Goal: Task Accomplishment & Management: Manage account settings

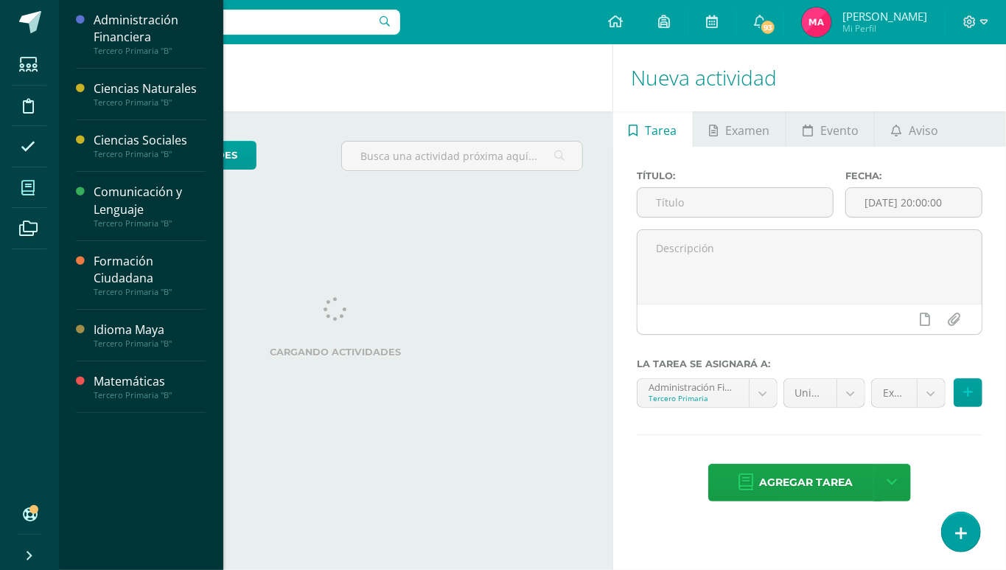
click at [21, 190] on icon at bounding box center [27, 188] width 13 height 15
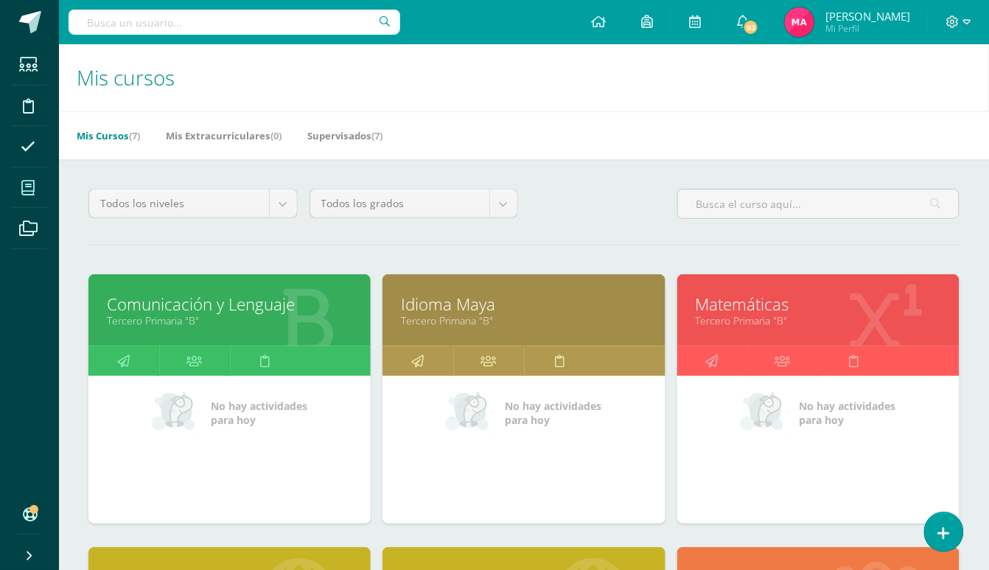
click at [263, 296] on link "Comunicación y Lenguaje" at bounding box center [229, 304] width 245 height 23
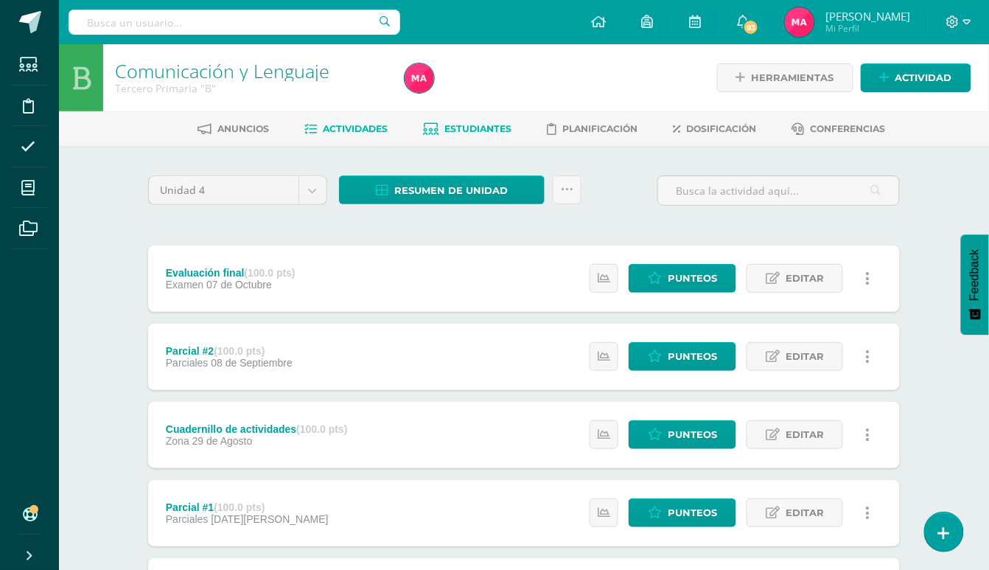
click at [435, 130] on icon at bounding box center [431, 129] width 15 height 13
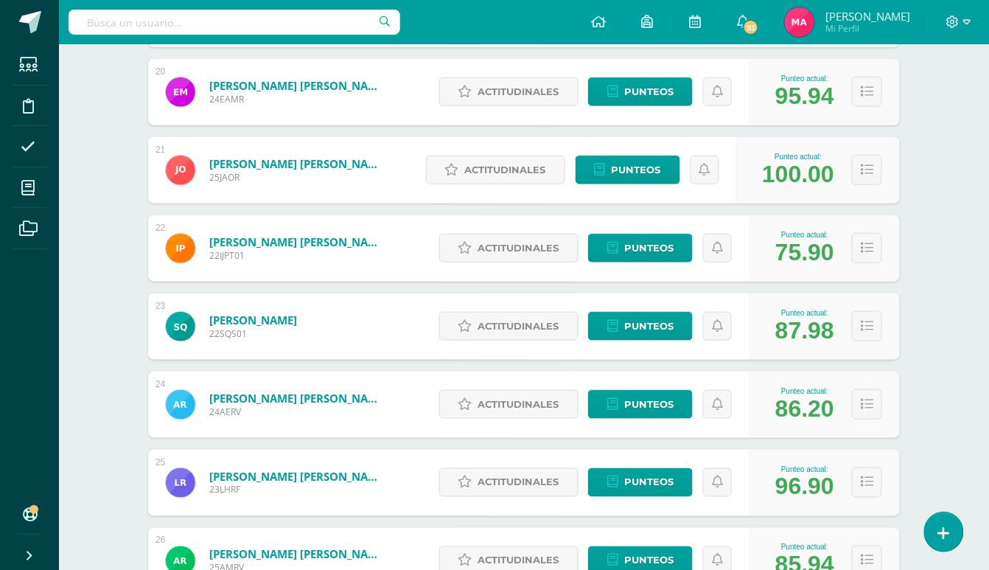
scroll to position [1648, 0]
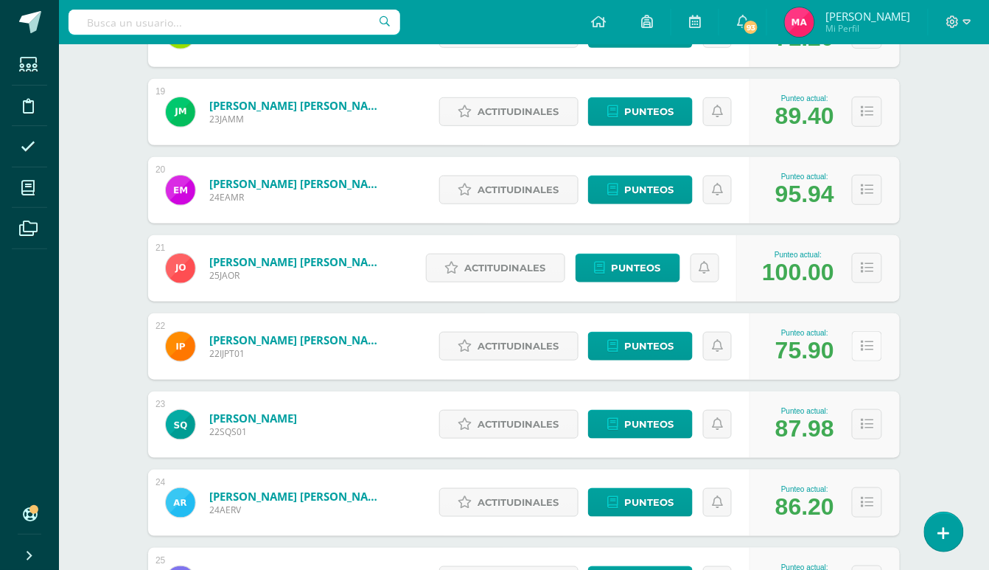
click at [862, 346] on icon at bounding box center [867, 346] width 13 height 13
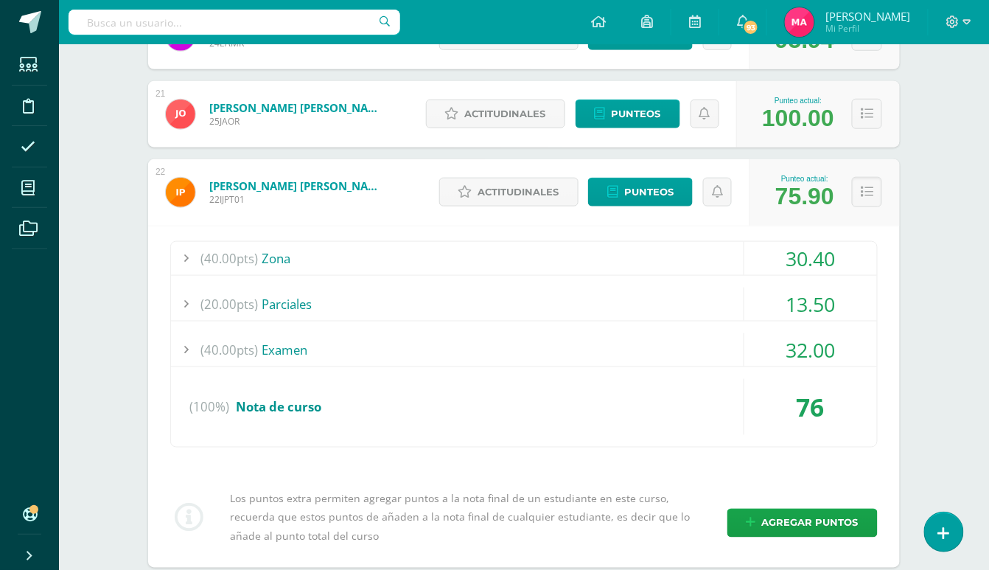
scroll to position [1844, 0]
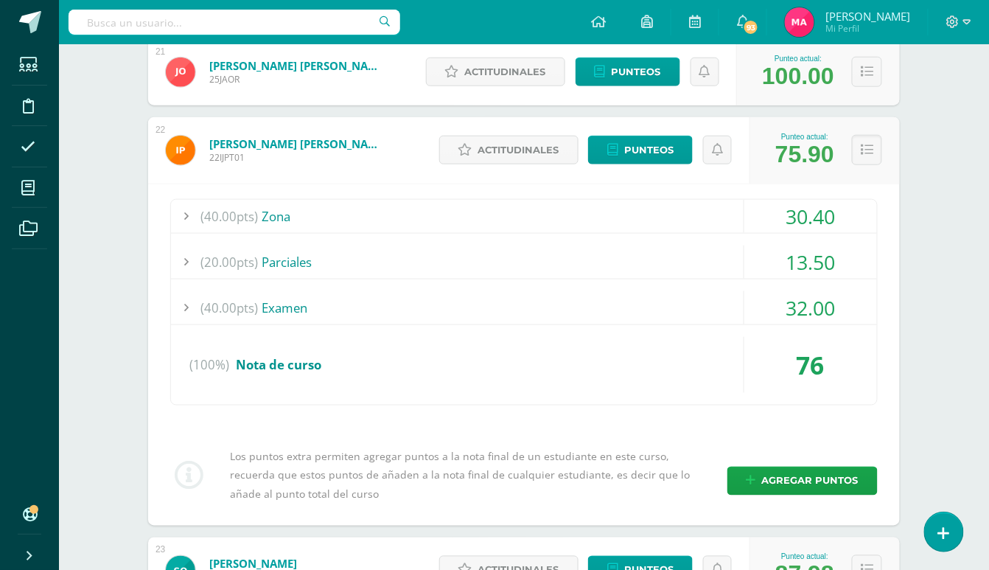
click at [855, 147] on button at bounding box center [867, 150] width 30 height 30
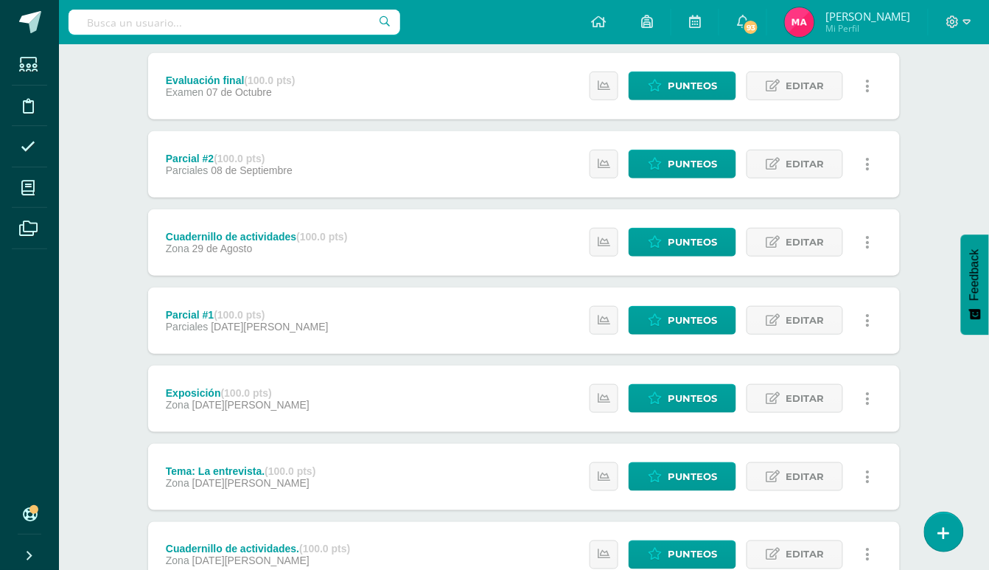
scroll to position [196, 0]
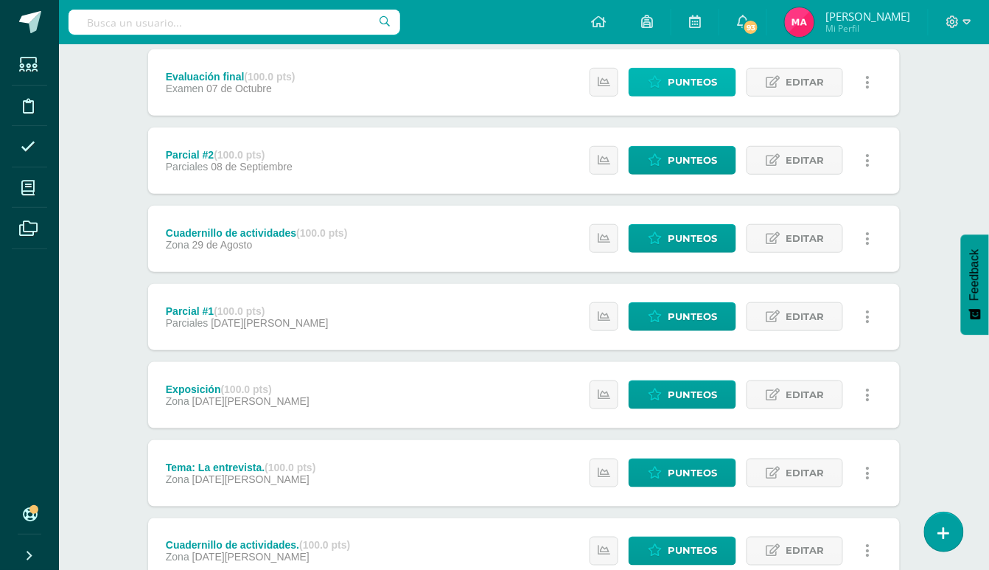
click at [647, 86] on link "Punteos" at bounding box center [683, 82] width 108 height 29
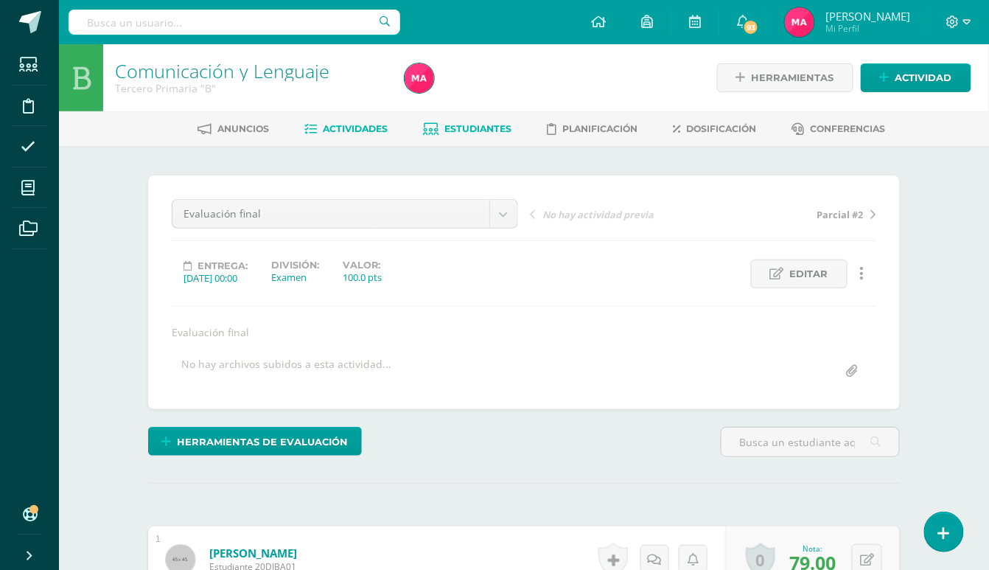
click at [481, 127] on span "Estudiantes" at bounding box center [478, 128] width 67 height 11
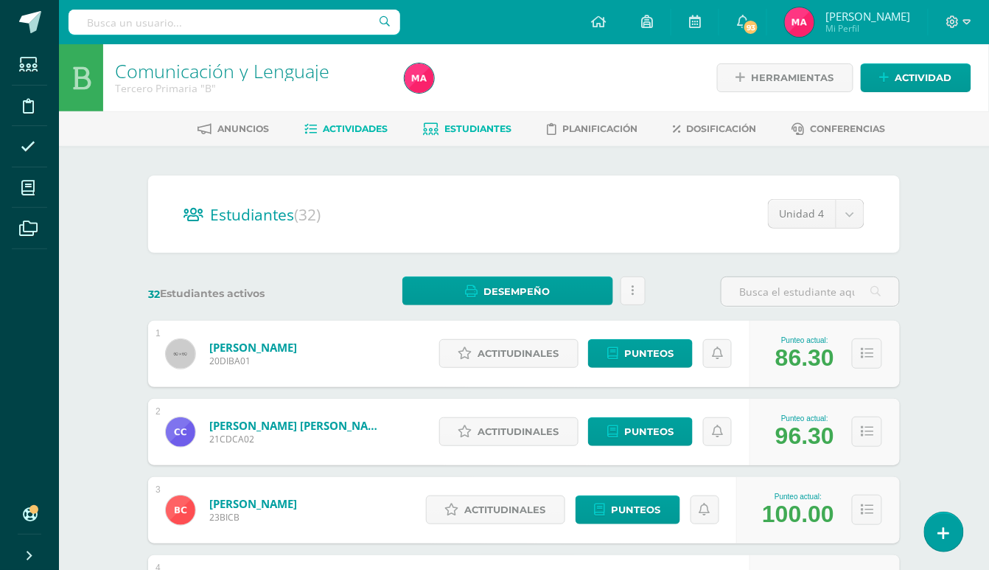
click at [355, 131] on span "Actividades" at bounding box center [356, 128] width 65 height 11
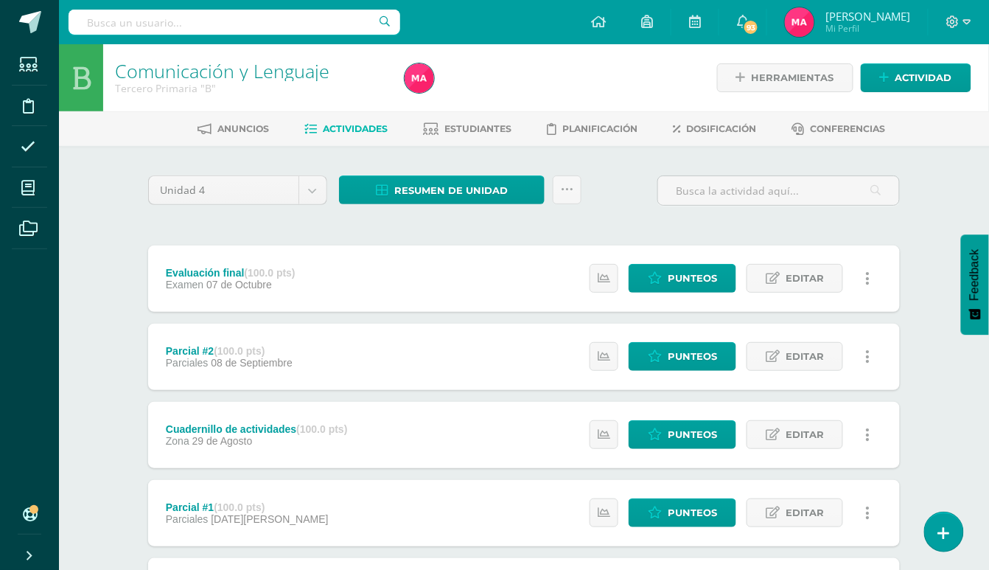
scroll to position [98, 0]
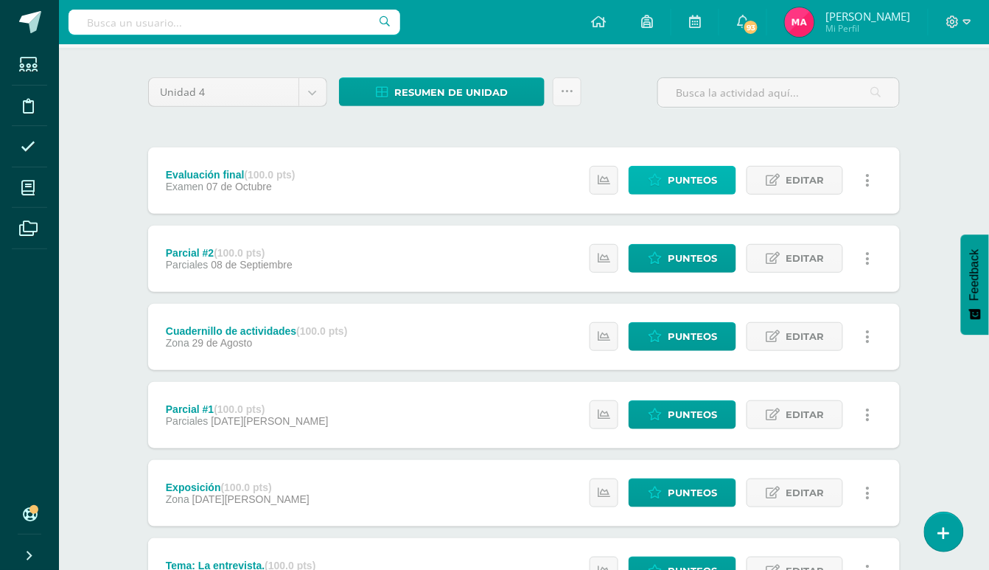
click at [677, 173] on span "Punteos" at bounding box center [692, 180] width 49 height 27
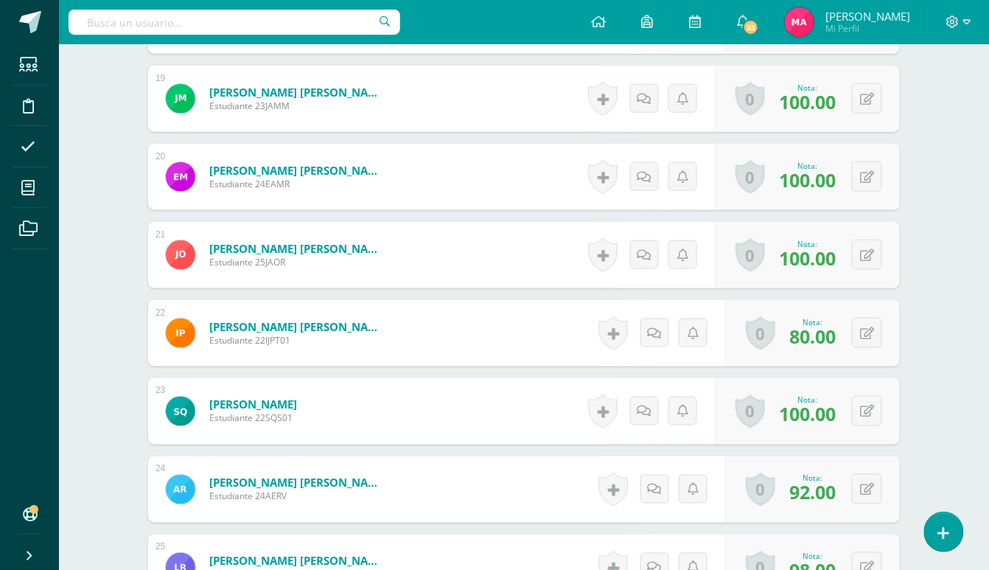
scroll to position [1868, 0]
click at [868, 331] on icon at bounding box center [867, 333] width 14 height 13
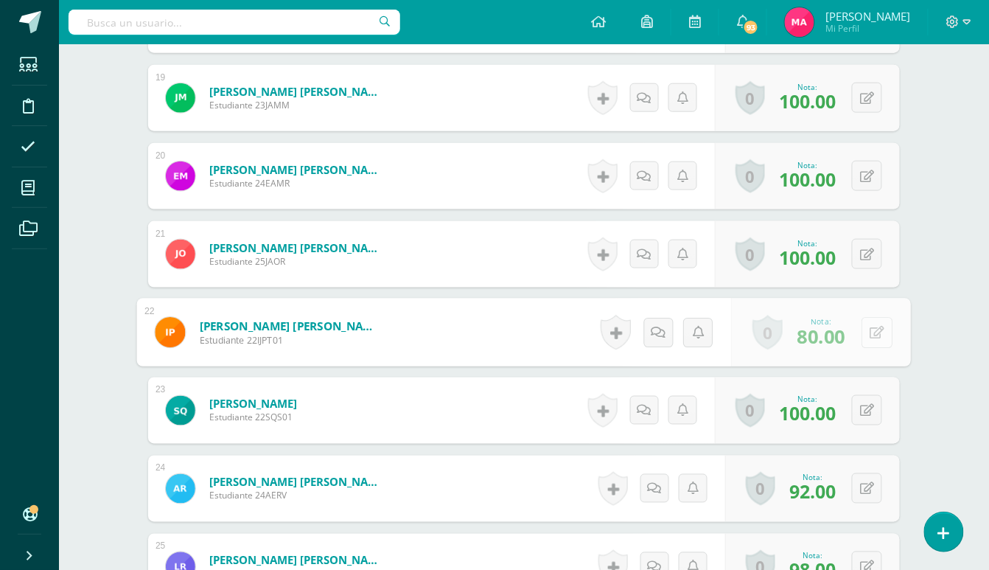
scroll to position [1870, 0]
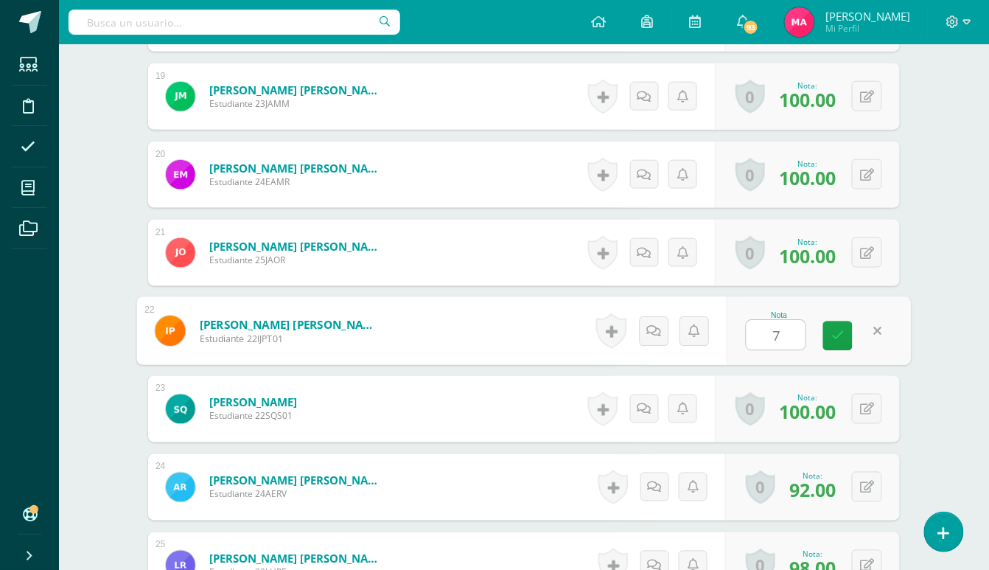
type input "70"
click at [837, 336] on icon at bounding box center [838, 336] width 13 height 13
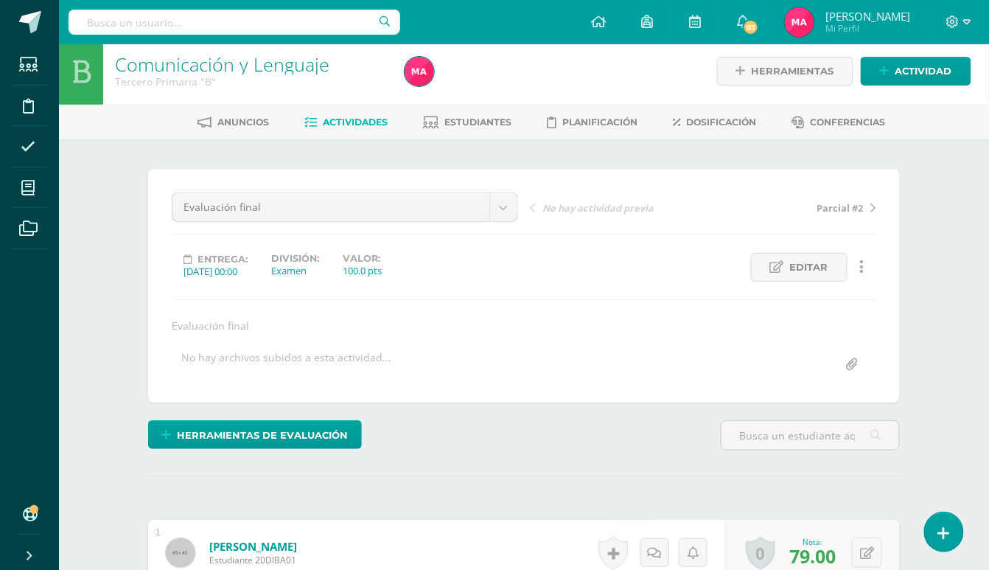
scroll to position [0, 0]
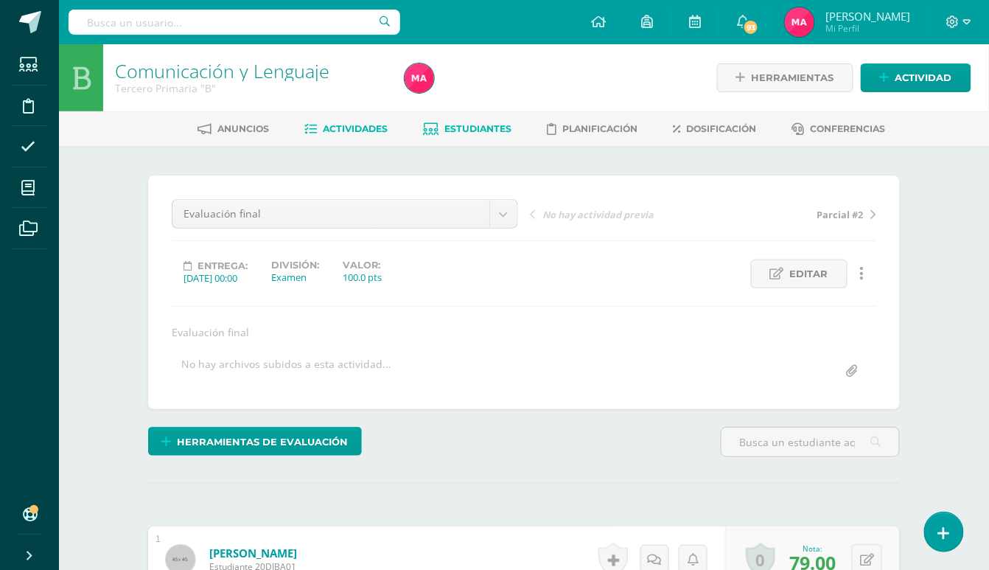
click at [470, 127] on span "Estudiantes" at bounding box center [478, 128] width 67 height 11
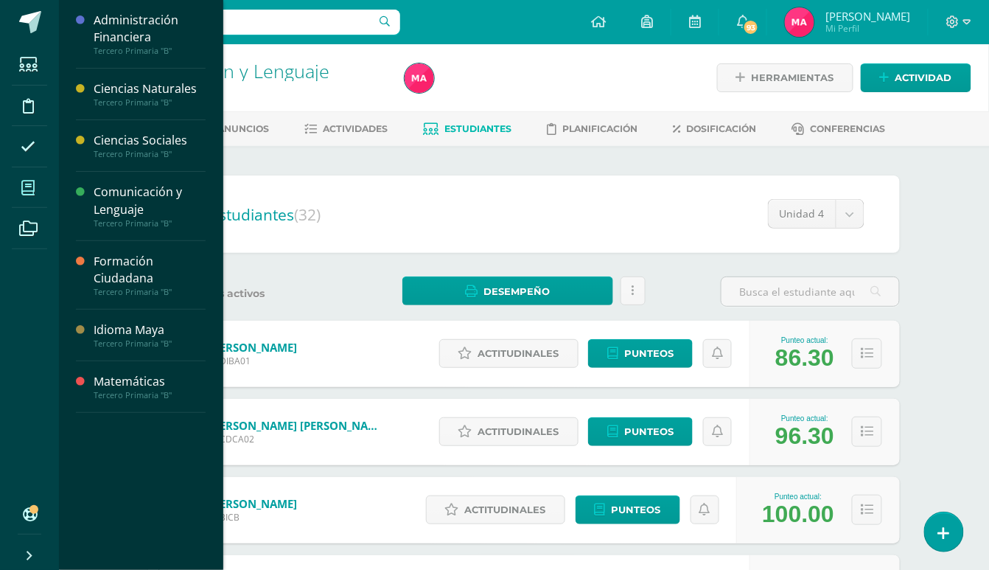
click at [22, 187] on icon at bounding box center [27, 188] width 13 height 15
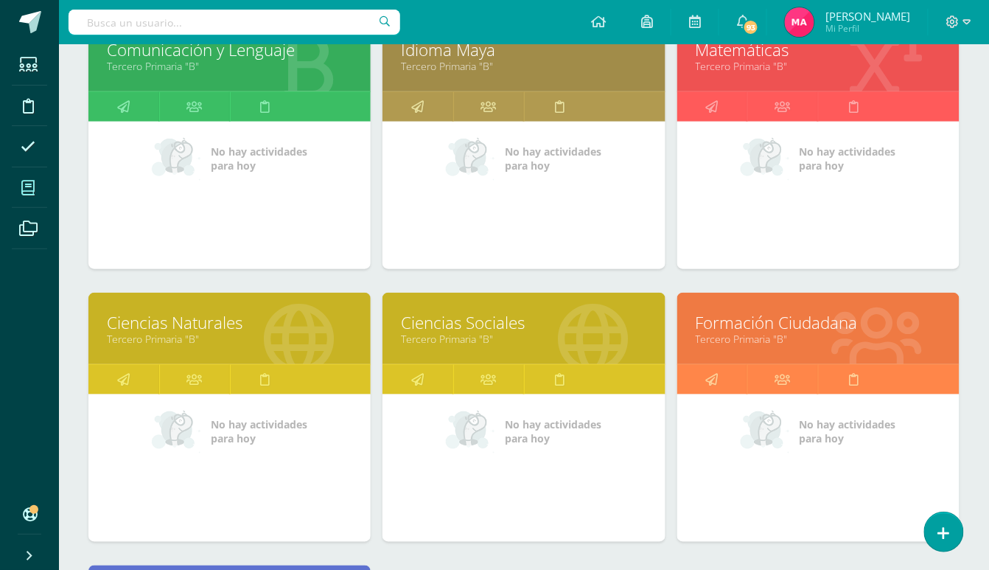
scroll to position [295, 0]
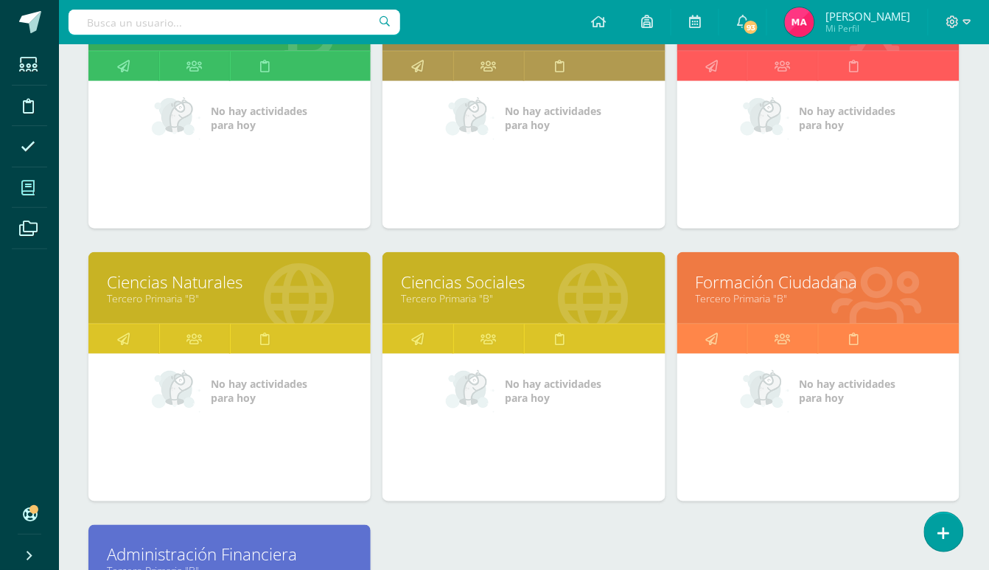
click at [240, 281] on link "Ciencias Naturales" at bounding box center [229, 282] width 245 height 23
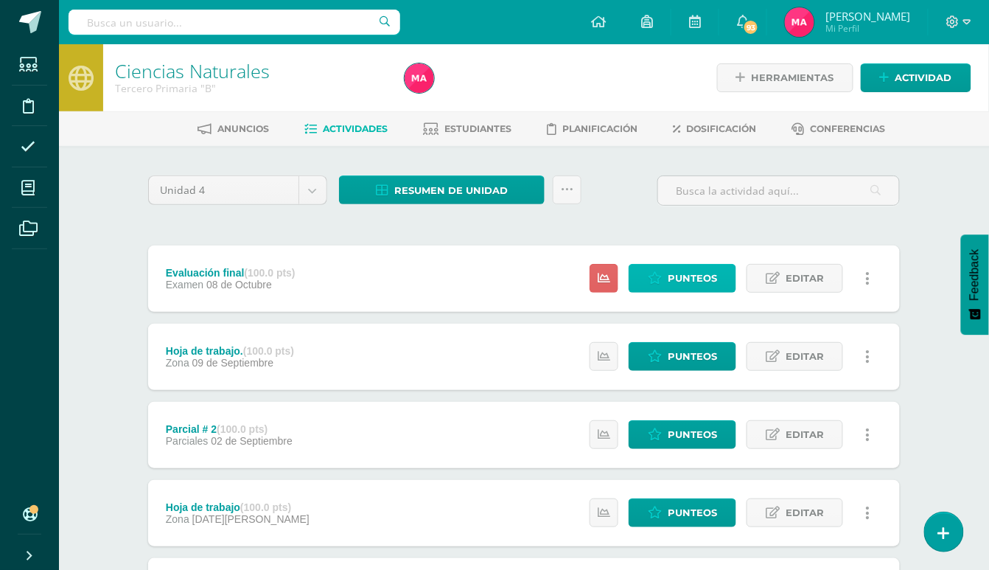
click at [699, 281] on span "Punteos" at bounding box center [692, 278] width 49 height 27
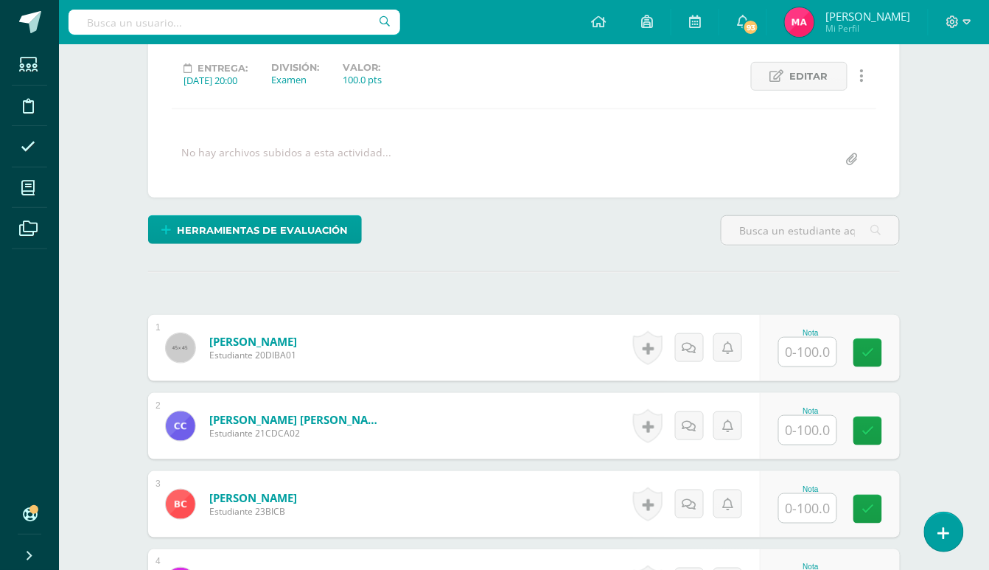
scroll to position [198, 0]
click at [807, 349] on input "text" at bounding box center [808, 351] width 58 height 29
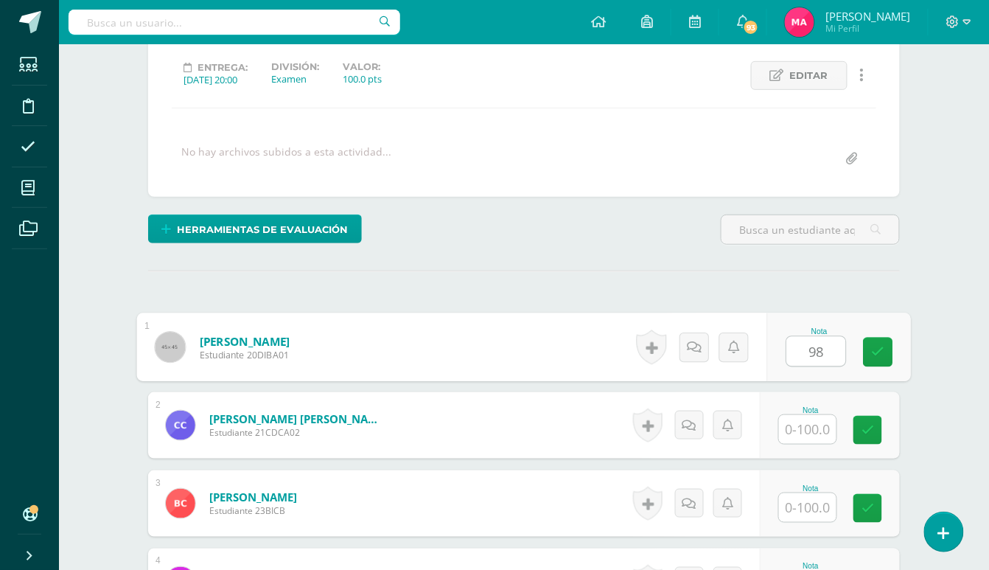
type input "98"
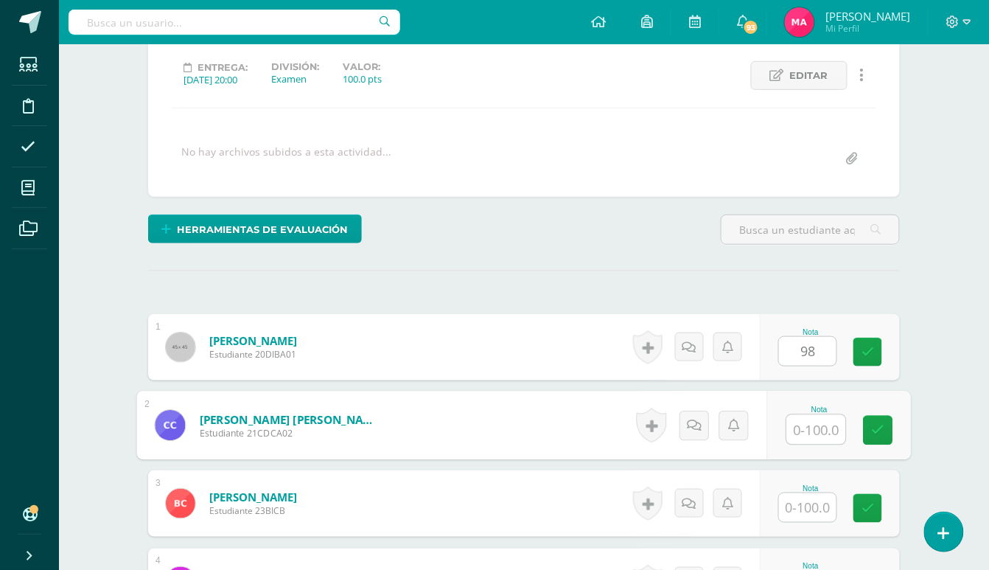
scroll to position [199, 0]
click at [806, 425] on input "text" at bounding box center [816, 428] width 59 height 29
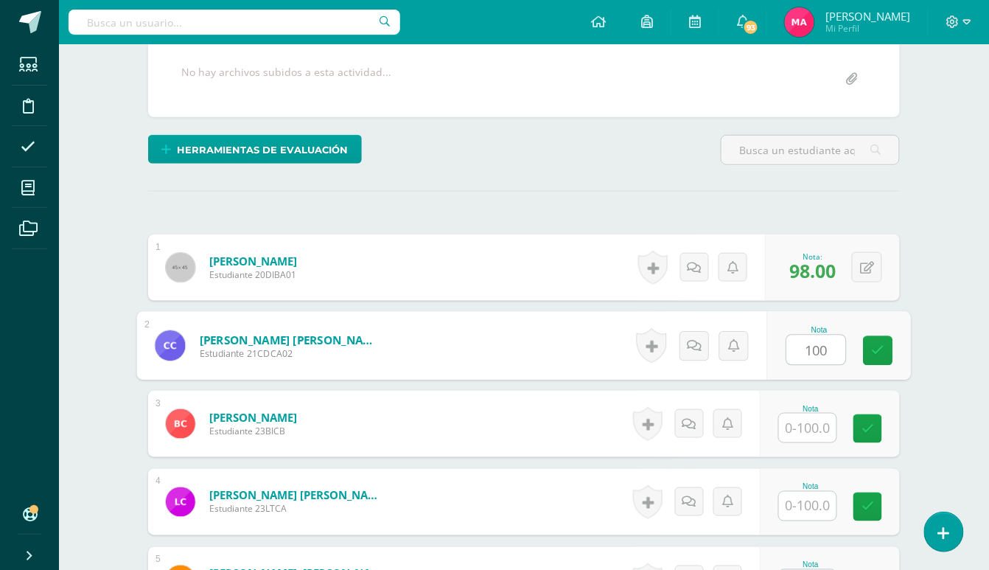
scroll to position [397, 0]
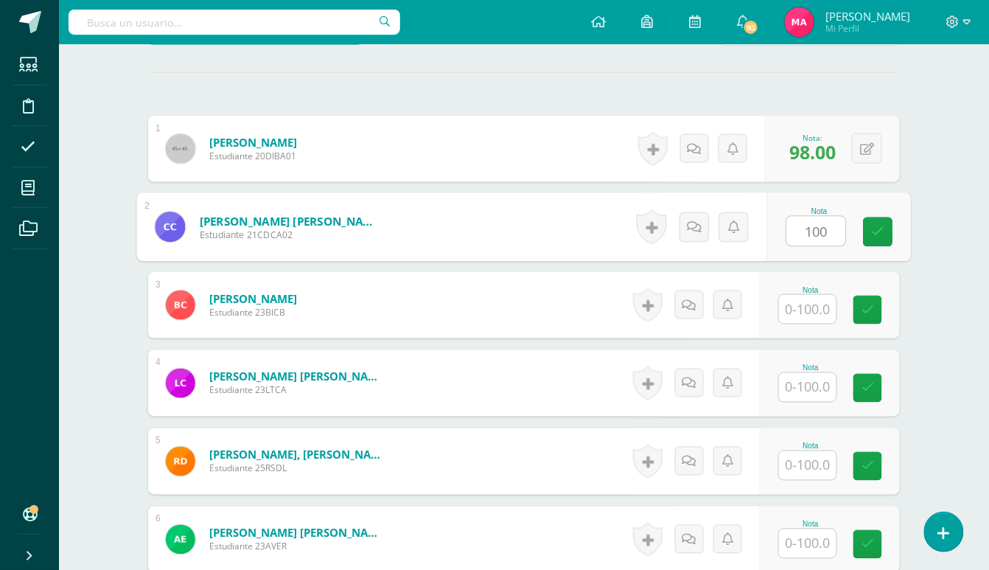
type input "100"
click at [806, 310] on input "text" at bounding box center [808, 309] width 58 height 29
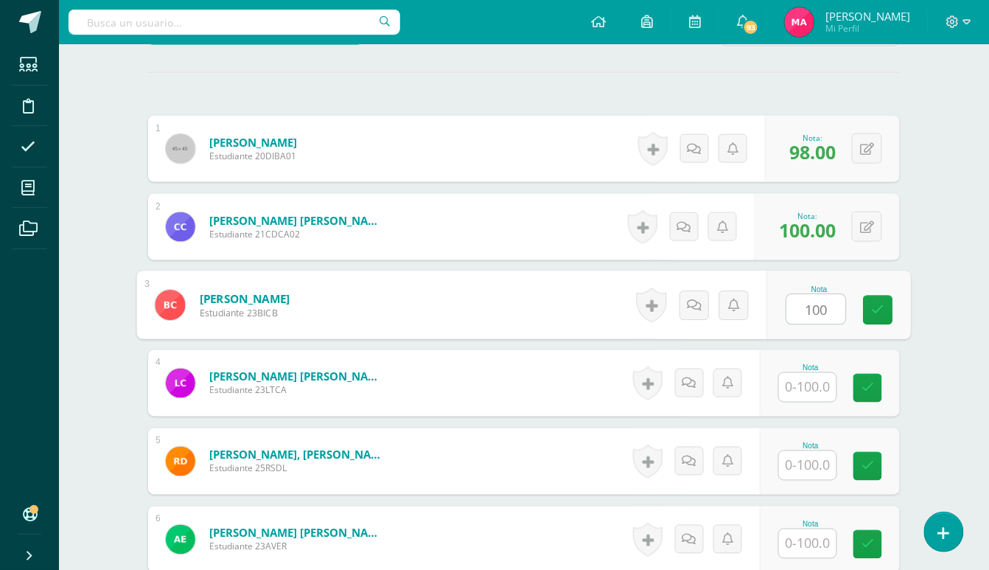
type input "100"
click at [826, 390] on input "text" at bounding box center [808, 387] width 58 height 29
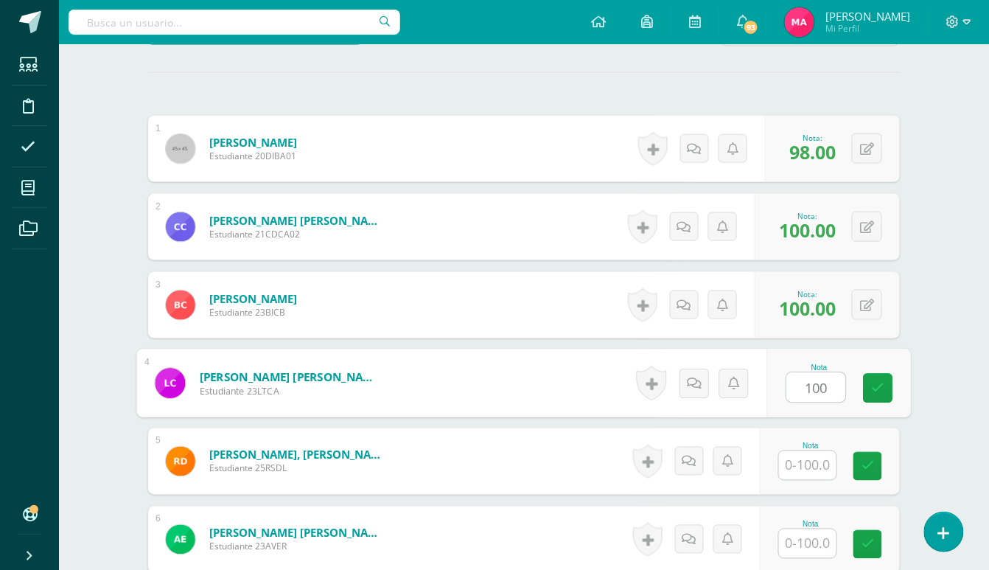
type input "100"
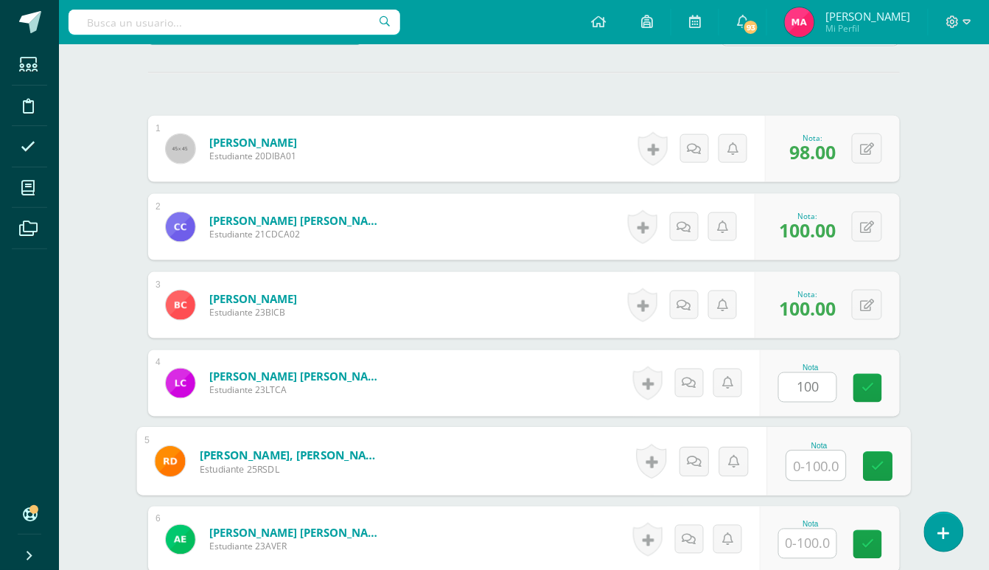
click at [788, 467] on input "text" at bounding box center [816, 465] width 59 height 29
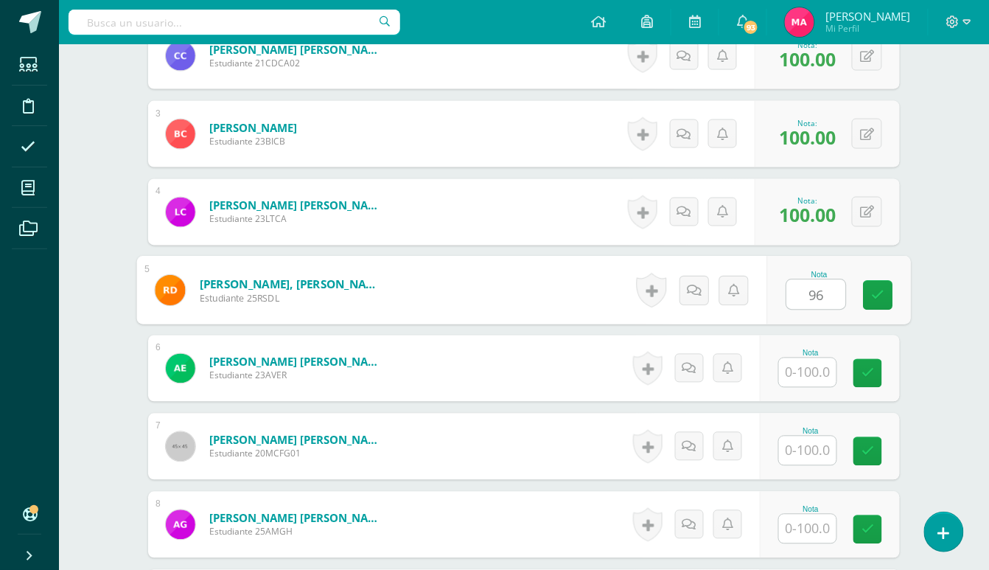
scroll to position [593, 0]
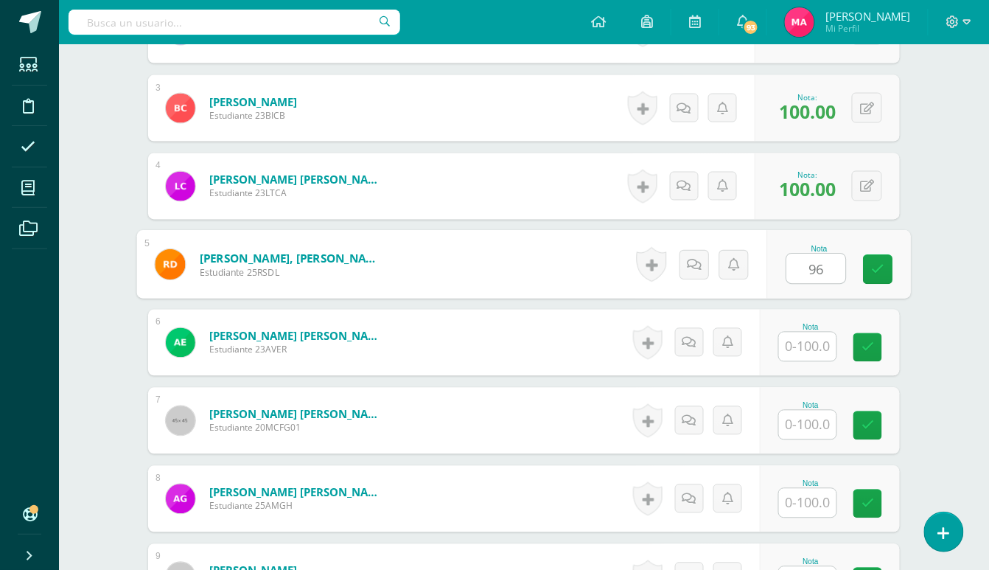
type input "96"
click at [830, 346] on input "text" at bounding box center [808, 346] width 58 height 29
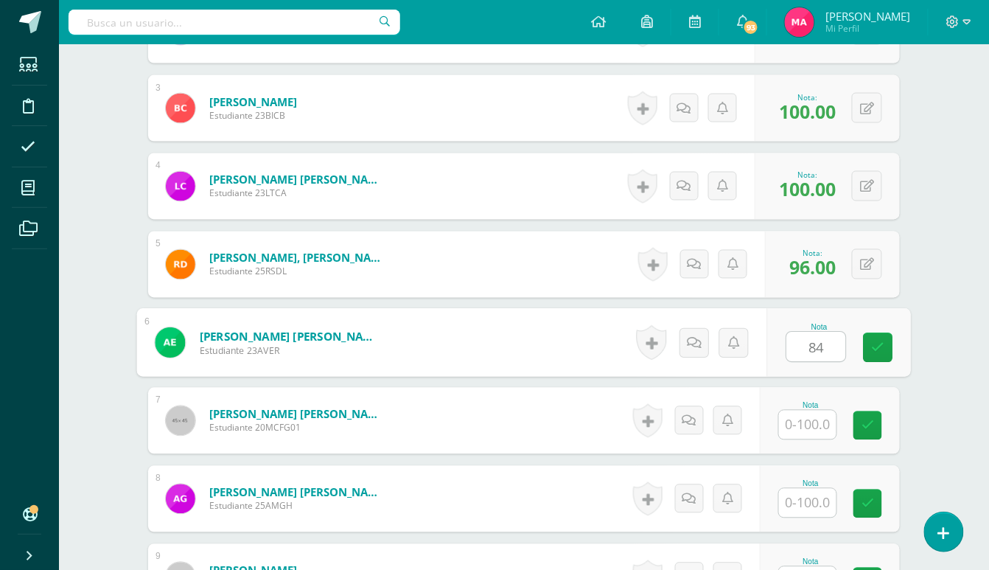
type input "84"
click at [801, 419] on input "text" at bounding box center [808, 425] width 58 height 29
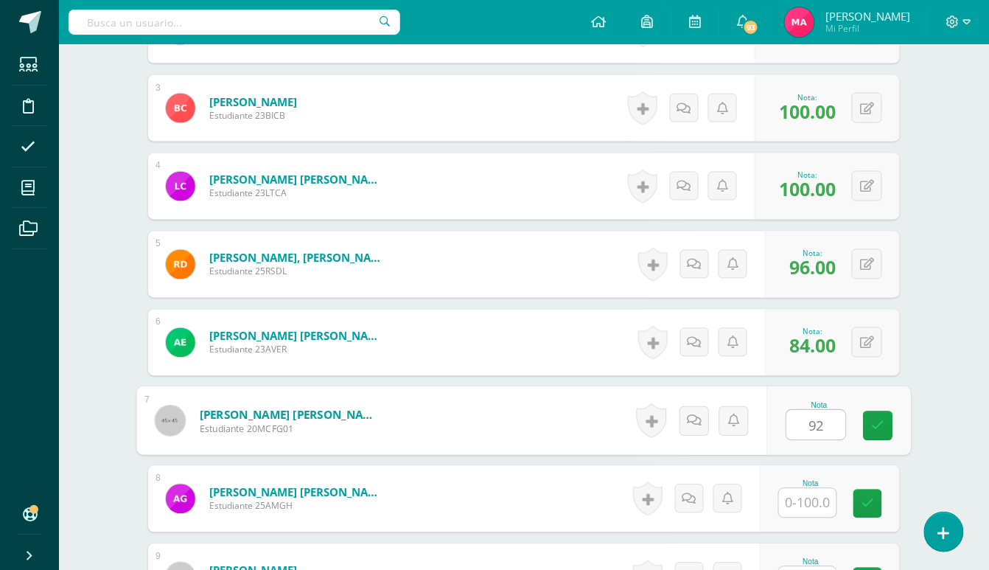
type input "92"
click at [826, 499] on input "text" at bounding box center [808, 503] width 58 height 29
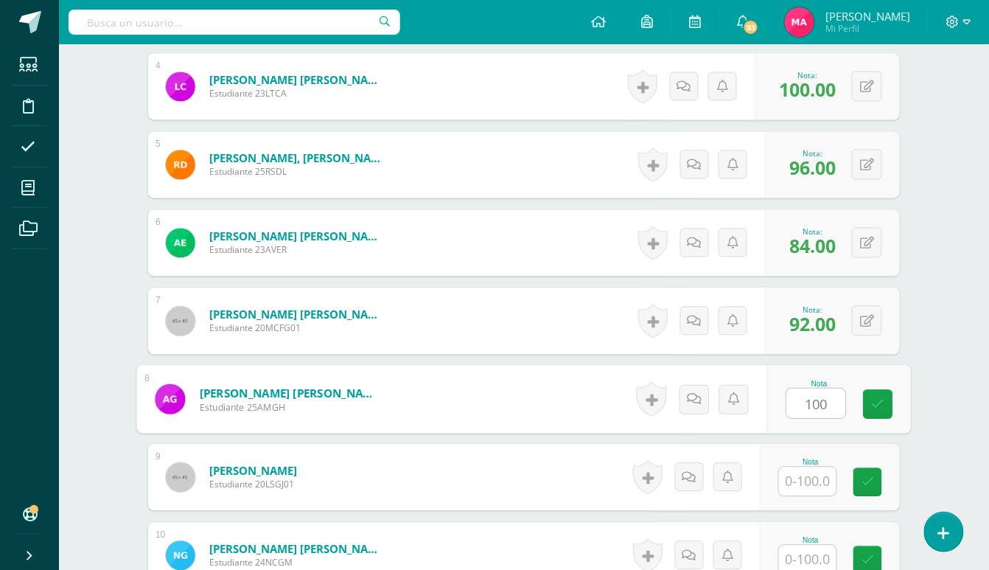
scroll to position [790, 0]
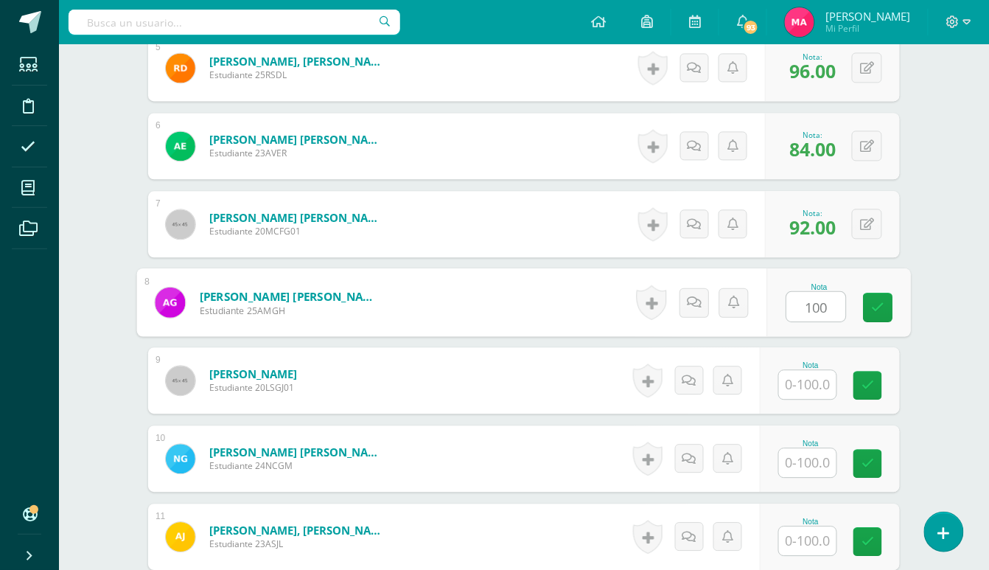
type input "100"
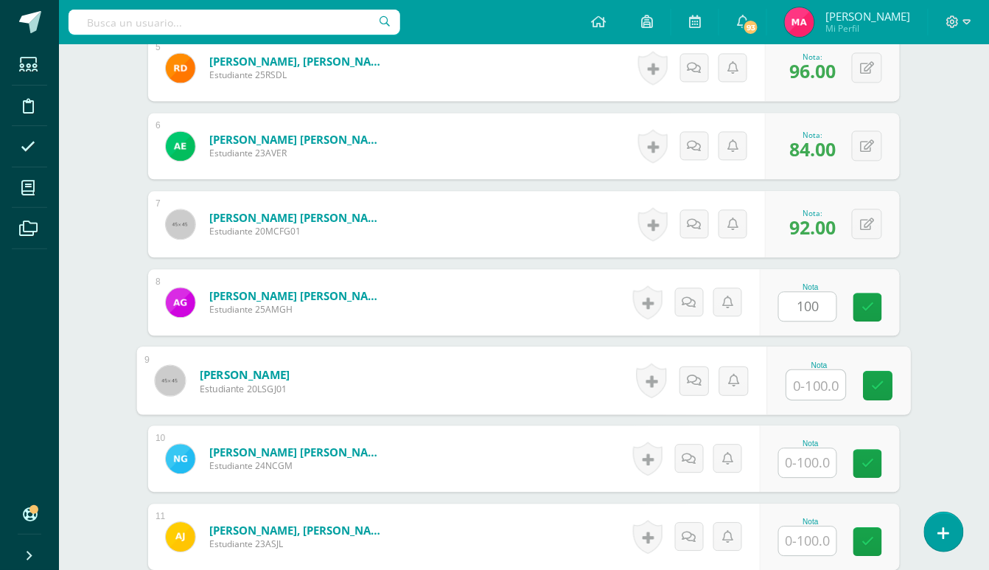
click at [812, 381] on input "text" at bounding box center [816, 384] width 59 height 29
type input "100"
click at [821, 464] on input "text" at bounding box center [808, 462] width 58 height 29
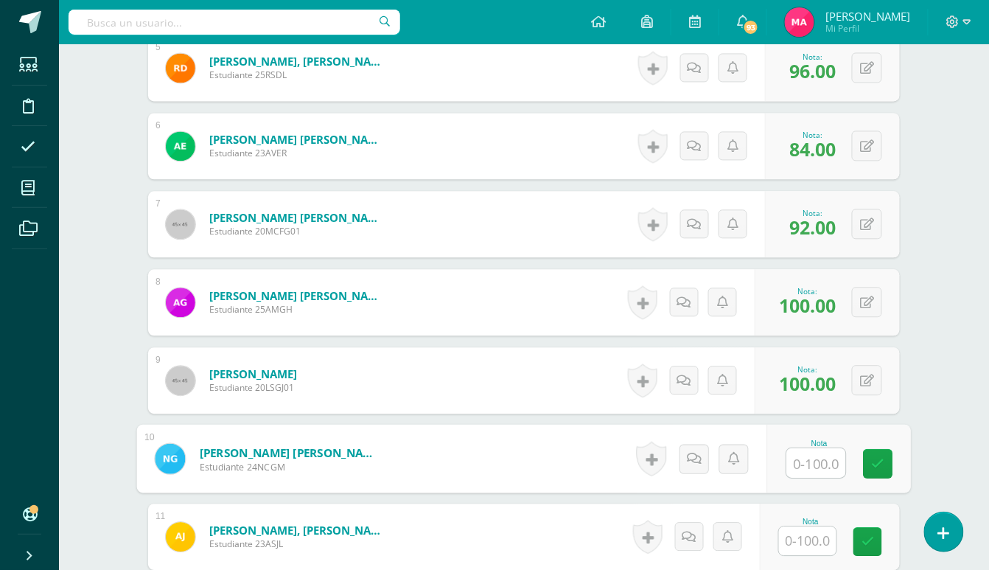
click at [818, 461] on input "text" at bounding box center [816, 462] width 59 height 29
type input "60"
click at [872, 459] on icon at bounding box center [878, 463] width 13 height 13
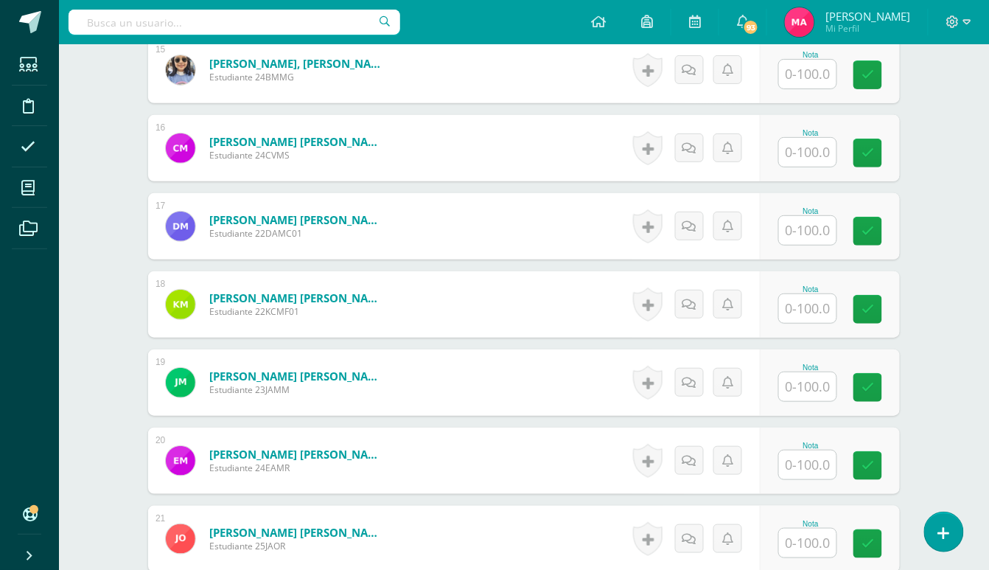
scroll to position [1675, 0]
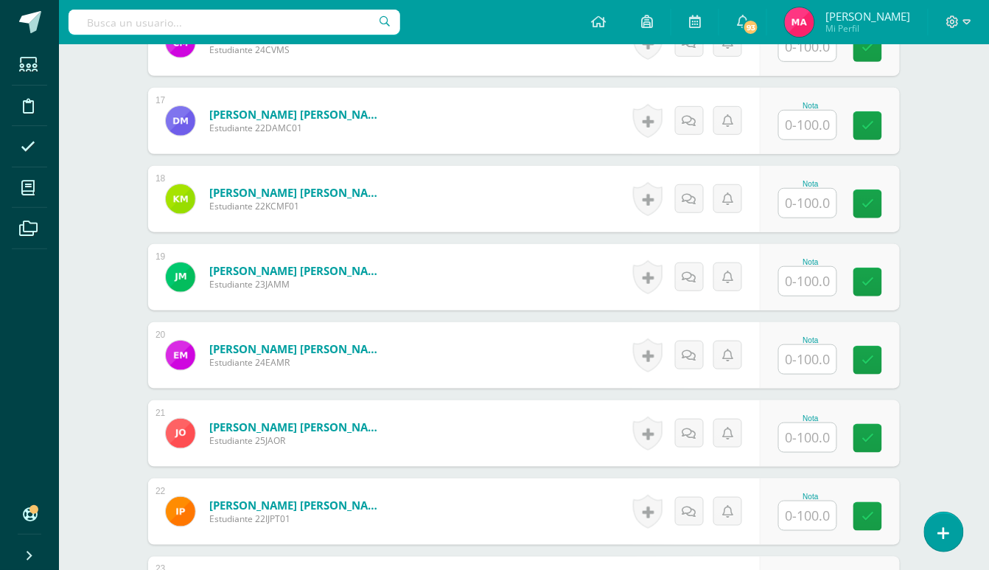
click at [826, 277] on input "text" at bounding box center [808, 281] width 58 height 29
type input "100"
click at [867, 268] on link at bounding box center [878, 282] width 29 height 29
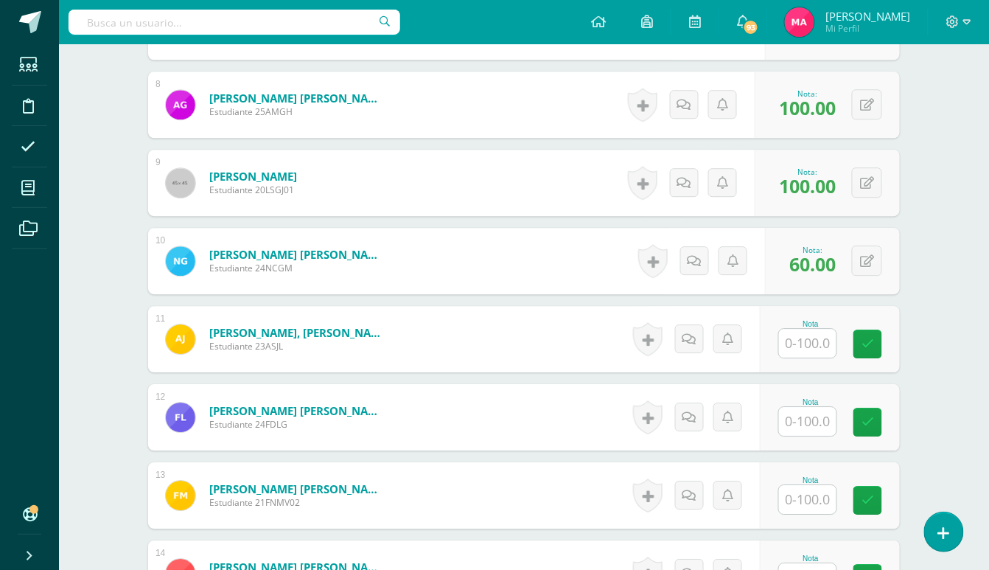
scroll to position [1085, 0]
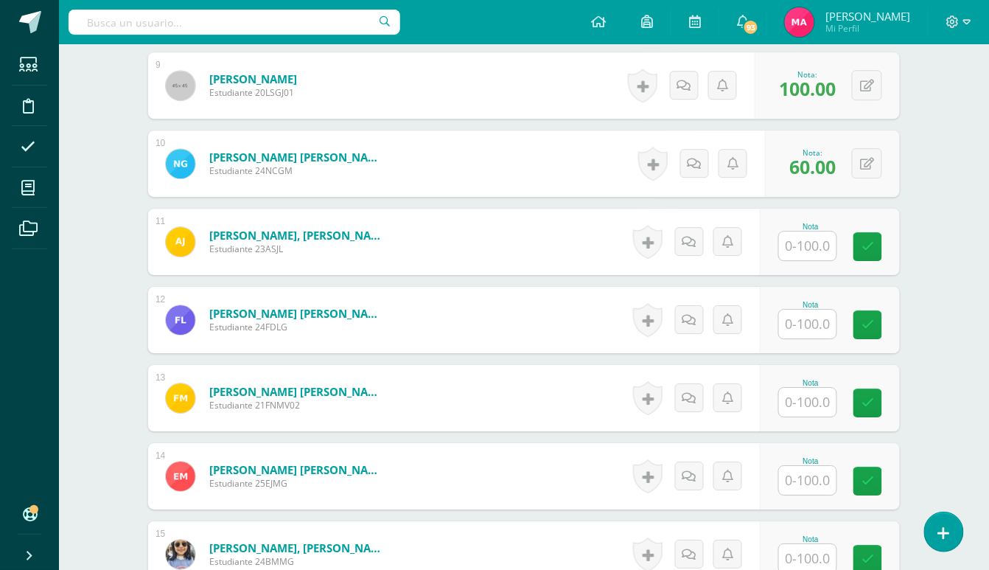
click at [804, 252] on input "text" at bounding box center [808, 245] width 58 height 29
type input "100"
click at [792, 319] on input "text" at bounding box center [816, 324] width 59 height 29
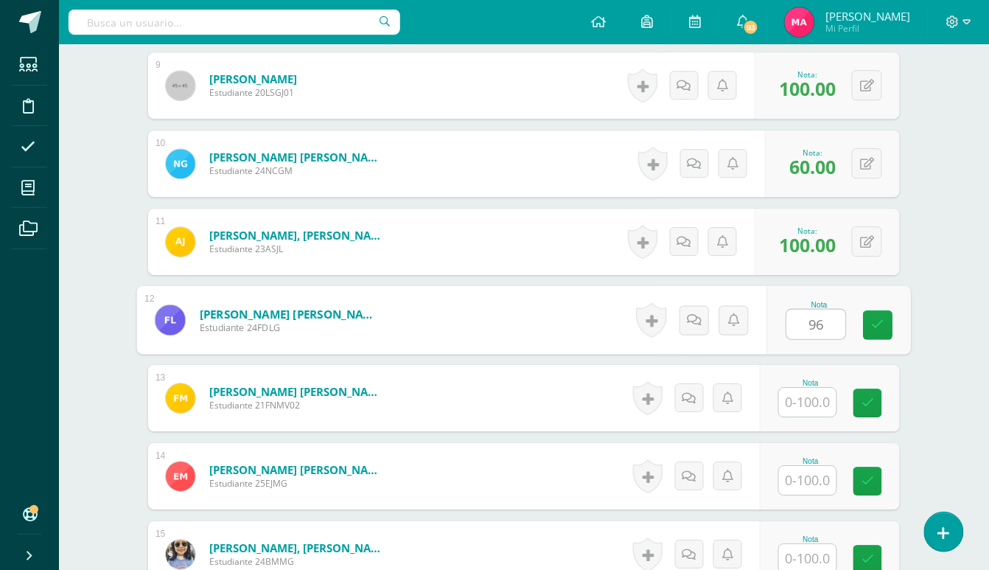
type input "96"
click at [796, 398] on input "text" at bounding box center [808, 402] width 58 height 29
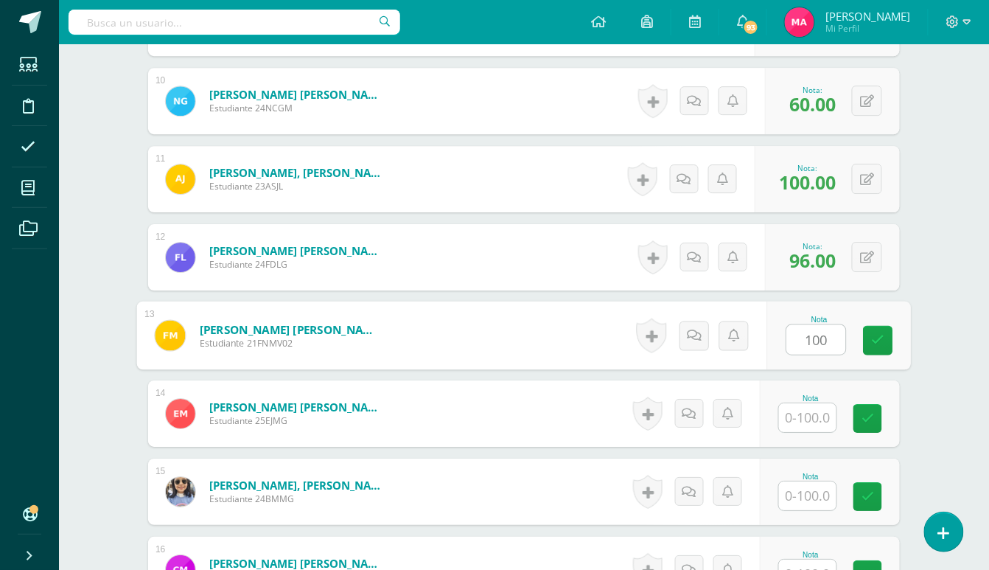
scroll to position [1183, 0]
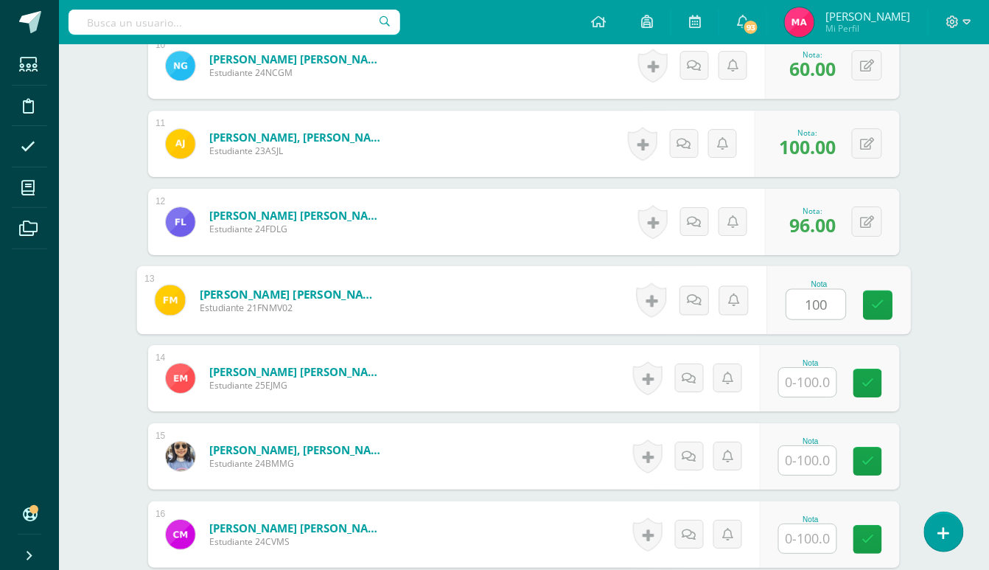
type input "100"
click at [821, 375] on input "text" at bounding box center [808, 382] width 58 height 29
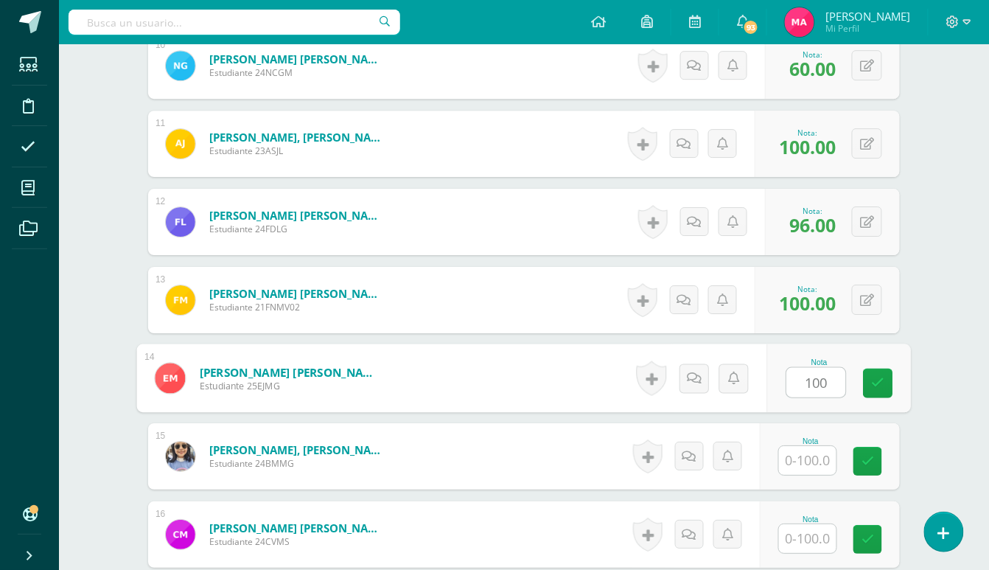
type input "100"
click at [800, 463] on input "text" at bounding box center [808, 460] width 58 height 29
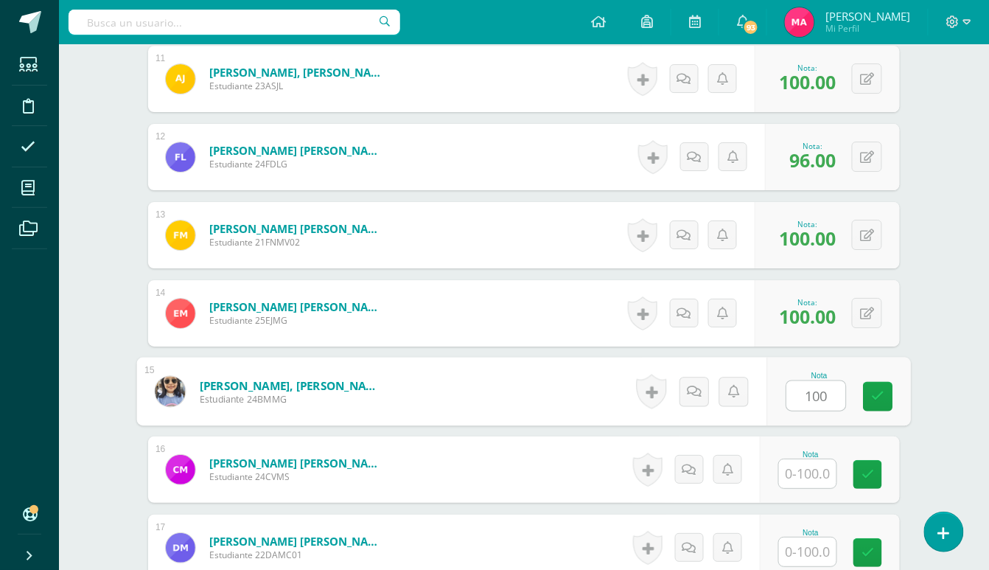
scroll to position [1380, 0]
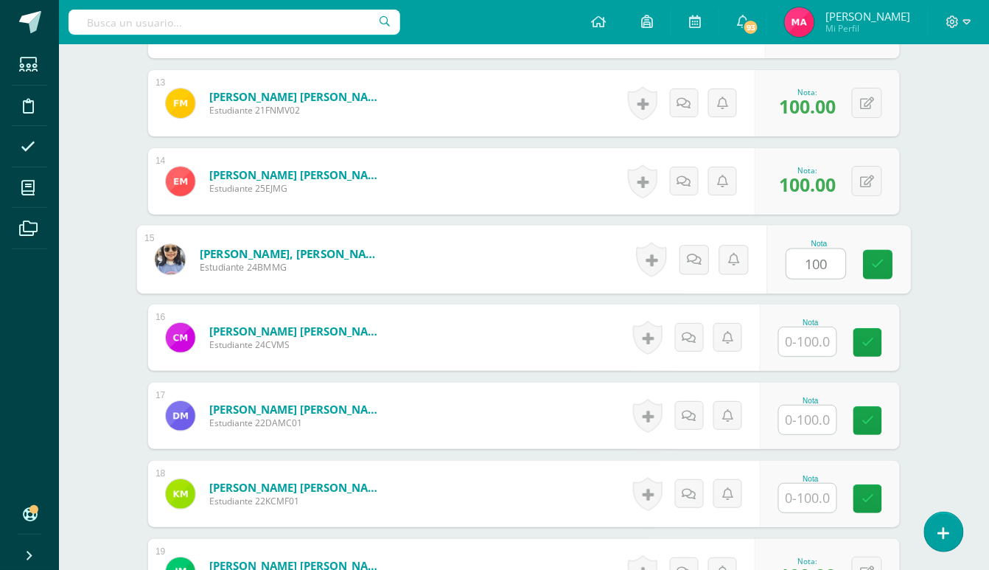
type input "100"
click at [789, 344] on input "text" at bounding box center [808, 341] width 58 height 29
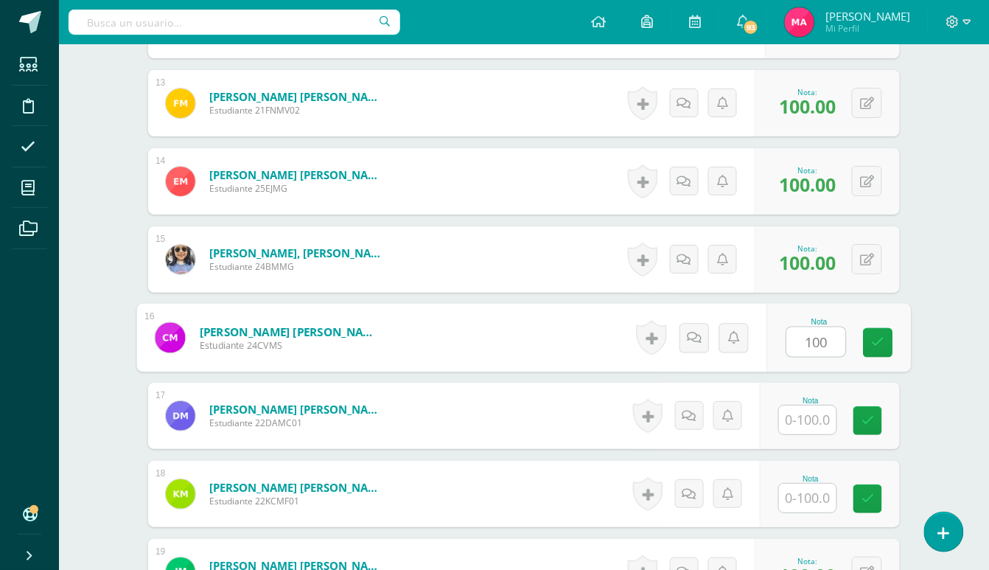
type input "100"
click at [801, 417] on input "text" at bounding box center [808, 419] width 58 height 29
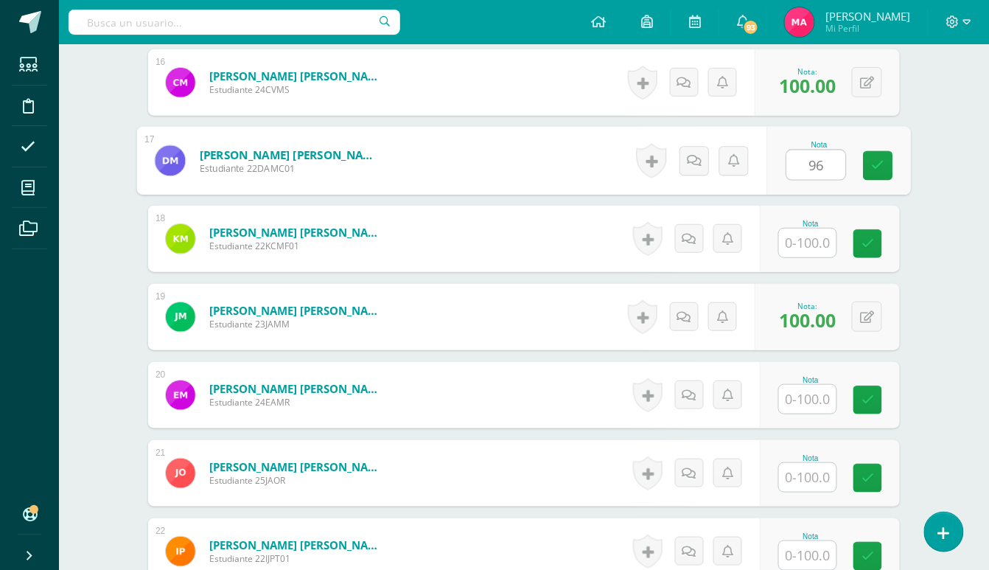
scroll to position [1675, 0]
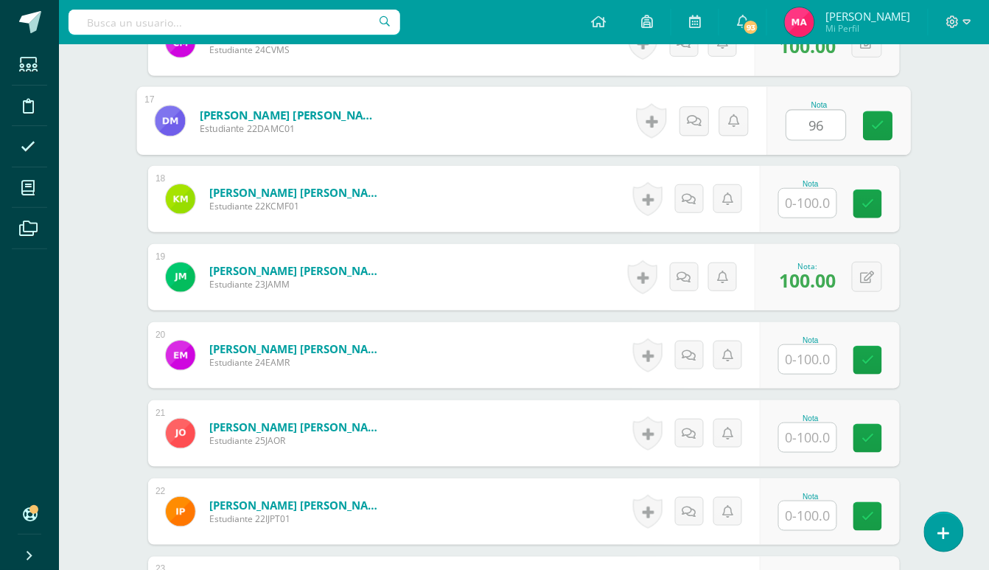
type input "96"
click at [805, 199] on input "text" at bounding box center [808, 203] width 58 height 29
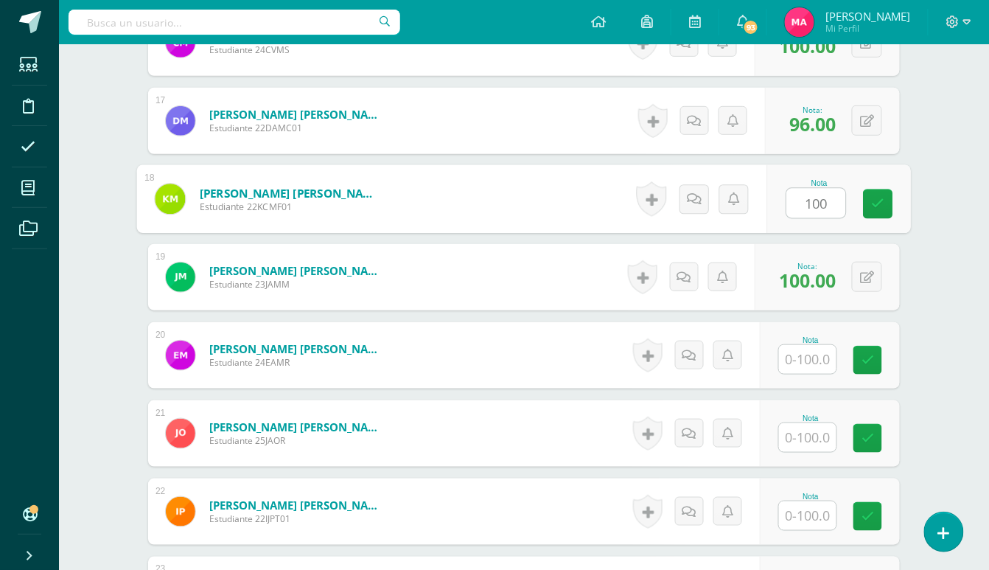
type input "100"
click at [815, 361] on input "text" at bounding box center [808, 359] width 58 height 29
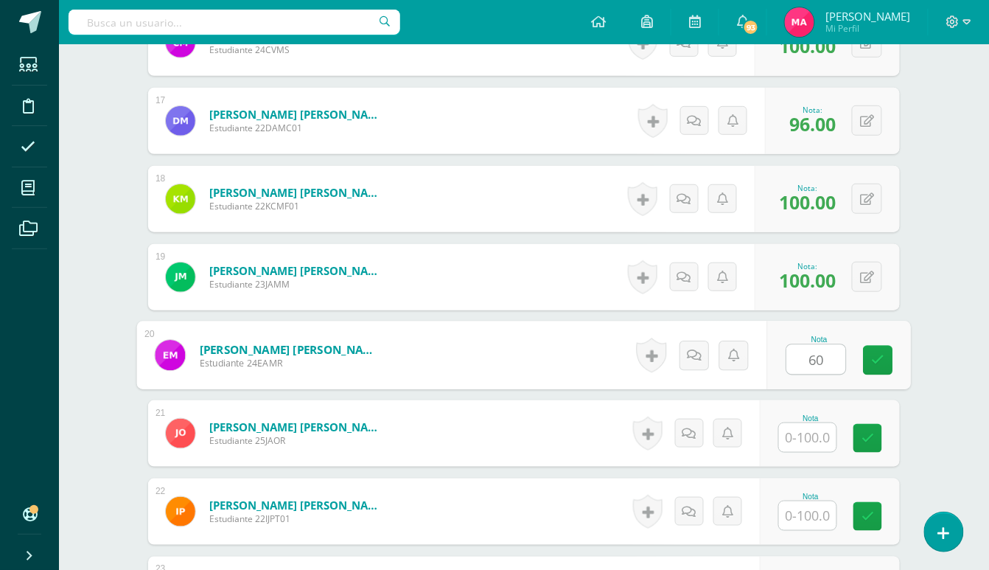
type input "60"
click at [809, 445] on input "text" at bounding box center [808, 437] width 58 height 29
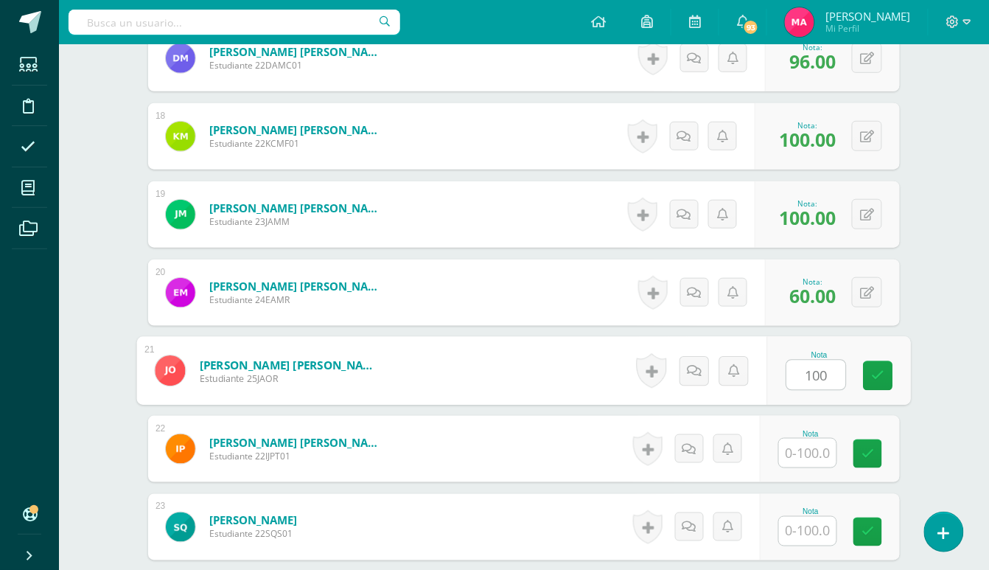
scroll to position [1773, 0]
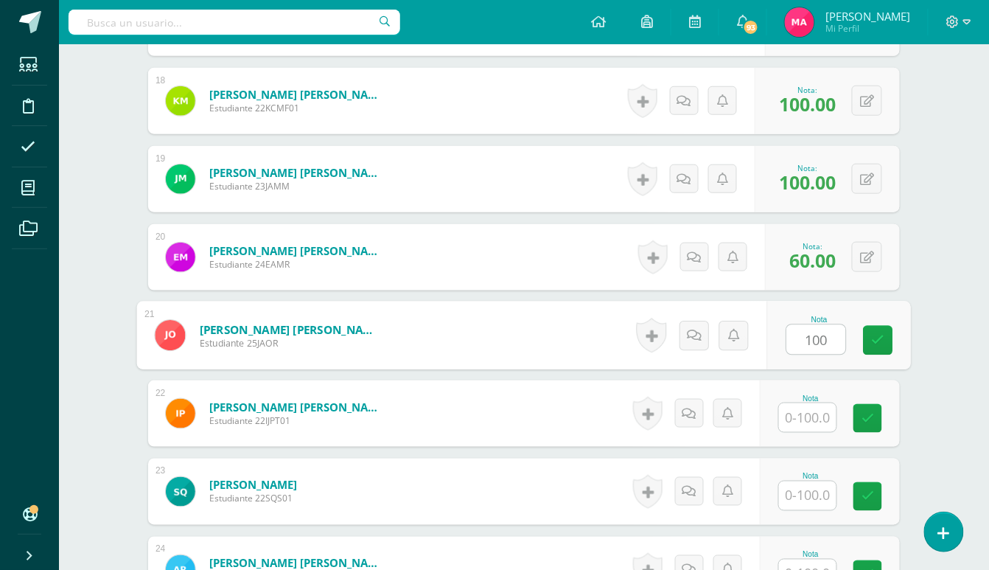
type input "100"
click at [817, 417] on input "text" at bounding box center [808, 417] width 58 height 29
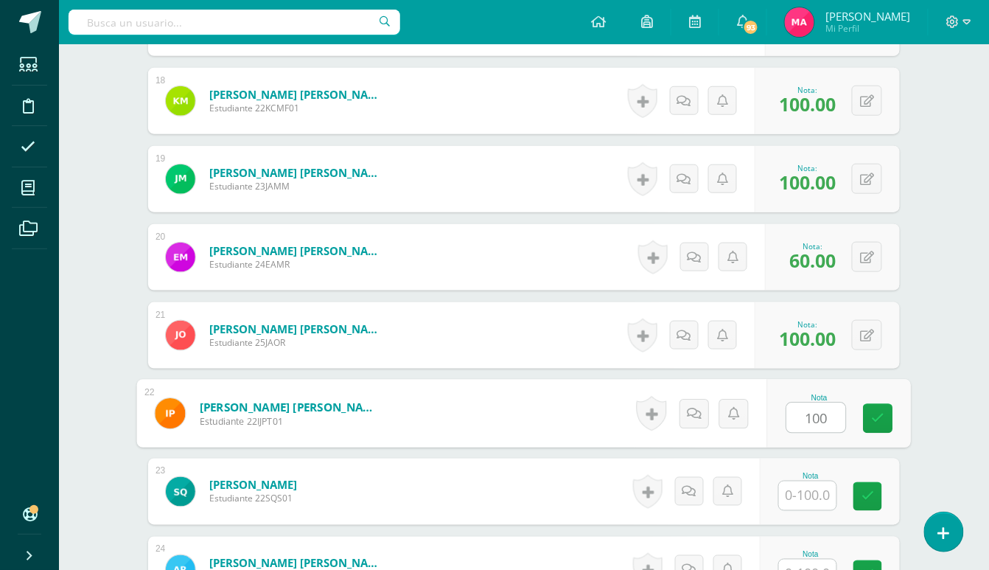
type input "100"
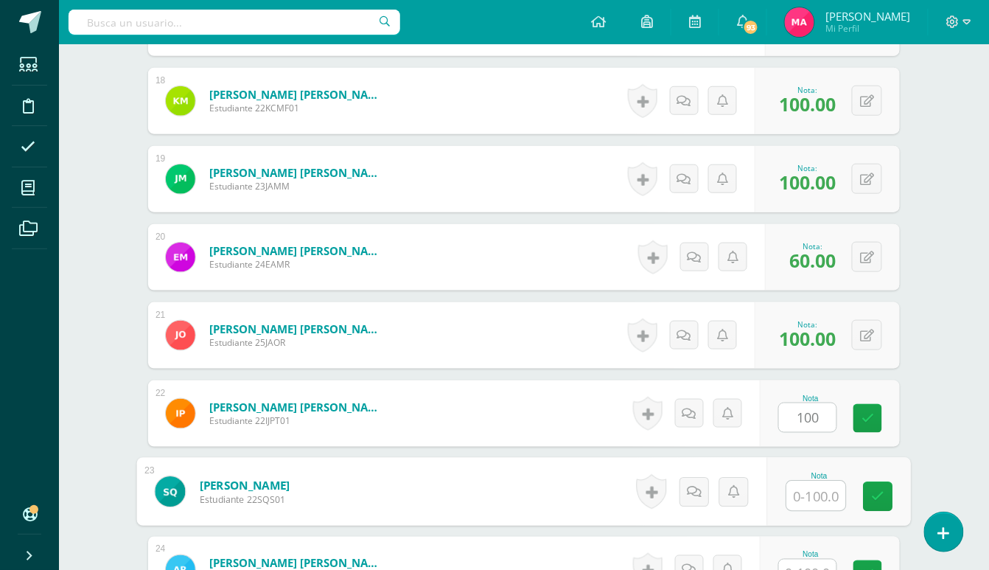
click at [790, 495] on input "text" at bounding box center [816, 495] width 59 height 29
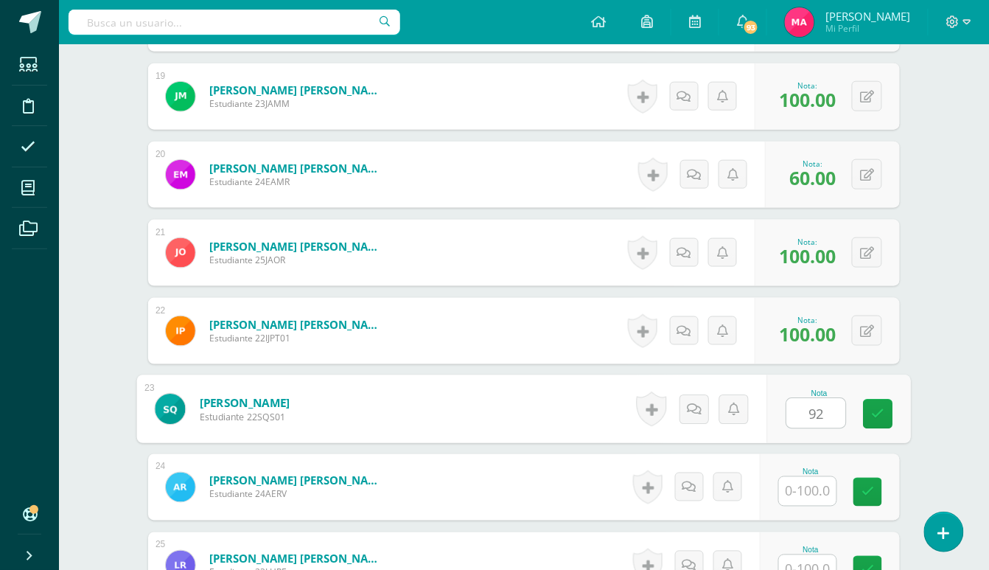
scroll to position [1970, 0]
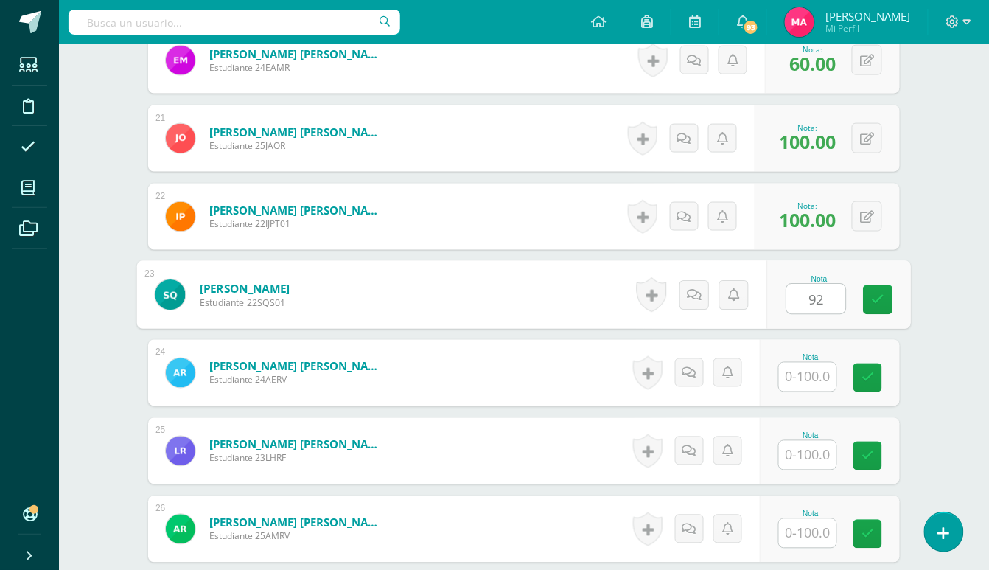
type input "92"
click at [791, 375] on input "text" at bounding box center [808, 377] width 58 height 29
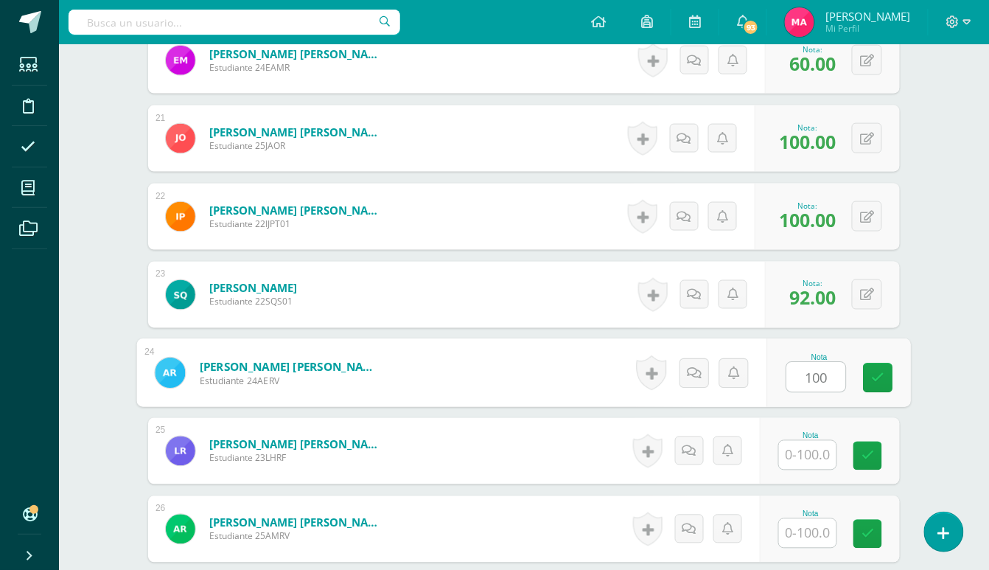
type input "100"
click at [786, 450] on input "text" at bounding box center [808, 455] width 58 height 29
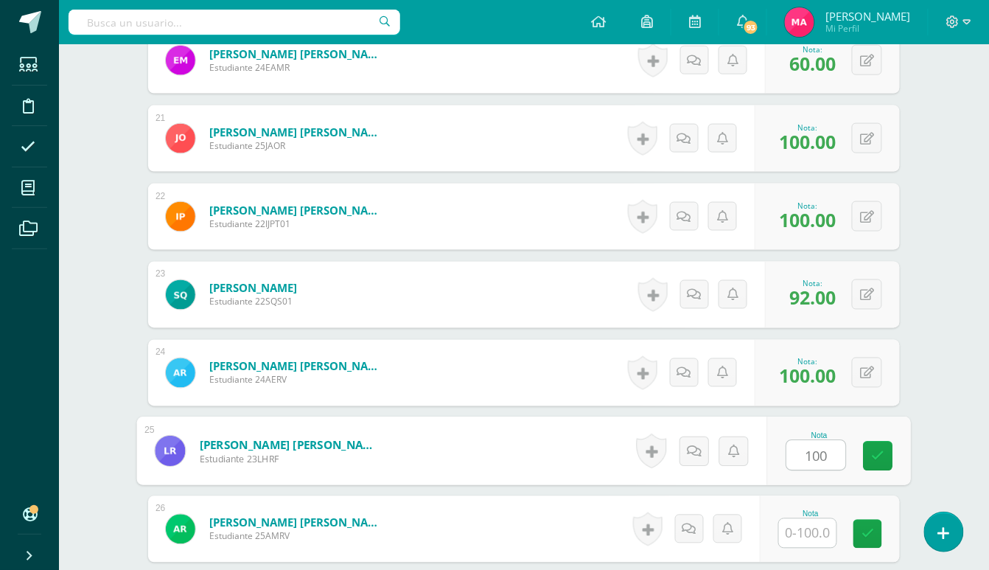
type input "100"
click at [815, 532] on input "text" at bounding box center [808, 533] width 58 height 29
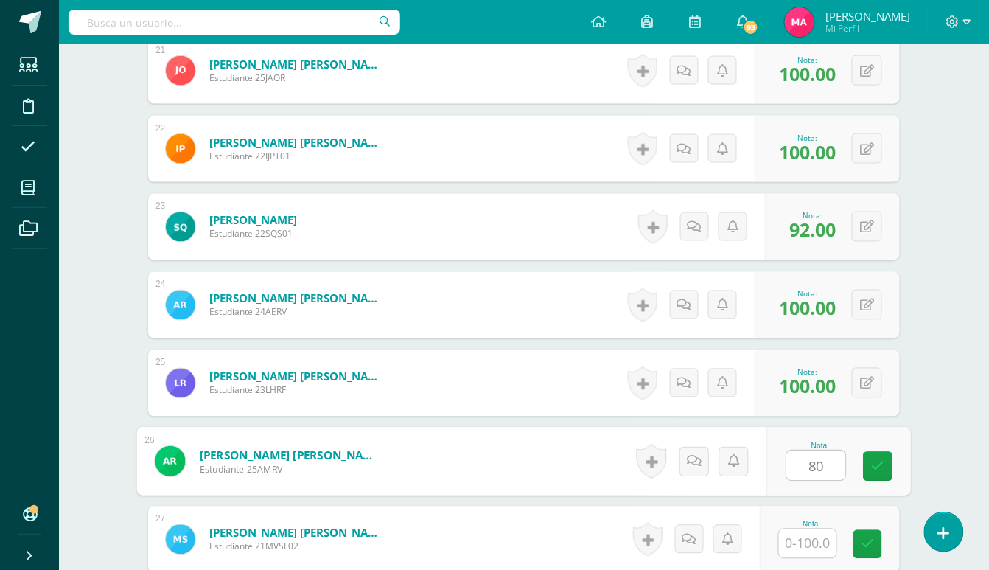
scroll to position [2265, 0]
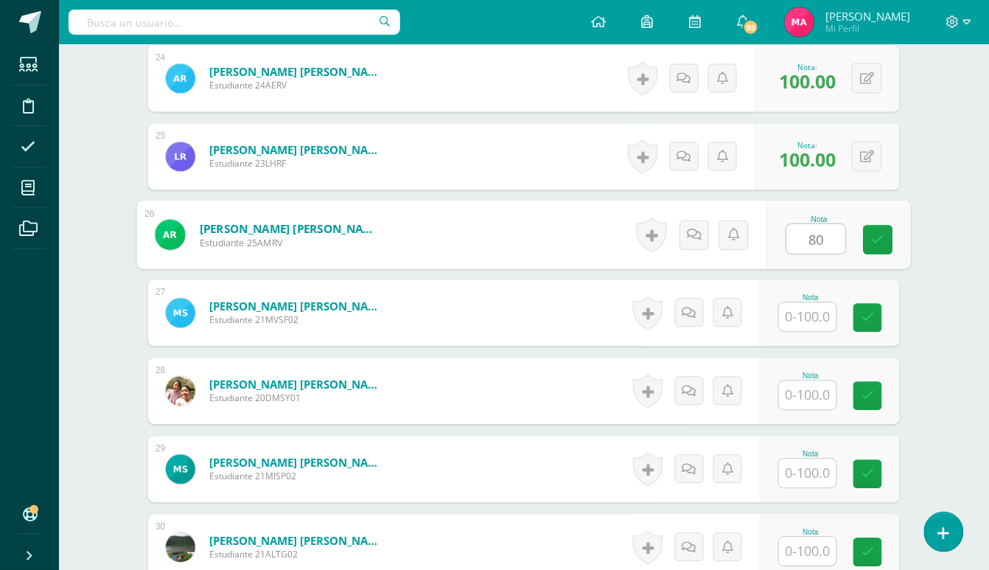
type input "80"
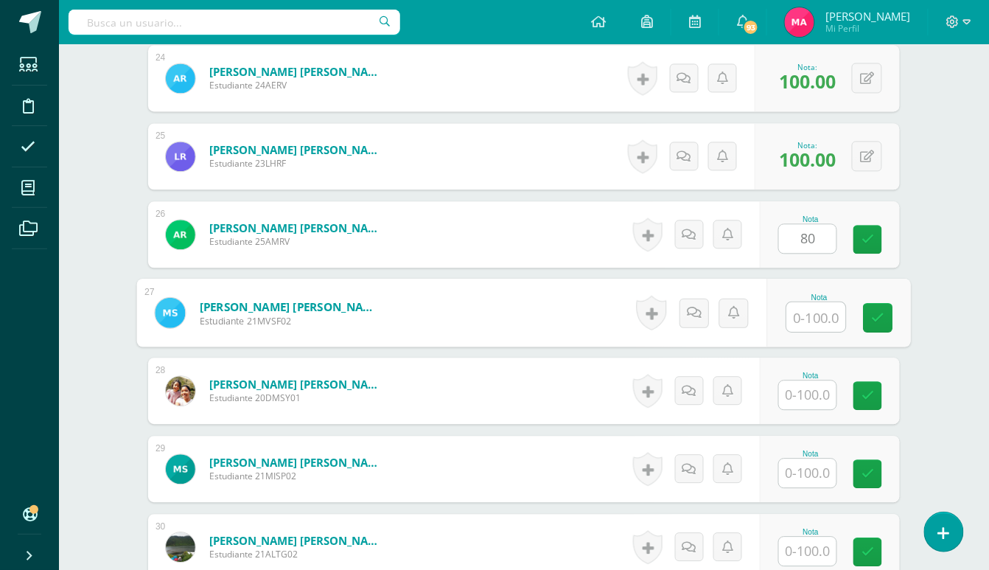
click at [821, 321] on input "text" at bounding box center [816, 316] width 59 height 29
type input "100"
click at [796, 397] on input "text" at bounding box center [808, 394] width 58 height 29
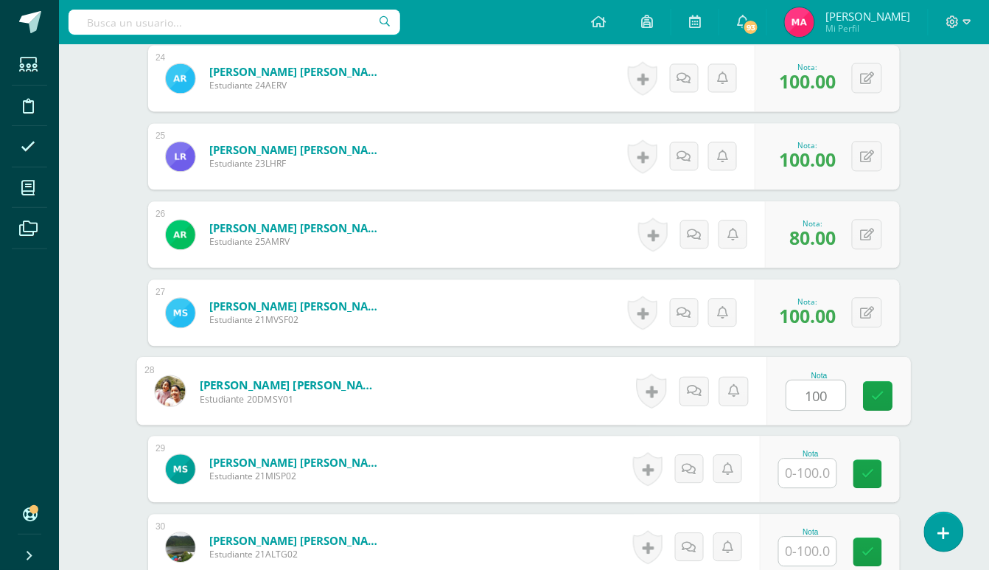
type input "100"
click at [812, 470] on input "text" at bounding box center [808, 473] width 58 height 29
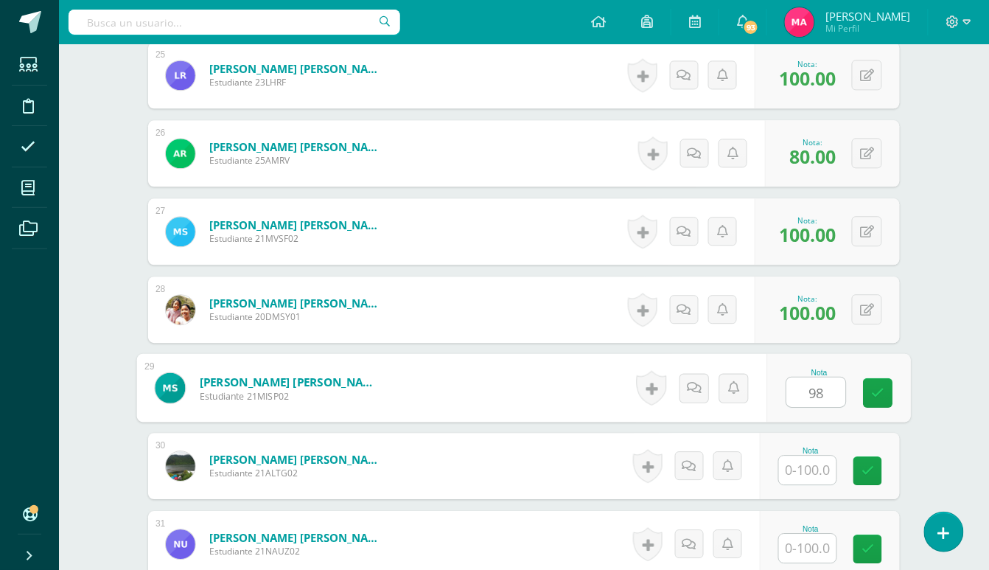
scroll to position [2461, 0]
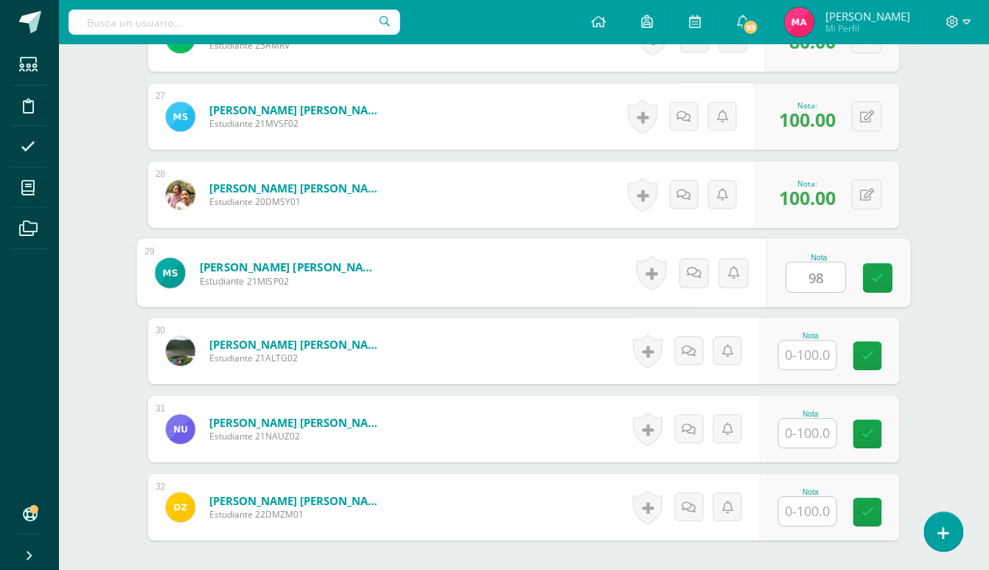
type input "98"
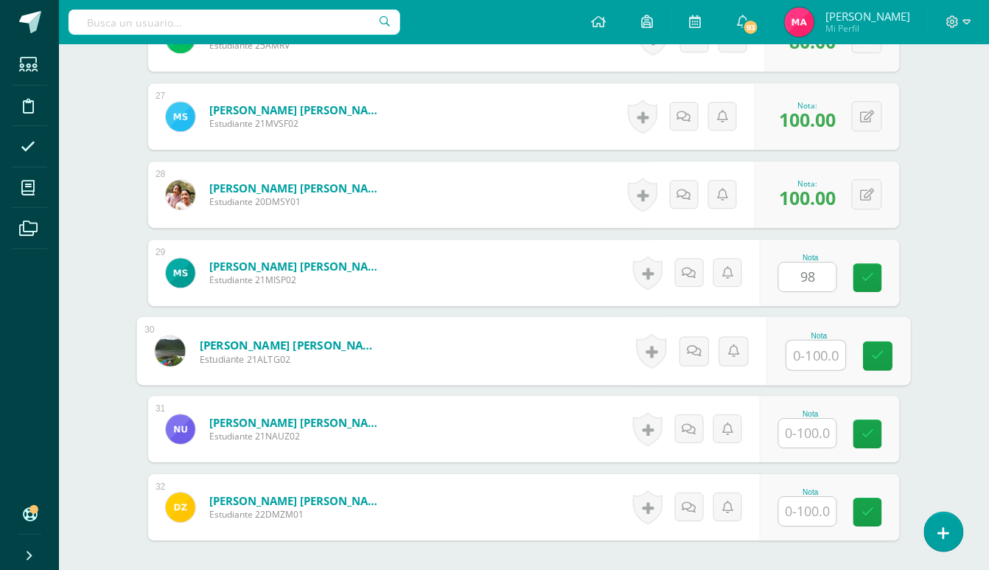
click at [812, 352] on input "text" at bounding box center [816, 355] width 59 height 29
type input "100"
click at [820, 435] on input "text" at bounding box center [808, 433] width 58 height 29
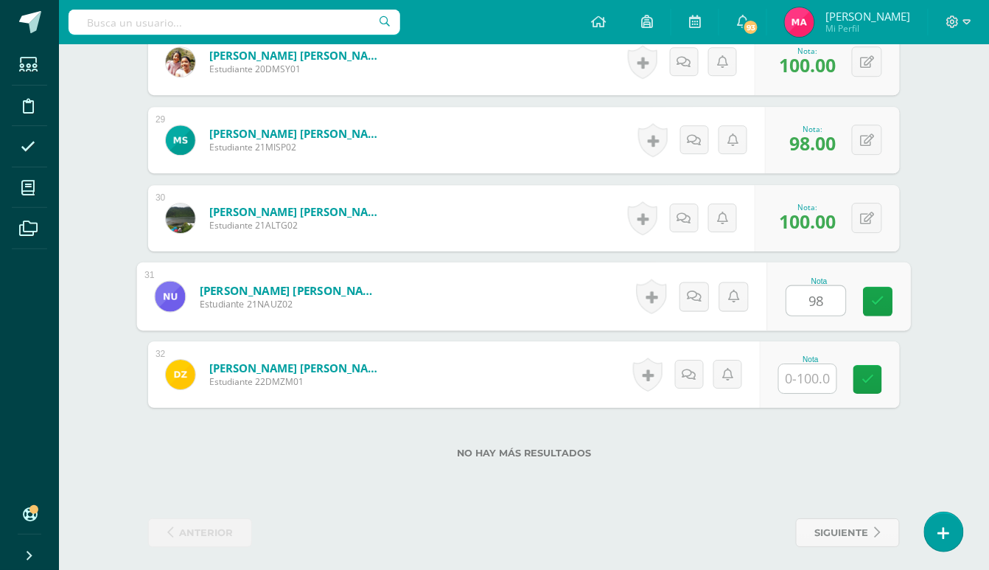
scroll to position [2599, 0]
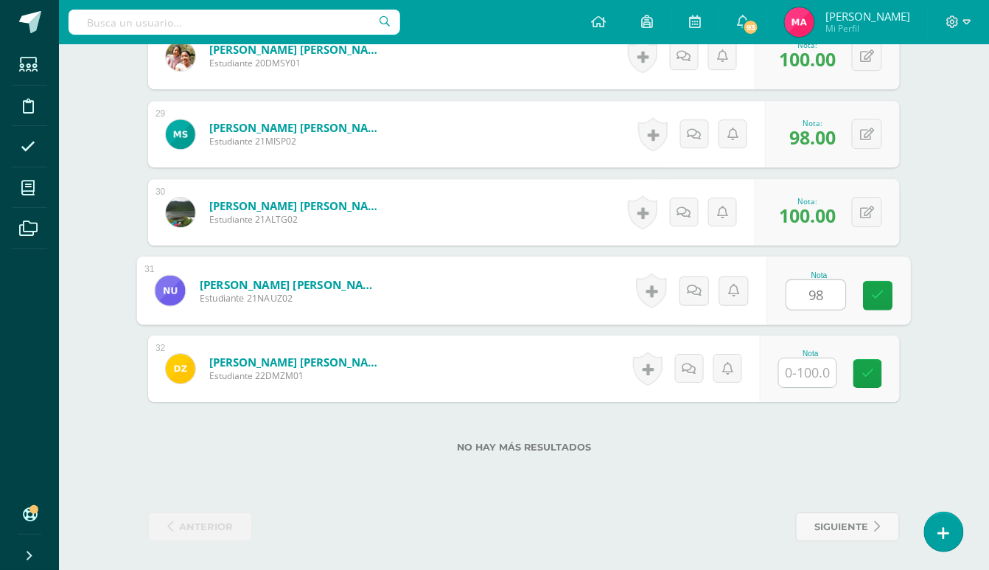
type input "98"
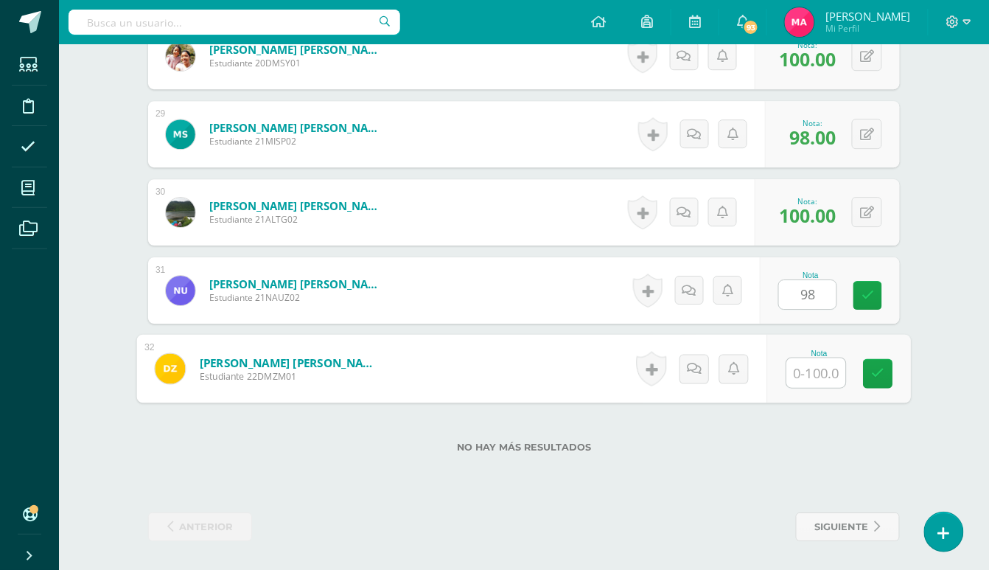
click at [833, 379] on input "text" at bounding box center [816, 372] width 59 height 29
type input "98"
click at [876, 369] on icon at bounding box center [878, 373] width 13 height 13
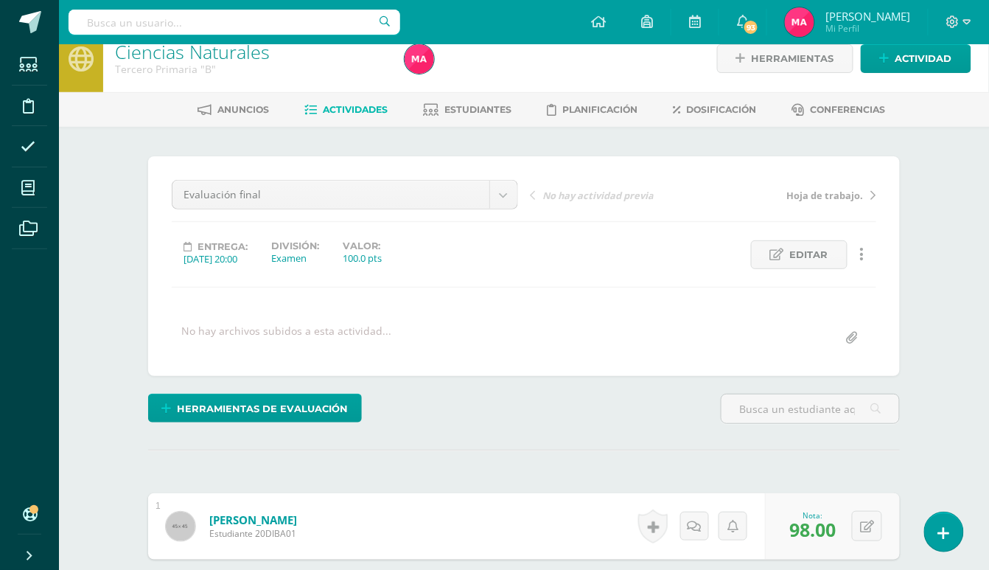
scroll to position [0, 0]
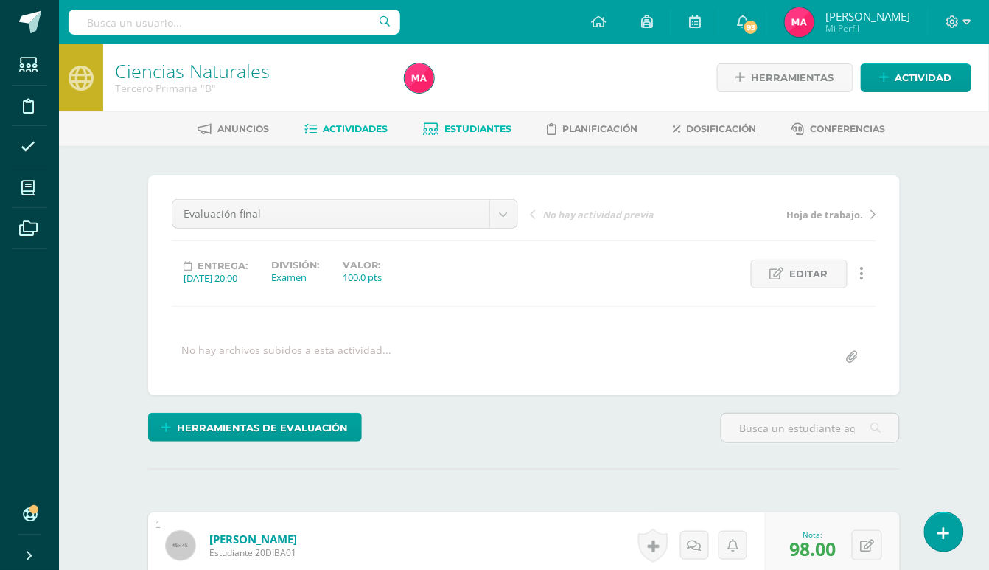
click at [464, 128] on span "Estudiantes" at bounding box center [478, 128] width 67 height 11
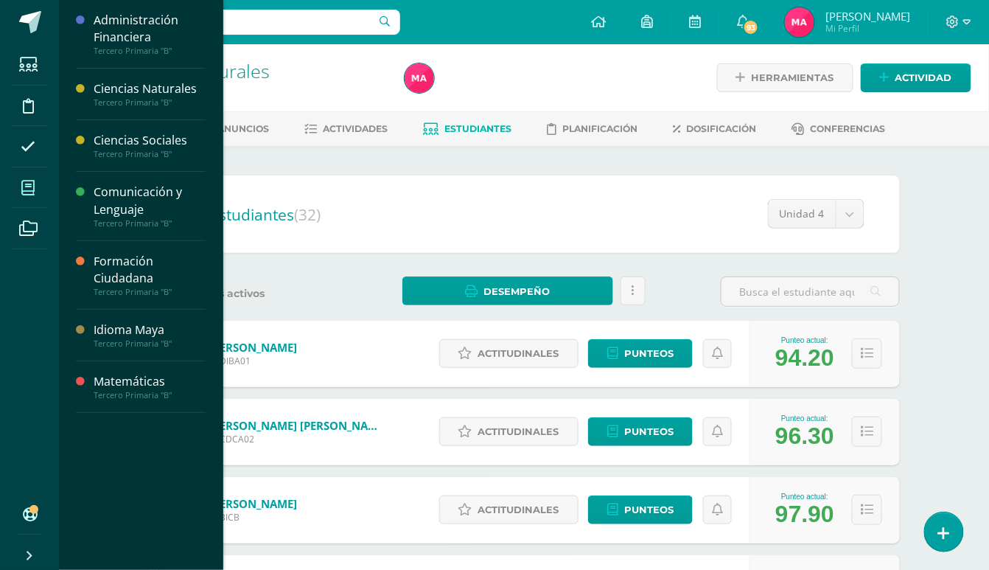
click at [19, 183] on span at bounding box center [28, 187] width 33 height 33
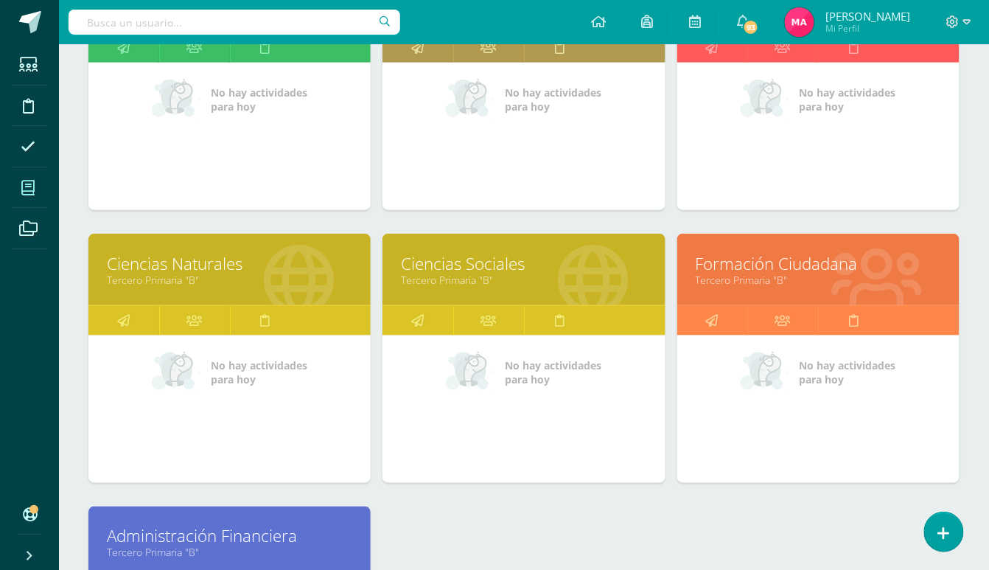
scroll to position [393, 0]
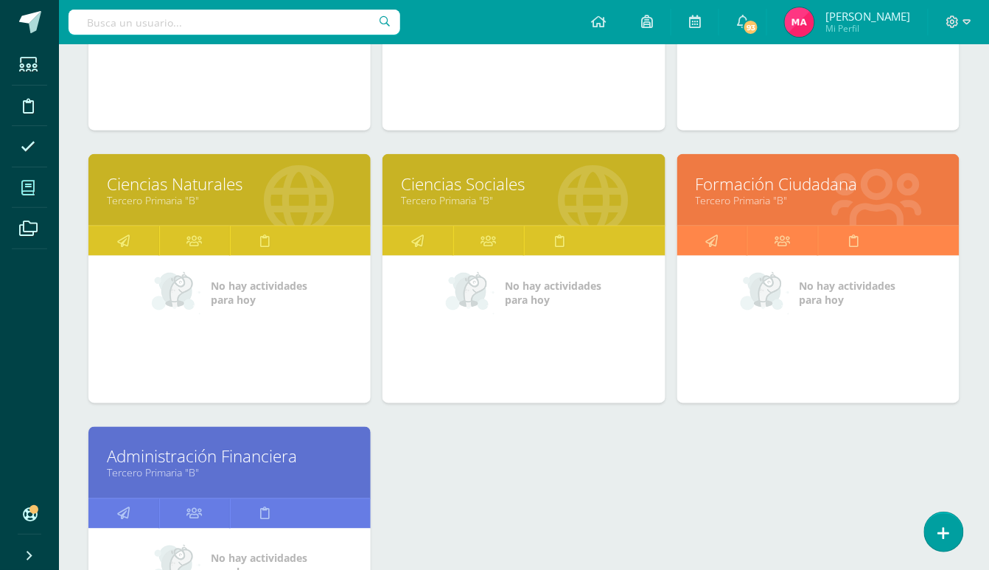
click at [771, 181] on link "Formación Ciudadana" at bounding box center [818, 184] width 245 height 23
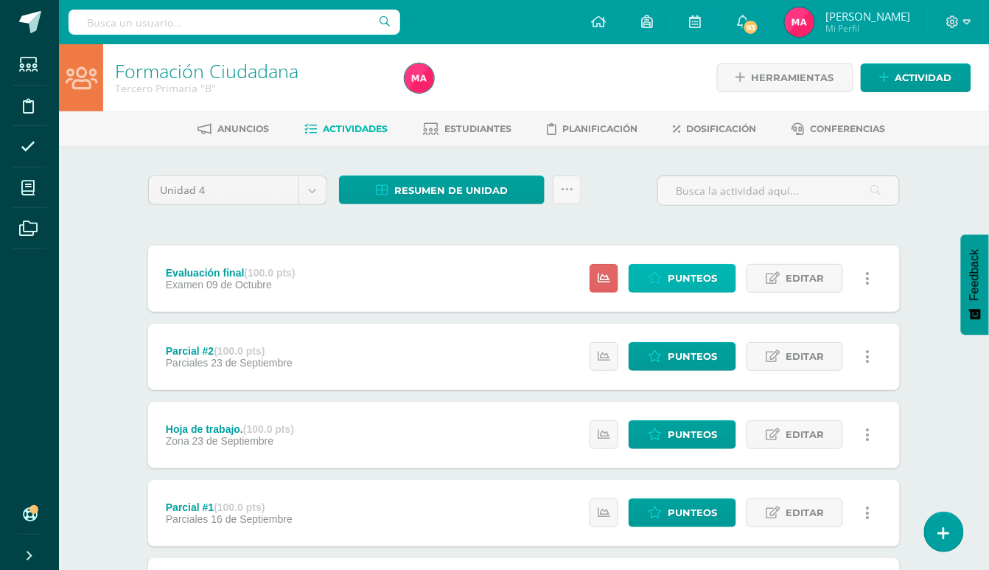
click at [708, 279] on span "Punteos" at bounding box center [692, 278] width 49 height 27
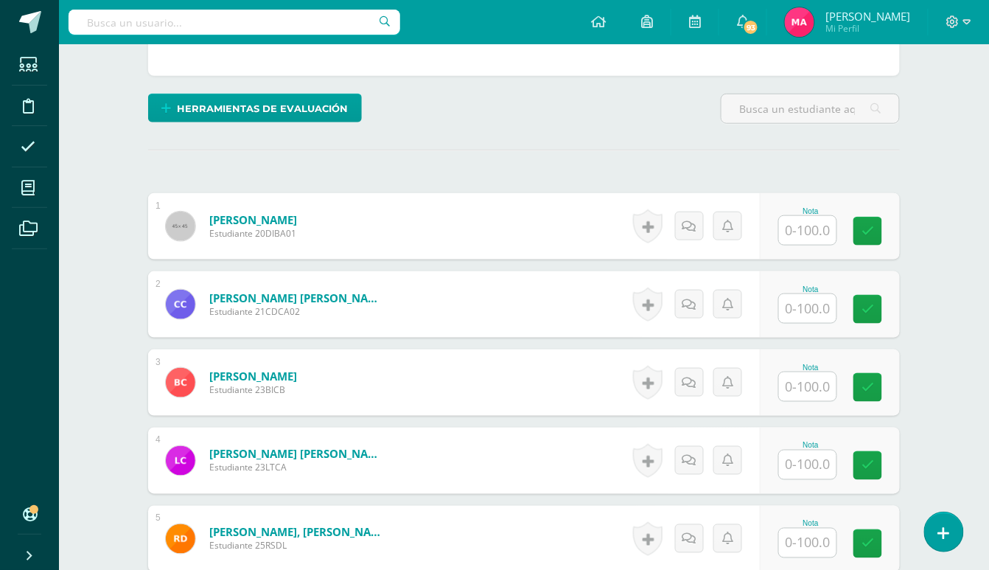
scroll to position [320, 0]
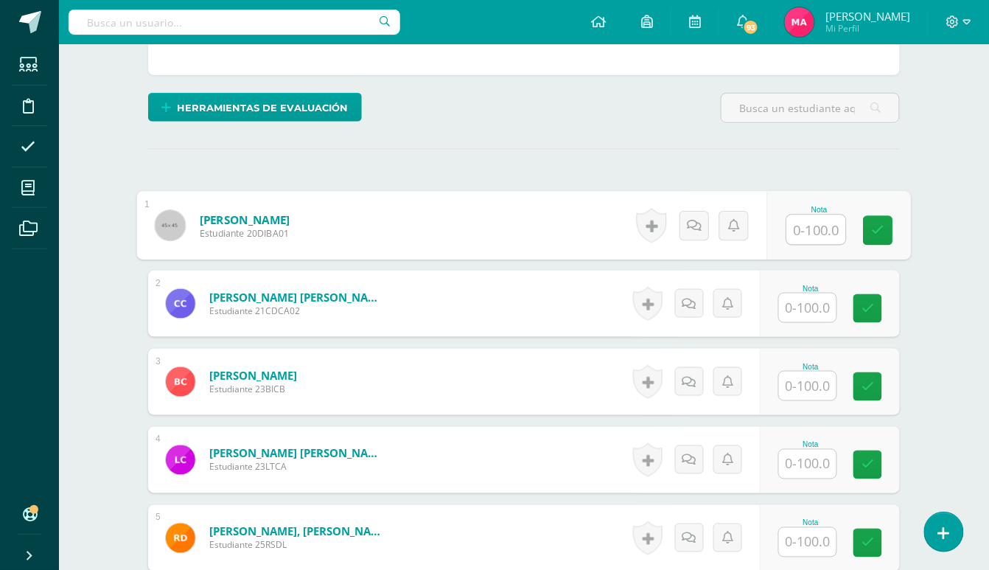
click at [826, 234] on input "text" at bounding box center [816, 229] width 59 height 29
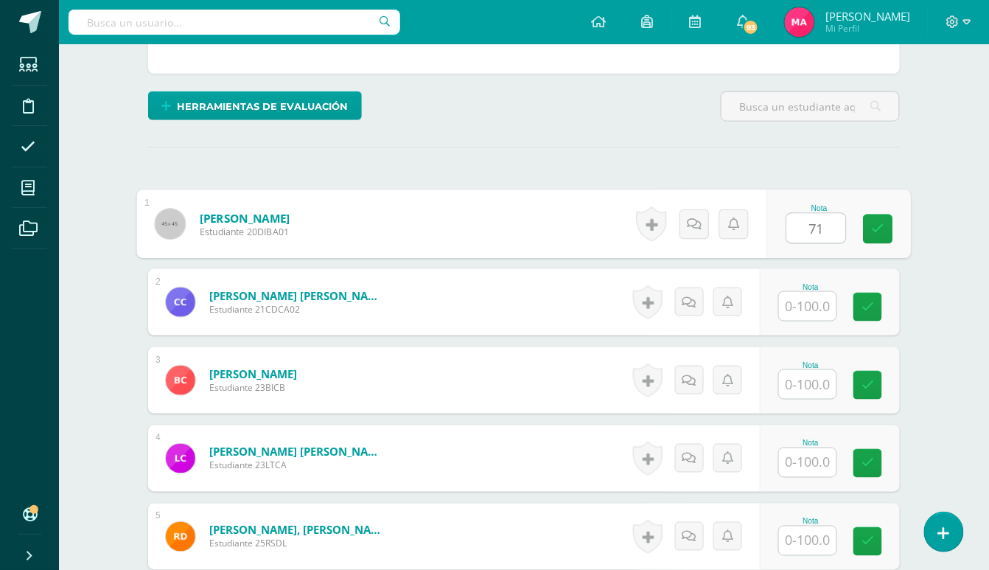
type input "71"
click at [830, 311] on input "text" at bounding box center [808, 306] width 58 height 29
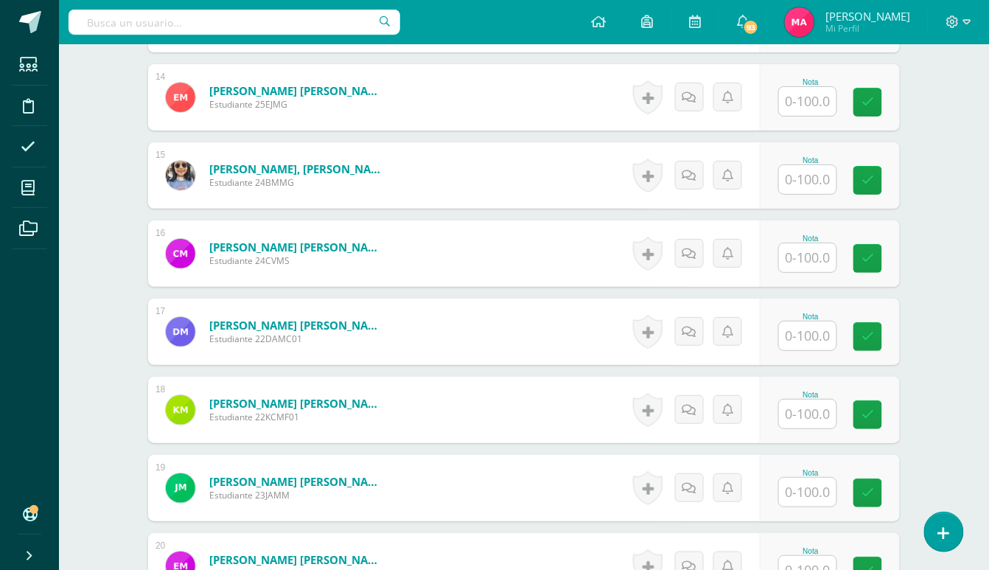
scroll to position [1502, 0]
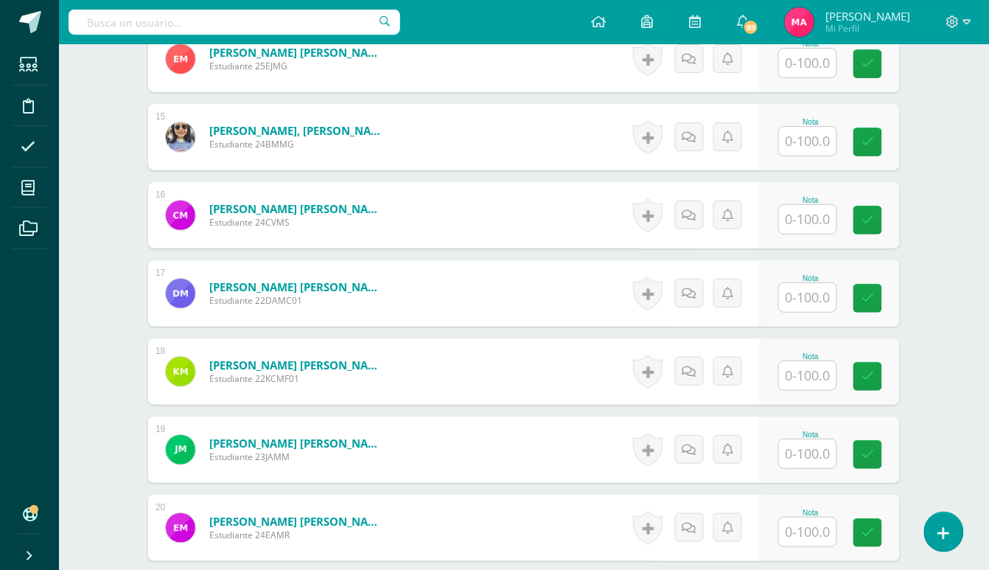
type input "96"
click at [809, 457] on input "text" at bounding box center [808, 453] width 58 height 29
type input "100"
click at [882, 451] on icon at bounding box center [878, 454] width 13 height 13
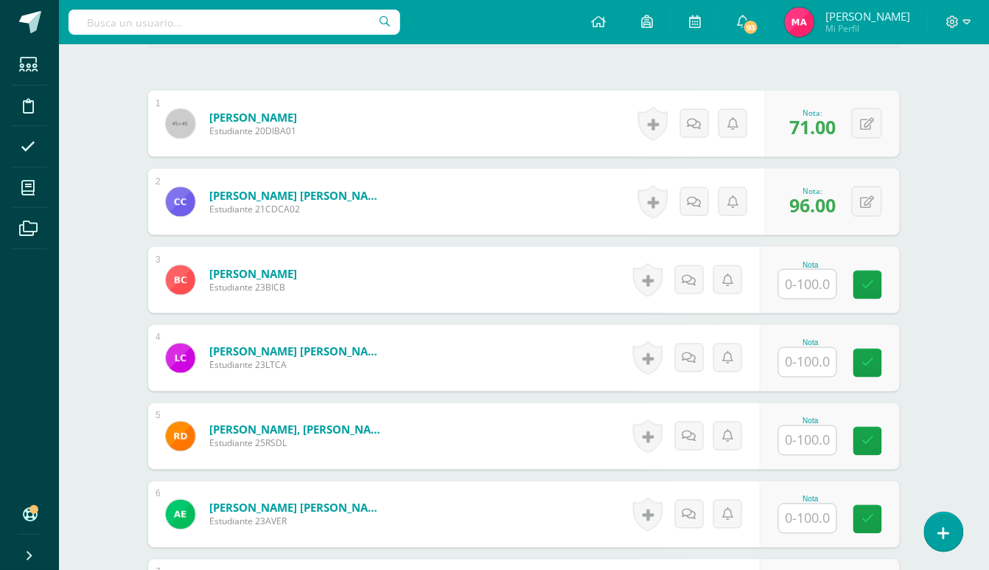
scroll to position [323, 0]
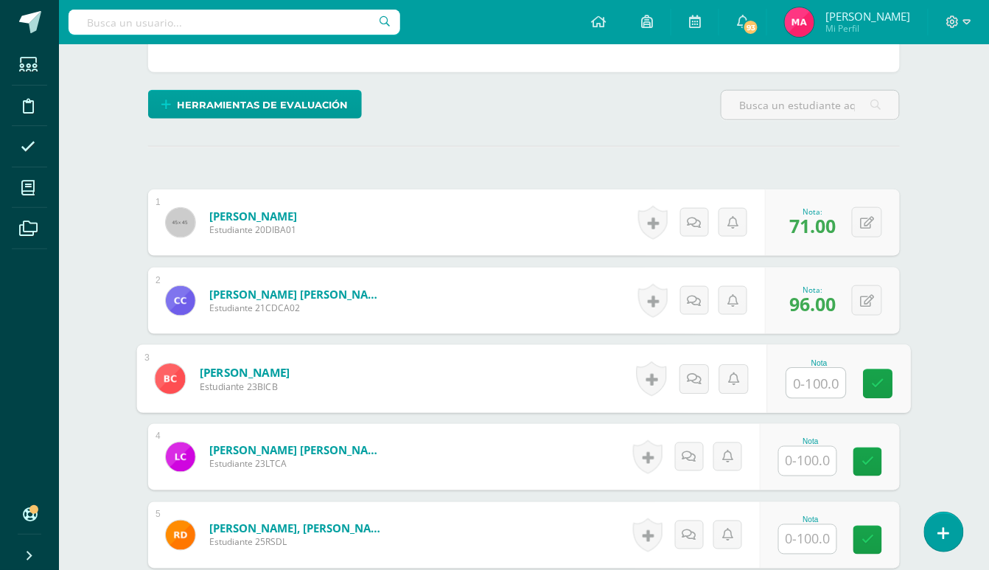
click at [799, 374] on input "text" at bounding box center [816, 383] width 59 height 29
type input "95"
click at [801, 453] on input "text" at bounding box center [808, 461] width 58 height 29
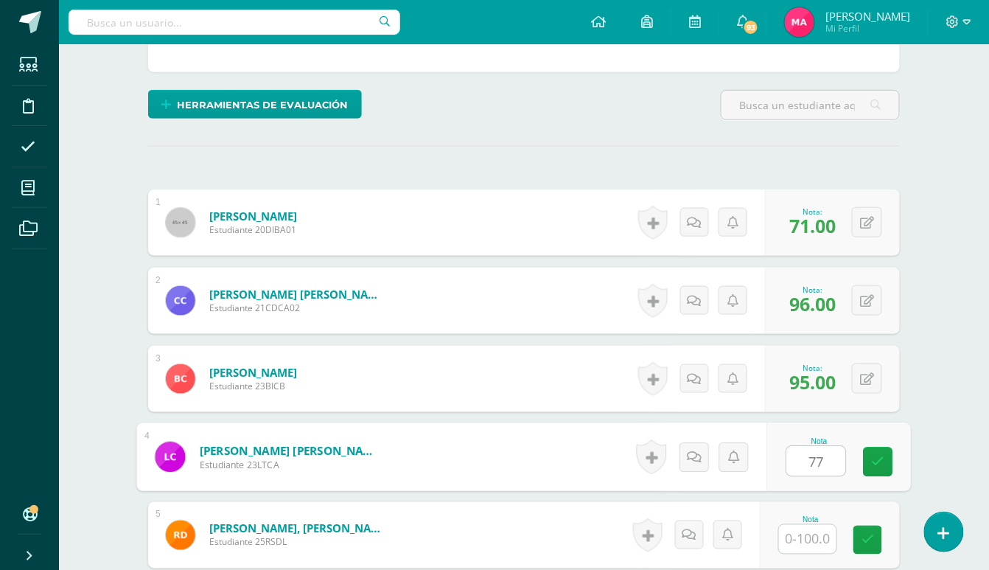
type input "77"
click at [794, 538] on input "text" at bounding box center [808, 539] width 58 height 29
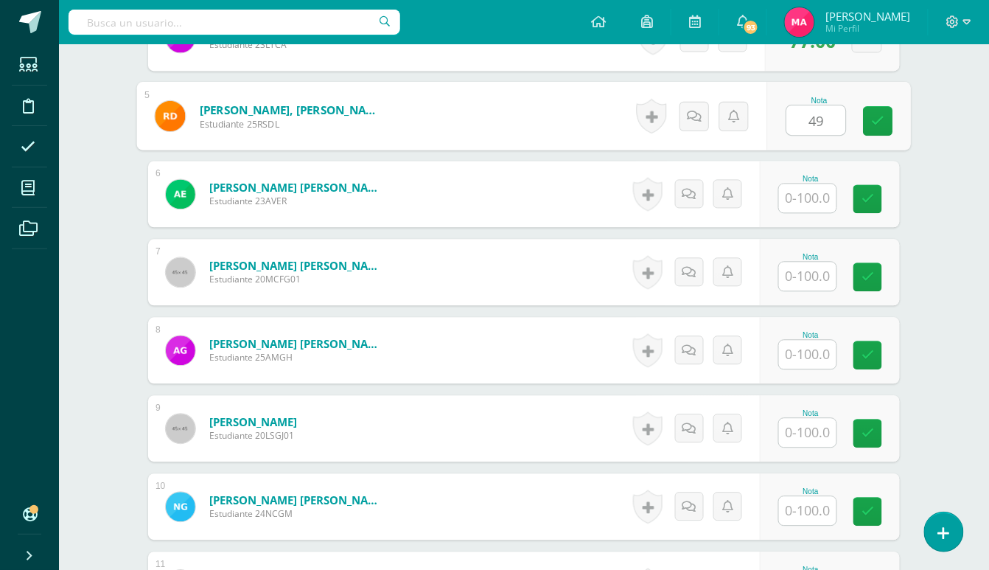
scroll to position [815, 0]
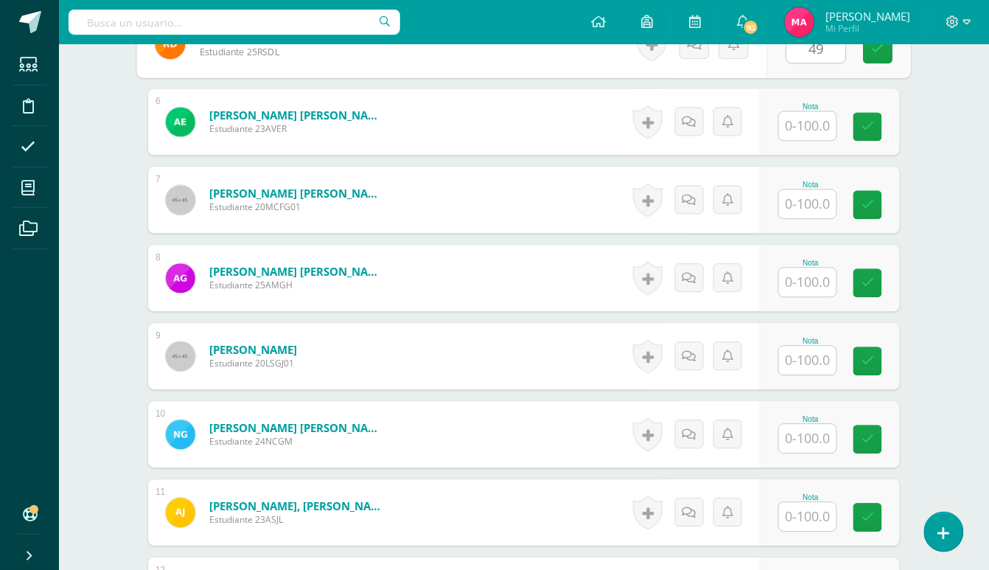
type input "49"
click at [821, 130] on input "text" at bounding box center [808, 125] width 58 height 29
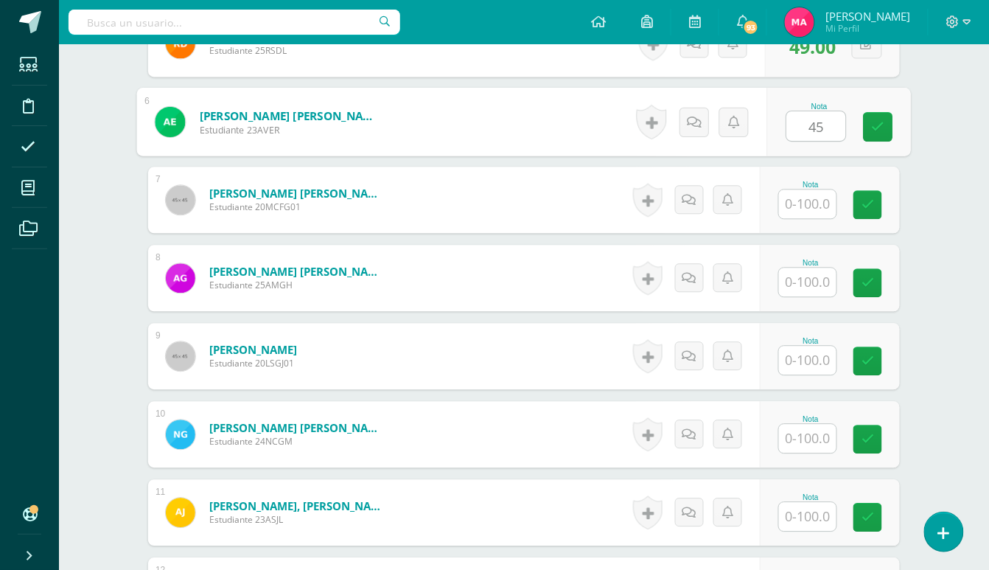
type input "45"
click at [812, 209] on input "text" at bounding box center [808, 203] width 58 height 29
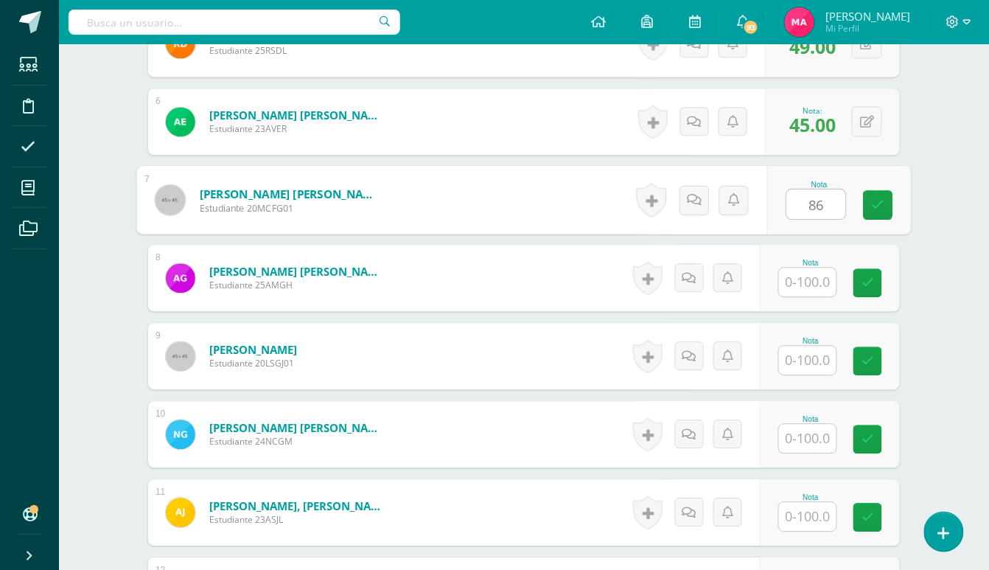
type input "86"
click at [812, 290] on input "text" at bounding box center [808, 282] width 58 height 29
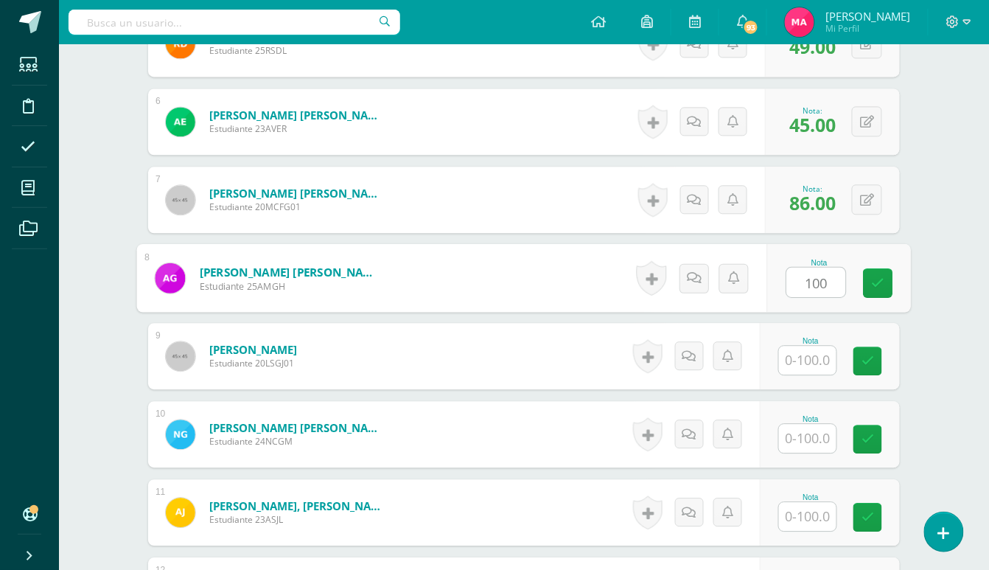
type input "100"
click at [808, 373] on input "text" at bounding box center [808, 360] width 58 height 29
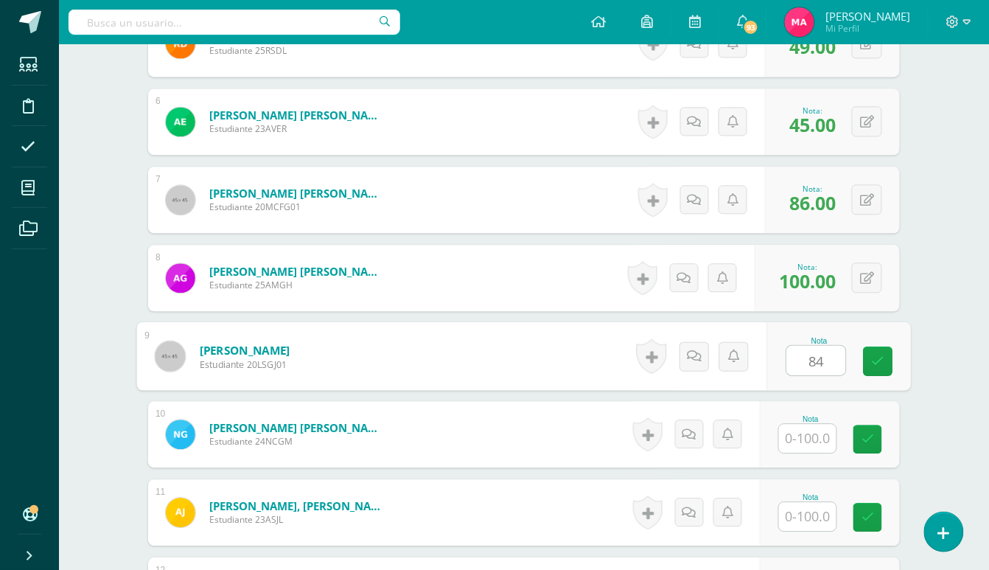
type input "84"
click at [811, 437] on input "text" at bounding box center [808, 438] width 58 height 29
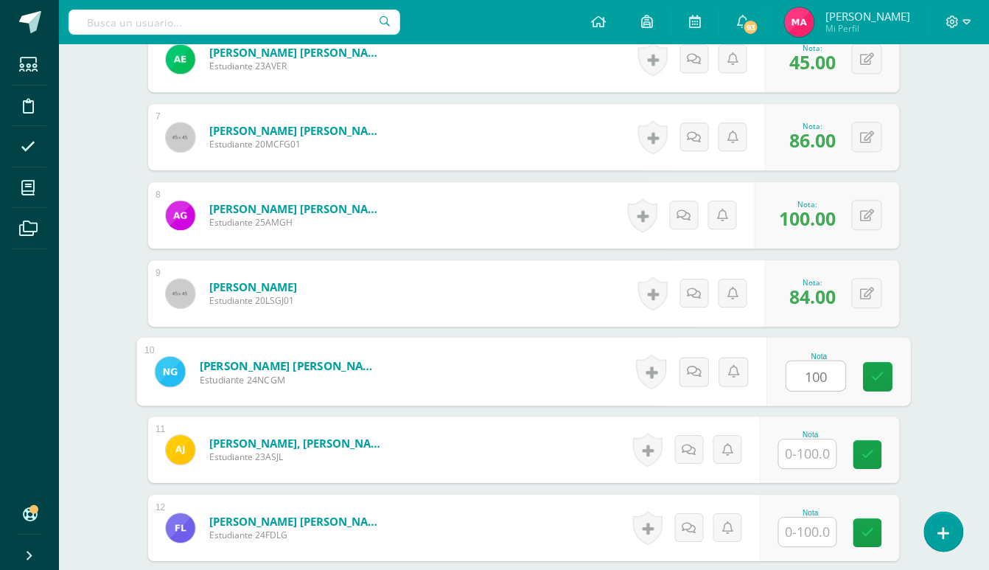
scroll to position [913, 0]
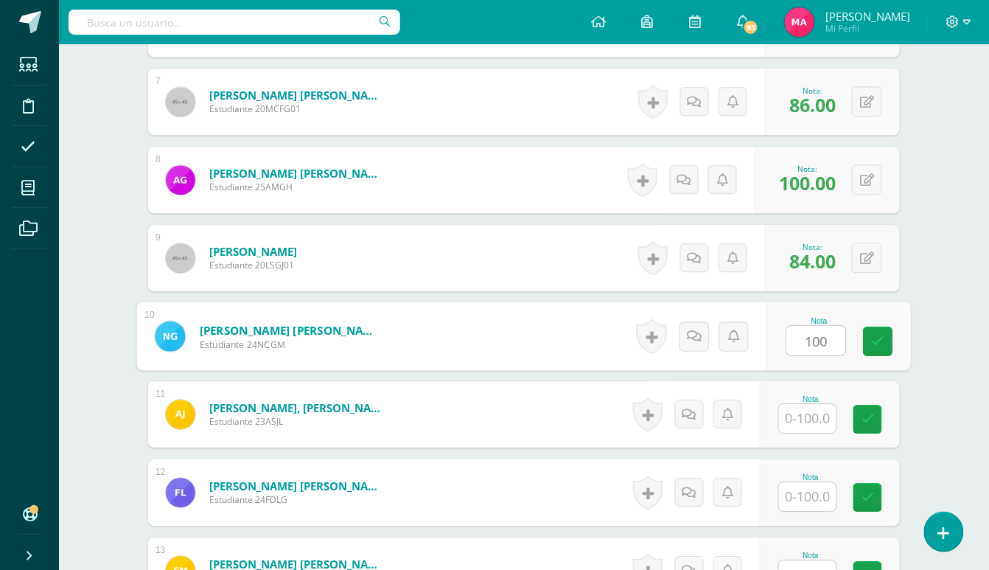
type input "100"
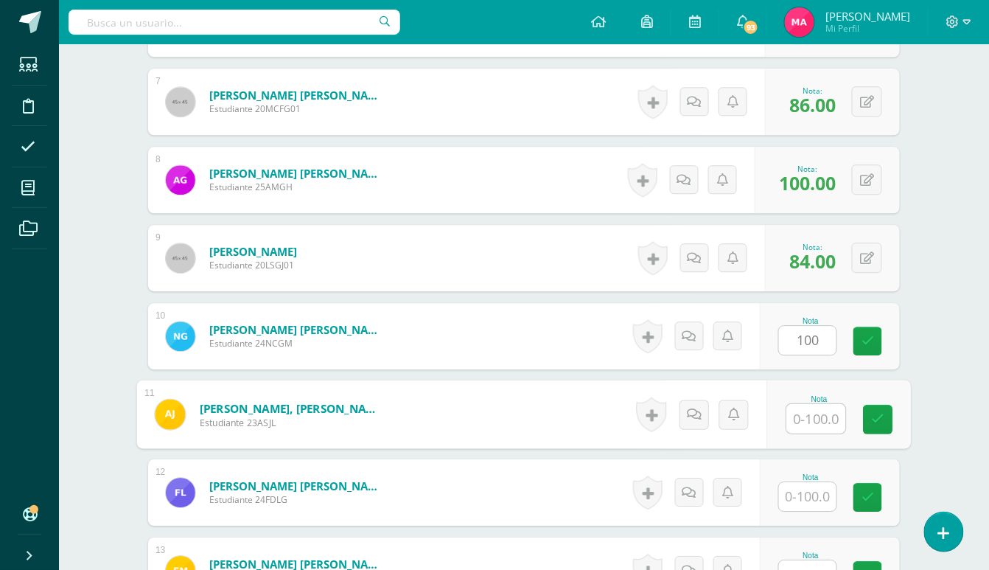
click at [796, 426] on input "text" at bounding box center [816, 418] width 59 height 29
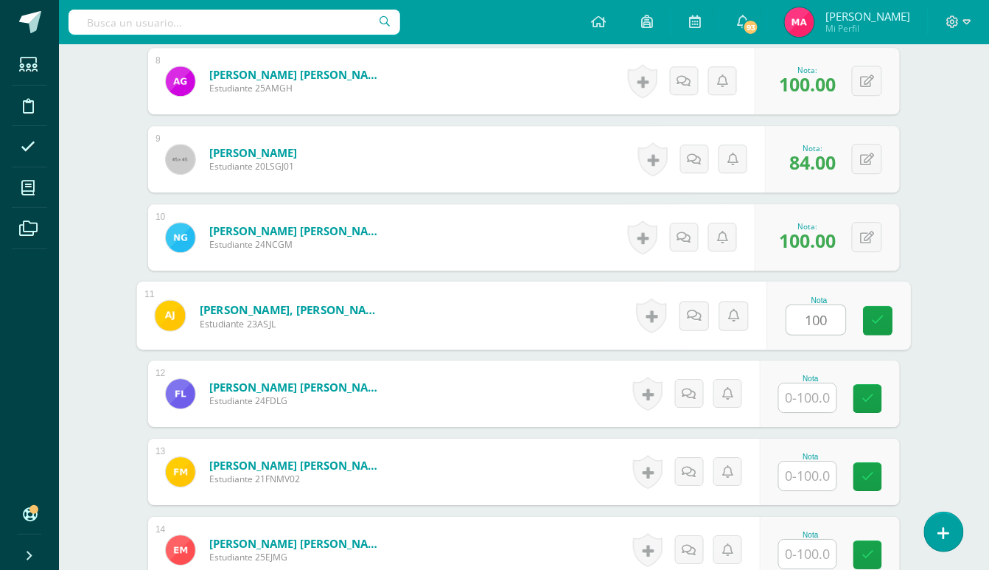
type input "100"
click at [815, 390] on input "text" at bounding box center [808, 397] width 58 height 29
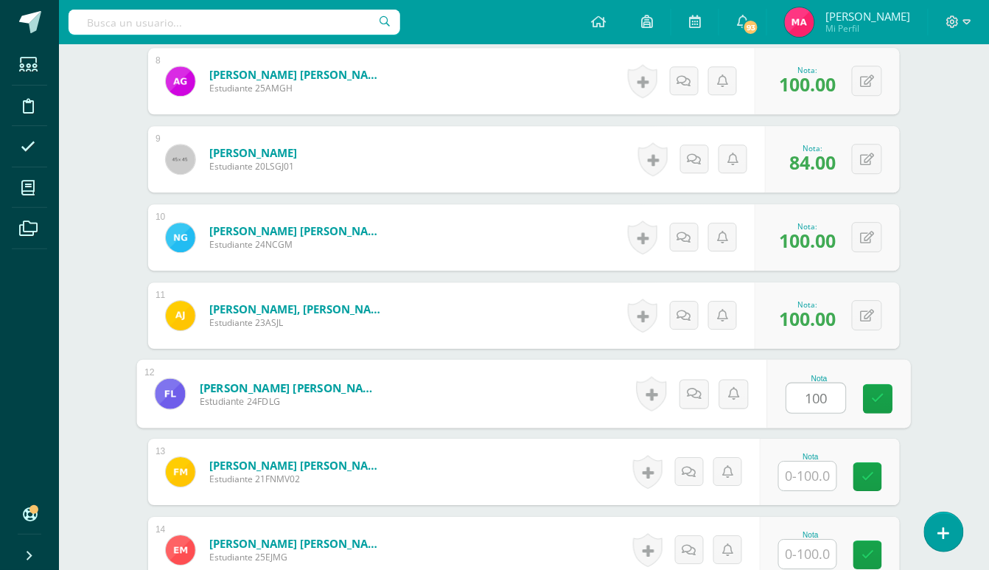
type input "100"
click at [799, 487] on input "text" at bounding box center [808, 475] width 58 height 29
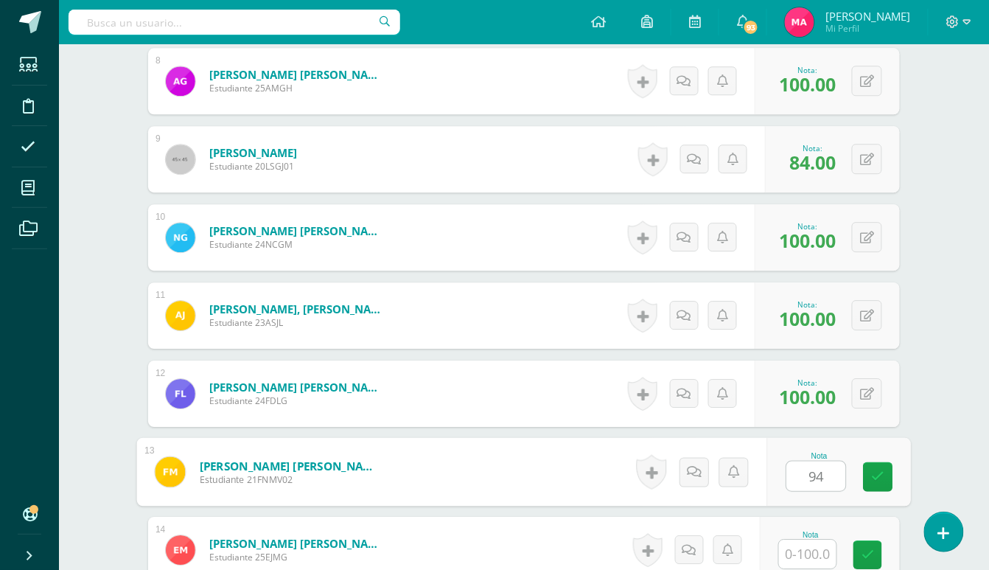
scroll to position [1109, 0]
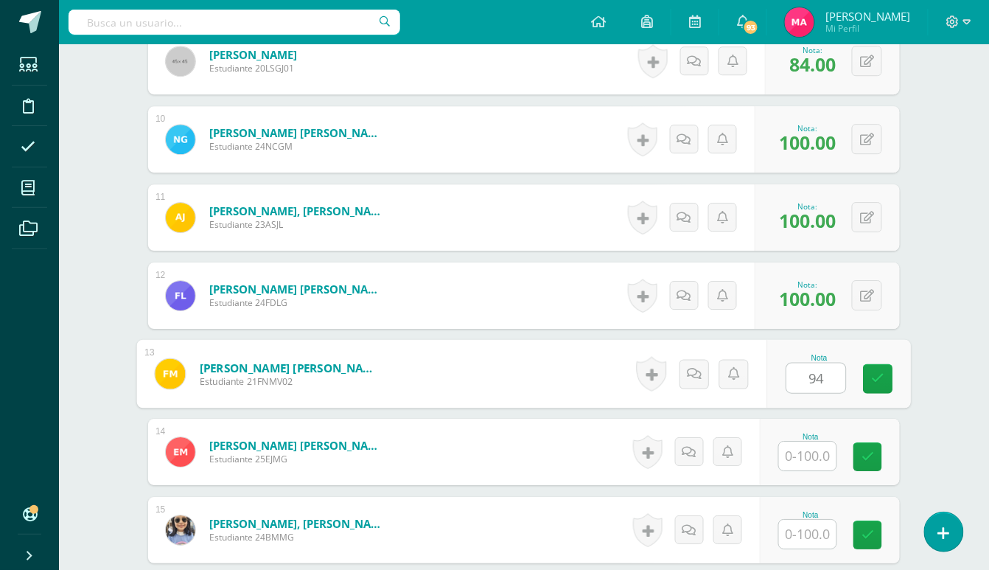
type input "94"
click at [826, 464] on input "text" at bounding box center [808, 456] width 58 height 29
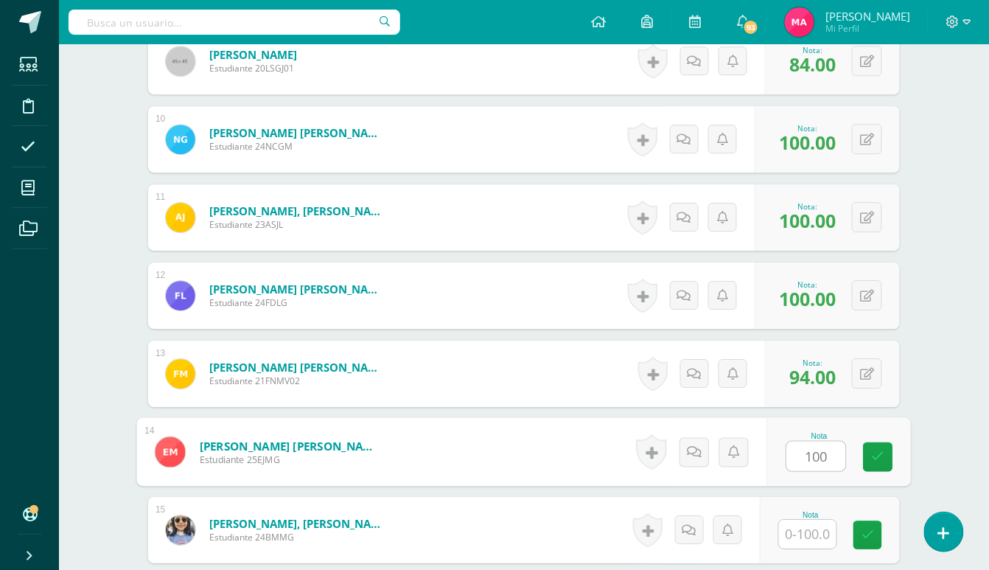
type input "100"
click at [808, 534] on input "text" at bounding box center [808, 534] width 58 height 29
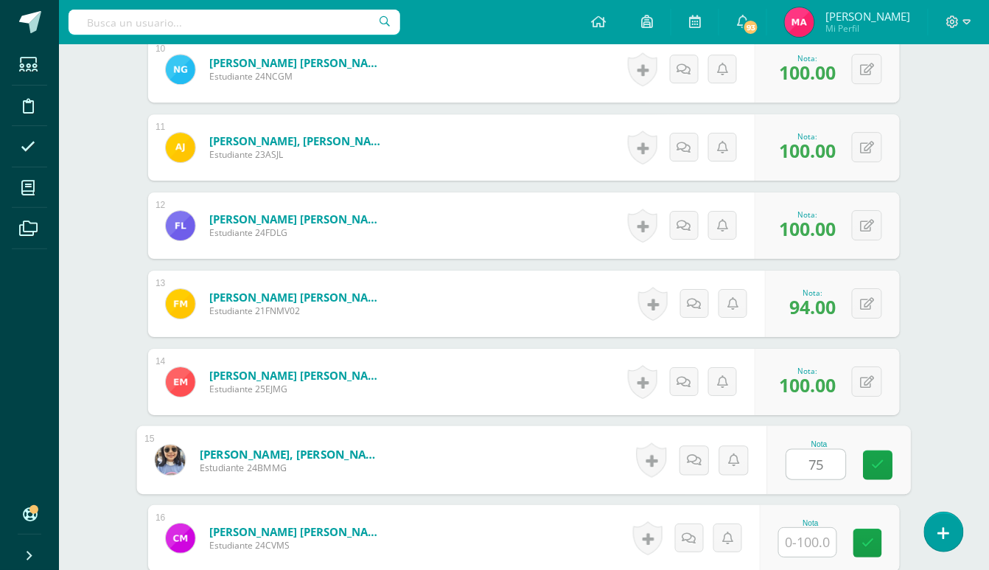
scroll to position [1404, 0]
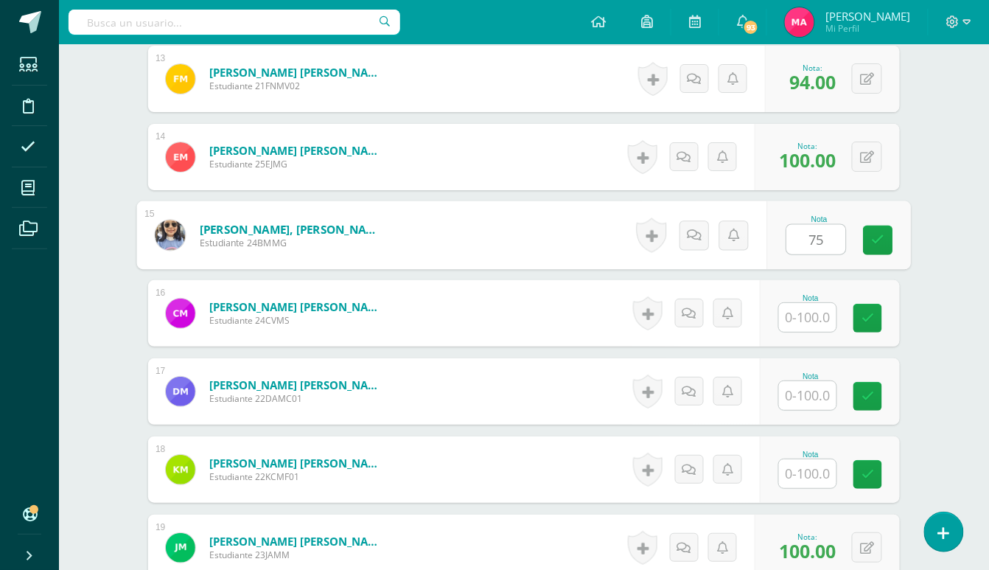
type input "75"
click at [827, 317] on input "text" at bounding box center [808, 317] width 58 height 29
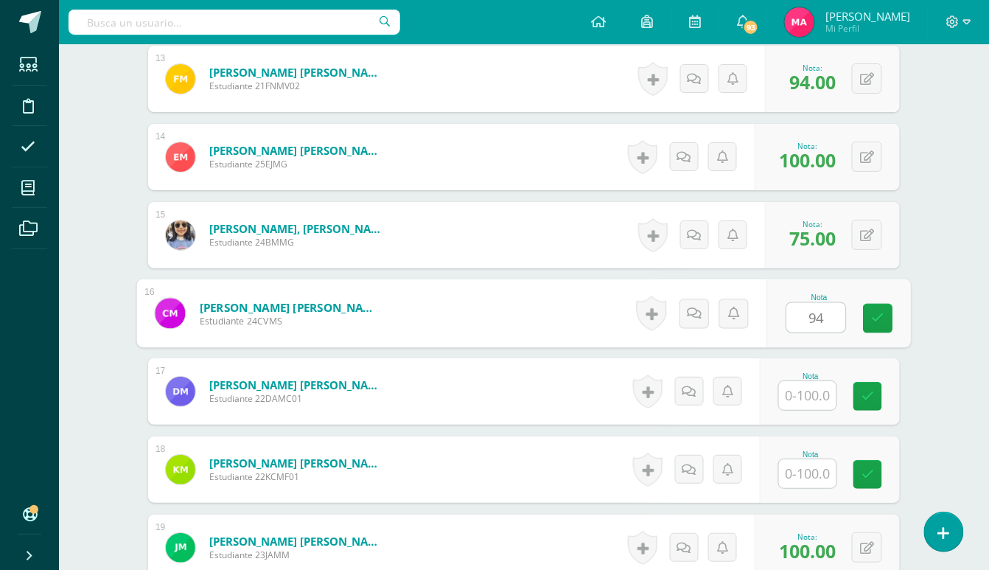
type input "94"
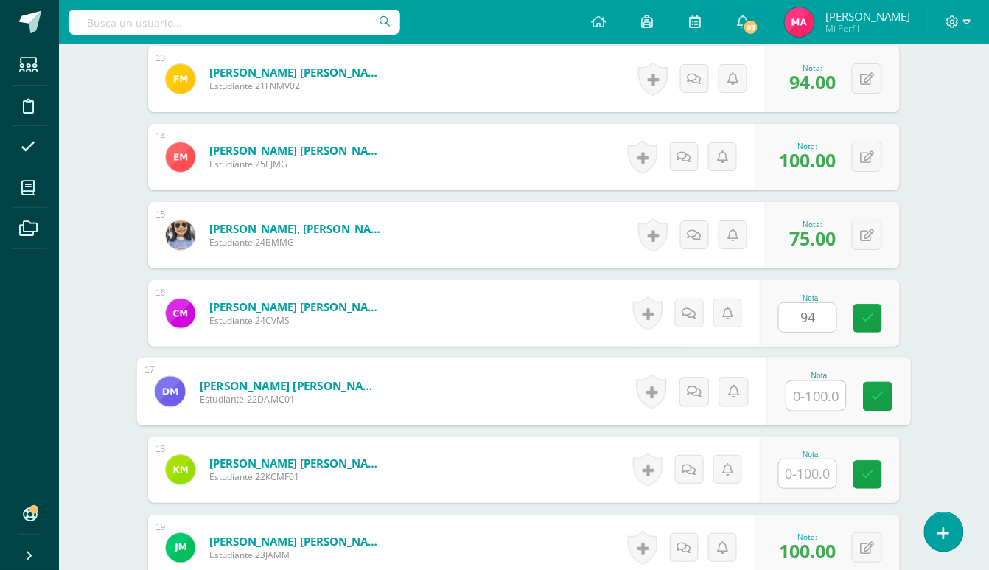
click at [820, 391] on input "text" at bounding box center [816, 395] width 59 height 29
type input "100"
click at [809, 470] on input "text" at bounding box center [808, 473] width 58 height 29
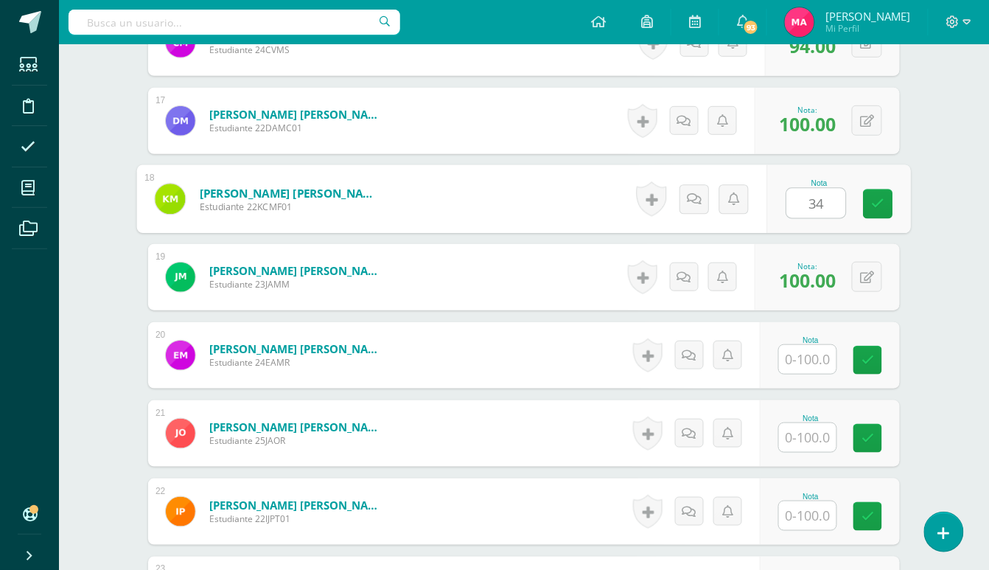
scroll to position [1699, 0]
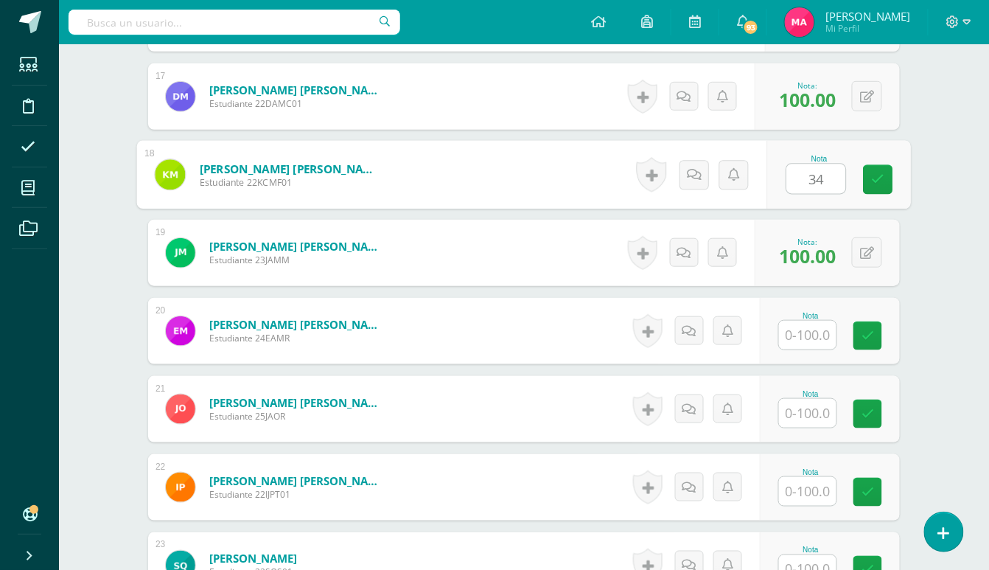
type input "34"
click at [827, 339] on input "text" at bounding box center [808, 335] width 58 height 29
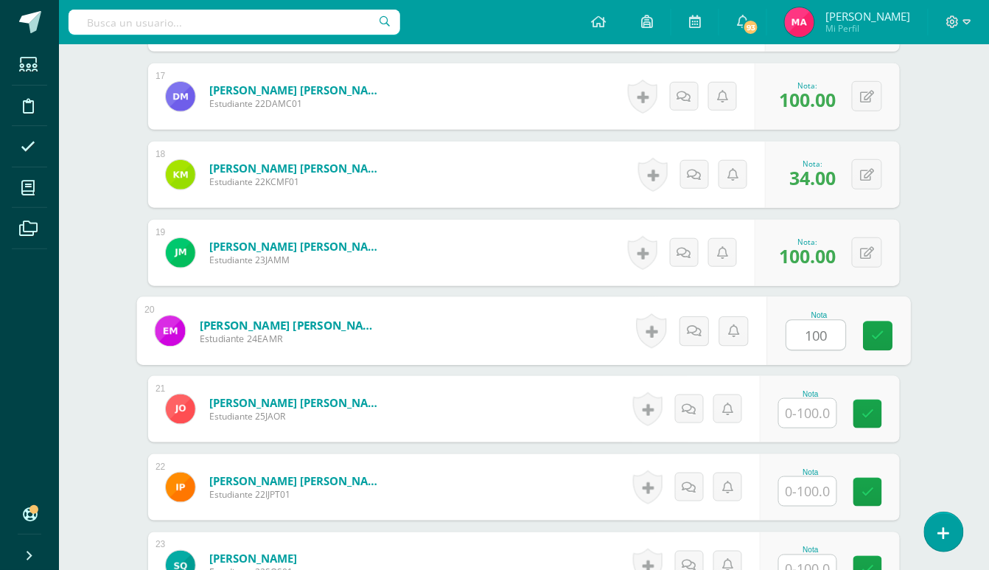
type input "100"
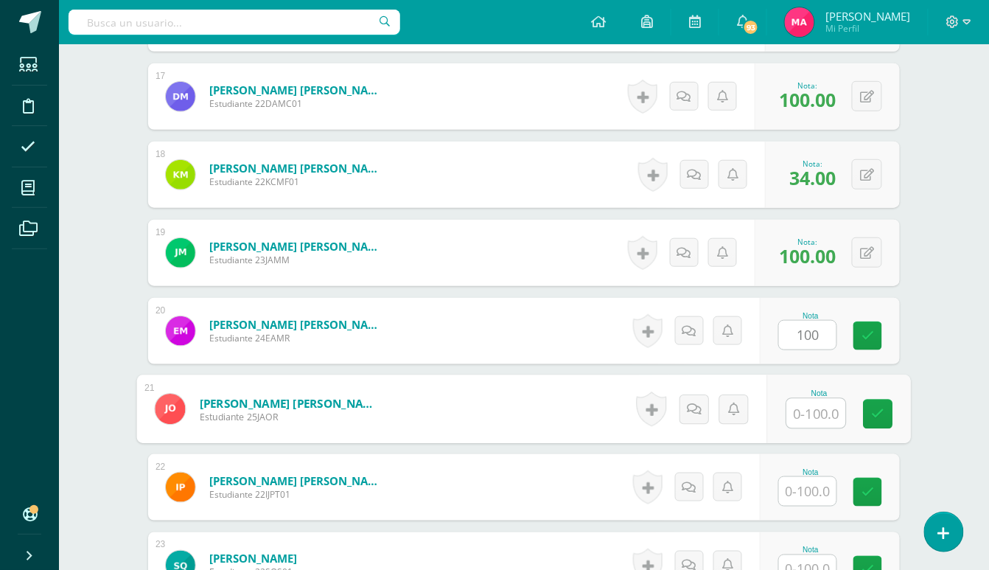
click at [809, 414] on input "text" at bounding box center [816, 413] width 59 height 29
type input "100"
click at [815, 484] on input "text" at bounding box center [808, 491] width 58 height 29
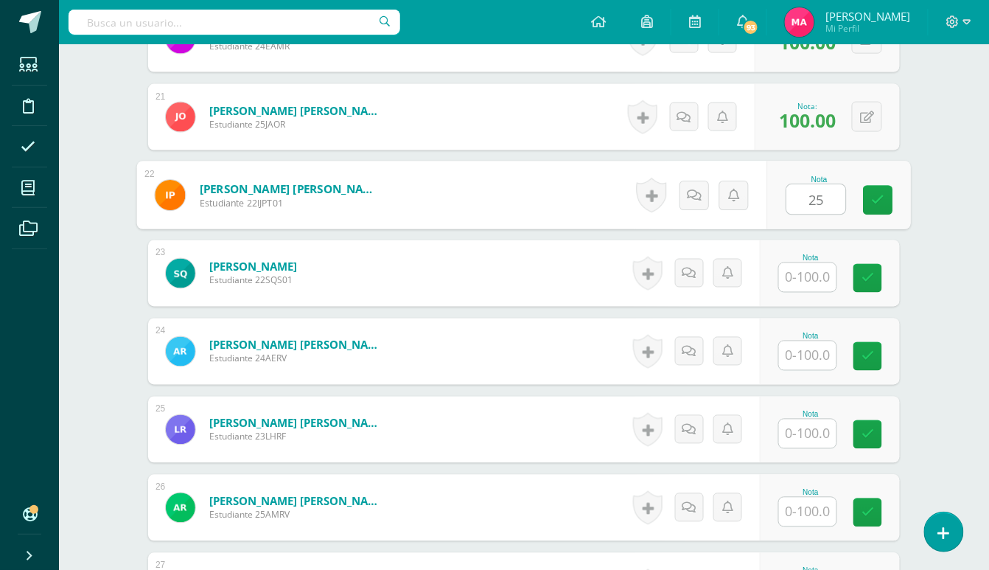
scroll to position [1994, 0]
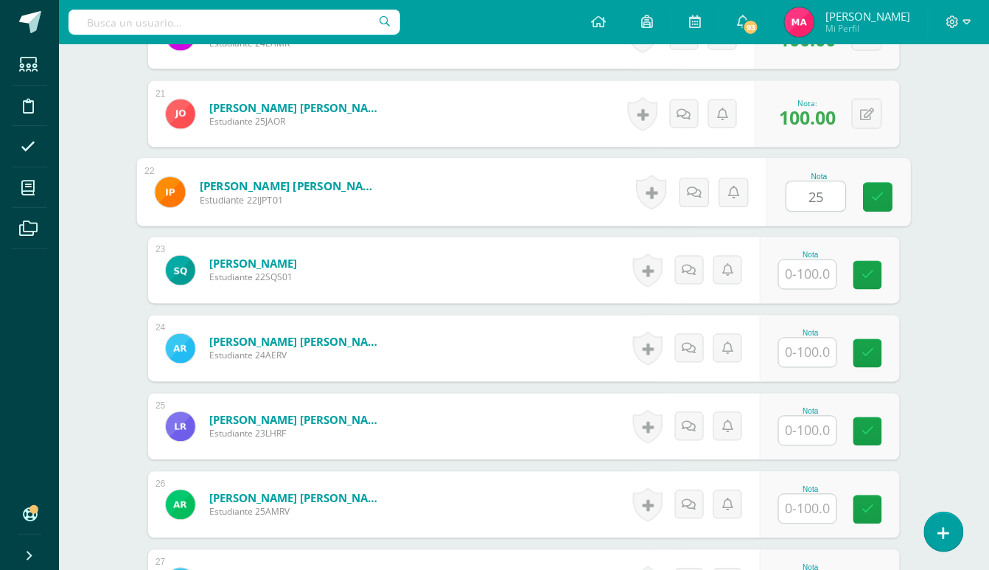
type input "25"
click at [807, 282] on input "text" at bounding box center [808, 274] width 58 height 29
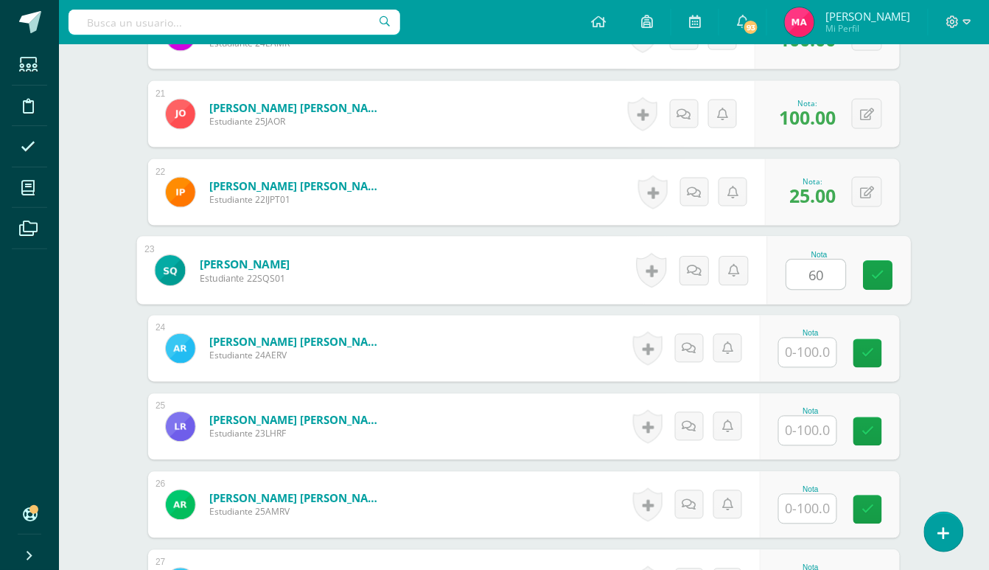
type input "60"
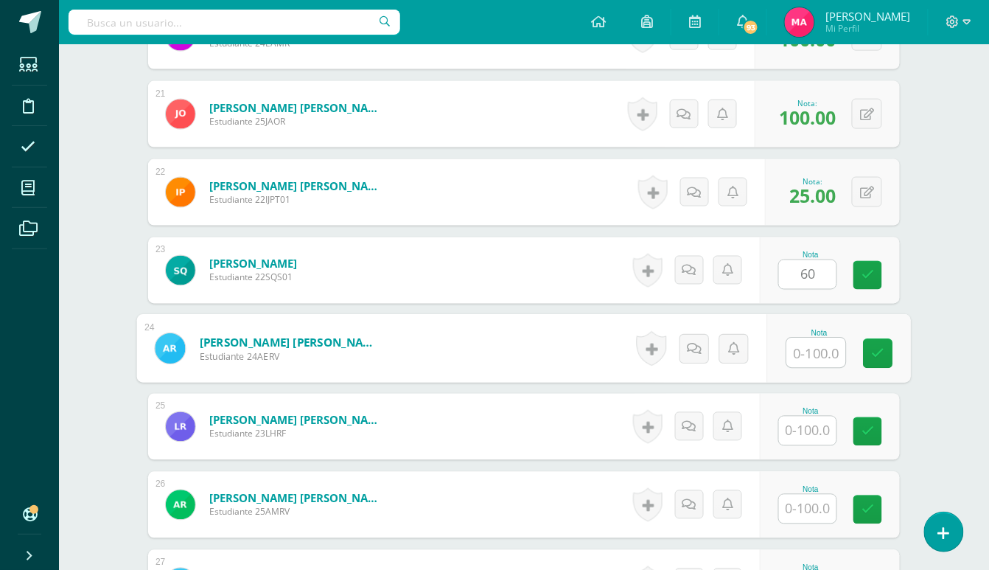
click at [803, 355] on input "text" at bounding box center [816, 352] width 59 height 29
type input "100"
click at [812, 437] on input "text" at bounding box center [808, 431] width 58 height 29
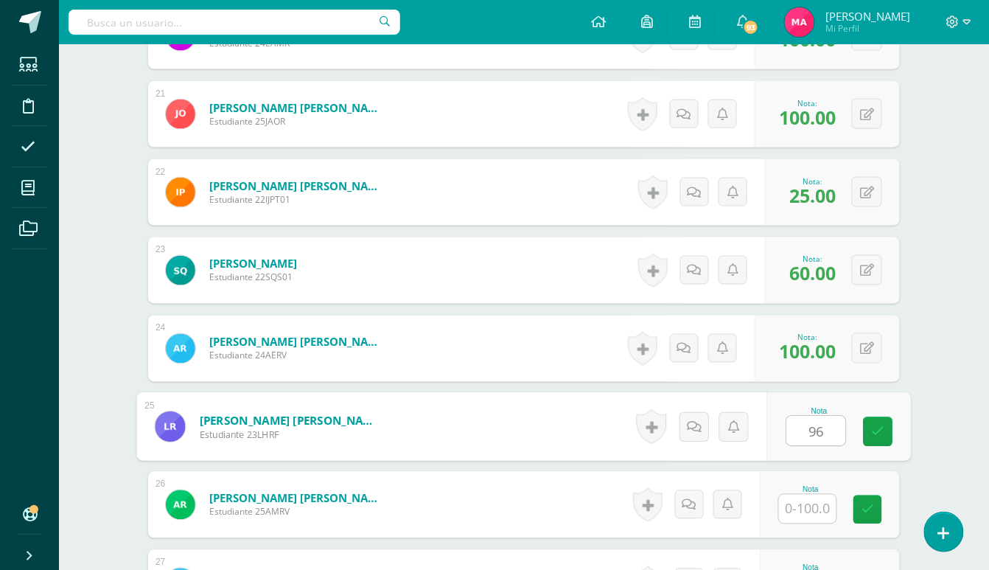
type input "96"
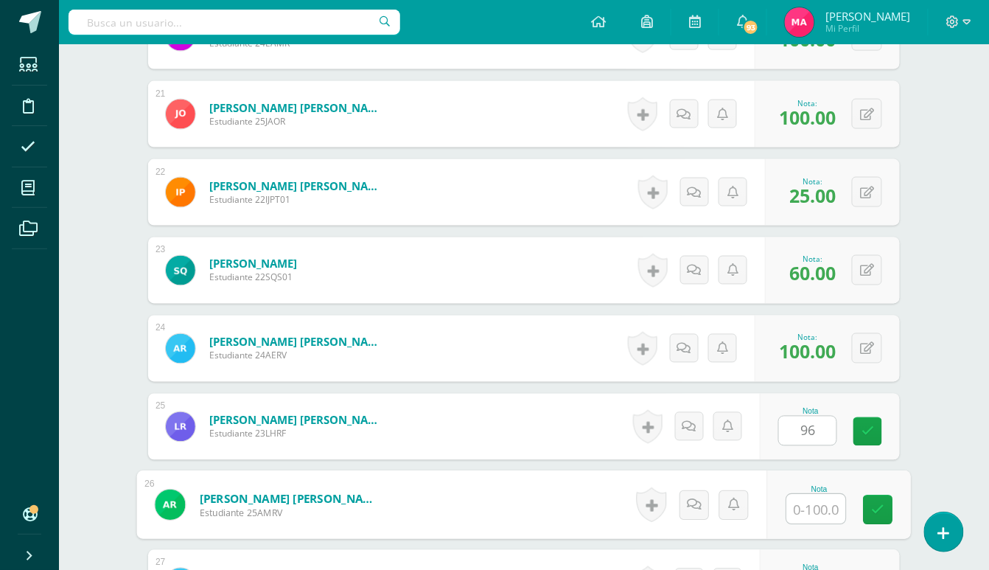
click at [820, 505] on input "text" at bounding box center [816, 509] width 59 height 29
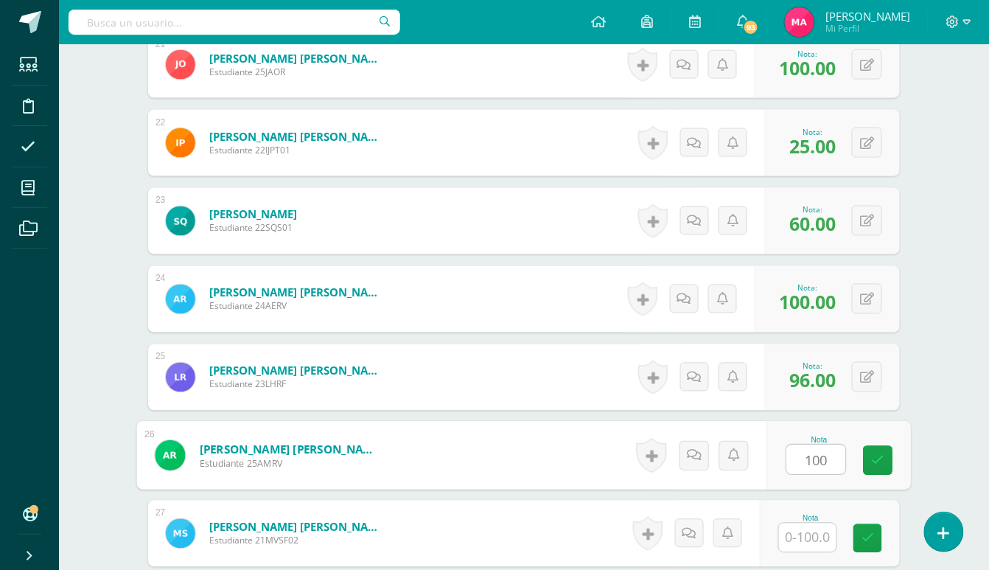
scroll to position [2092, 0]
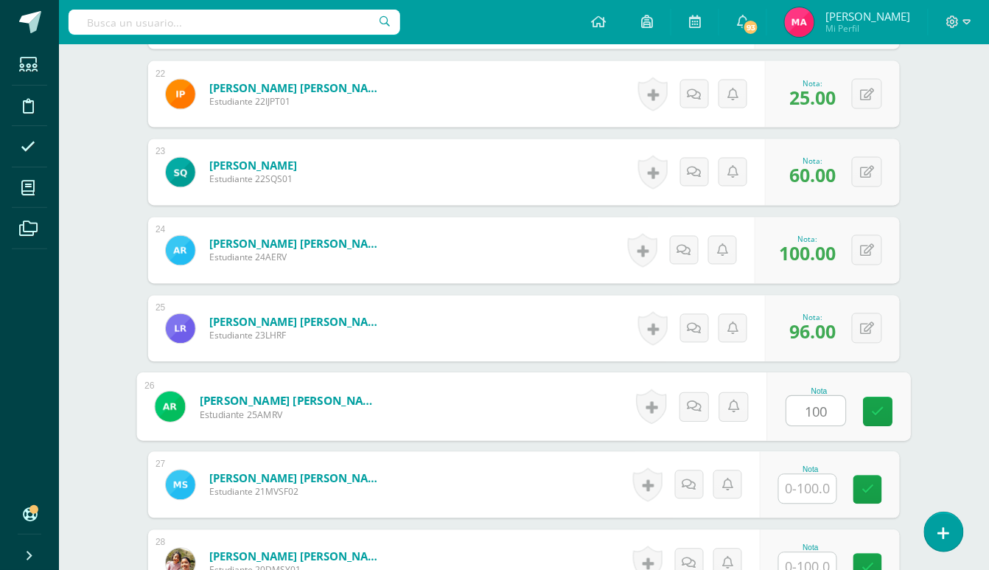
type input "100"
click at [808, 484] on input "text" at bounding box center [808, 489] width 58 height 29
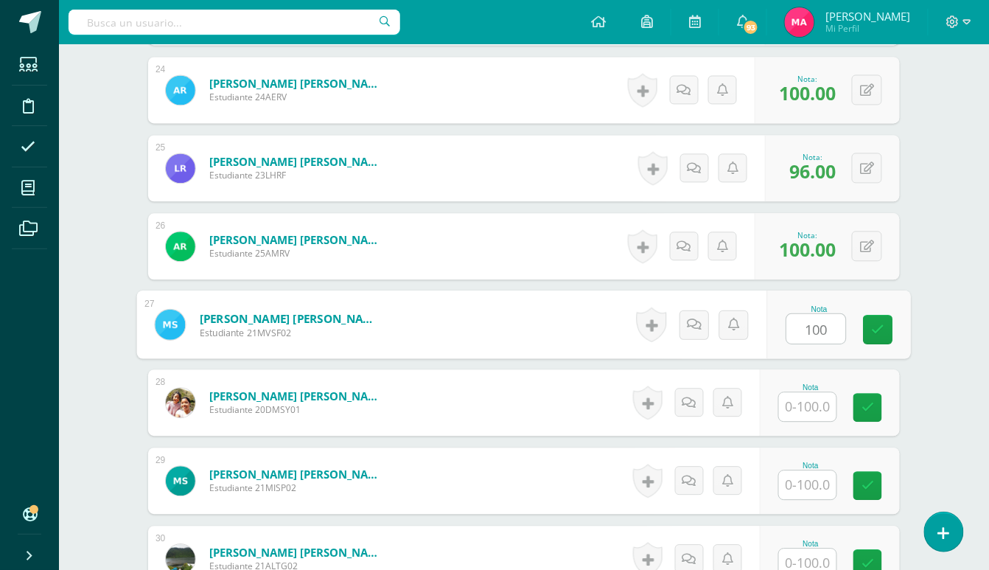
scroll to position [2289, 0]
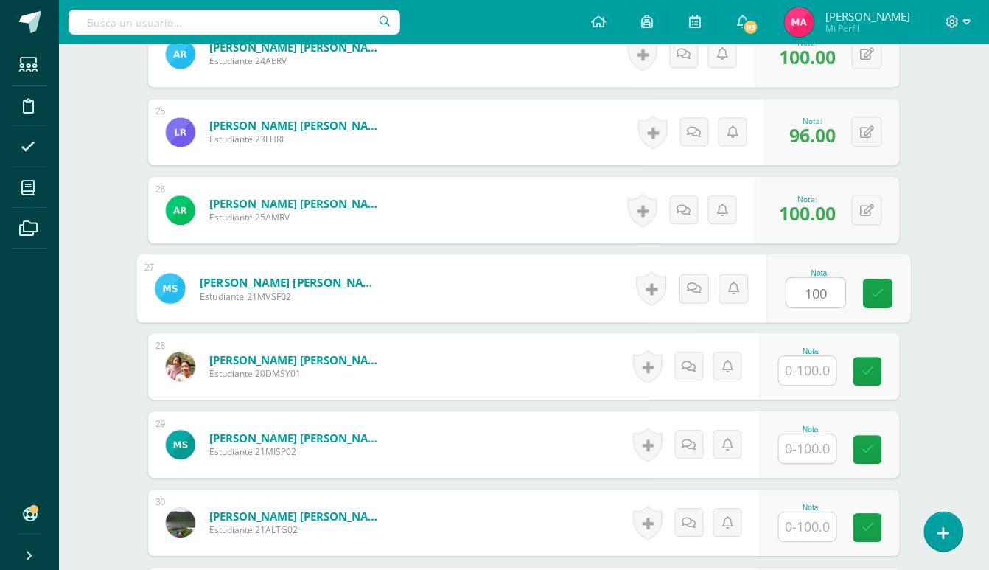
type input "100"
click at [815, 363] on input "text" at bounding box center [808, 370] width 58 height 29
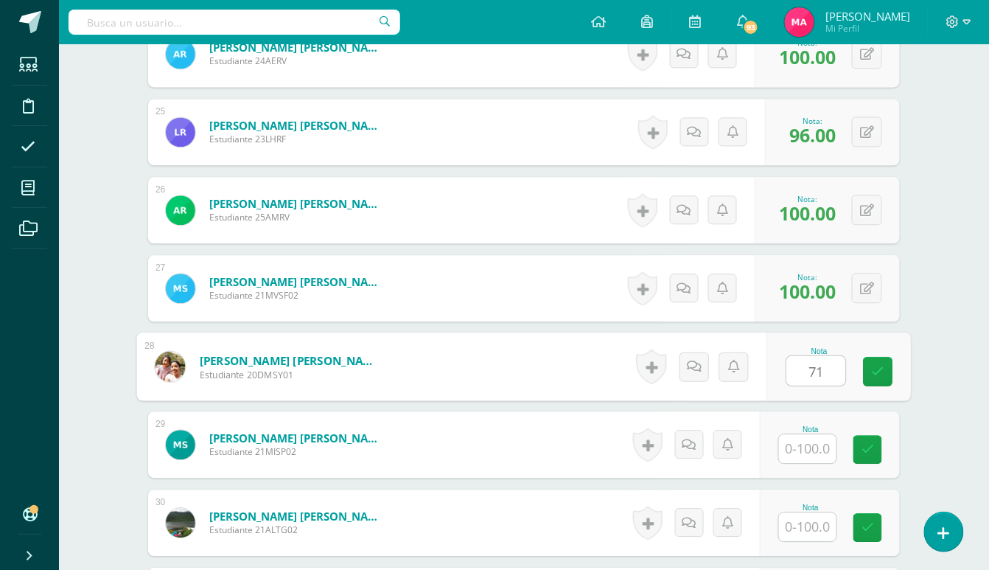
type input "71"
click at [832, 442] on input "text" at bounding box center [808, 448] width 58 height 29
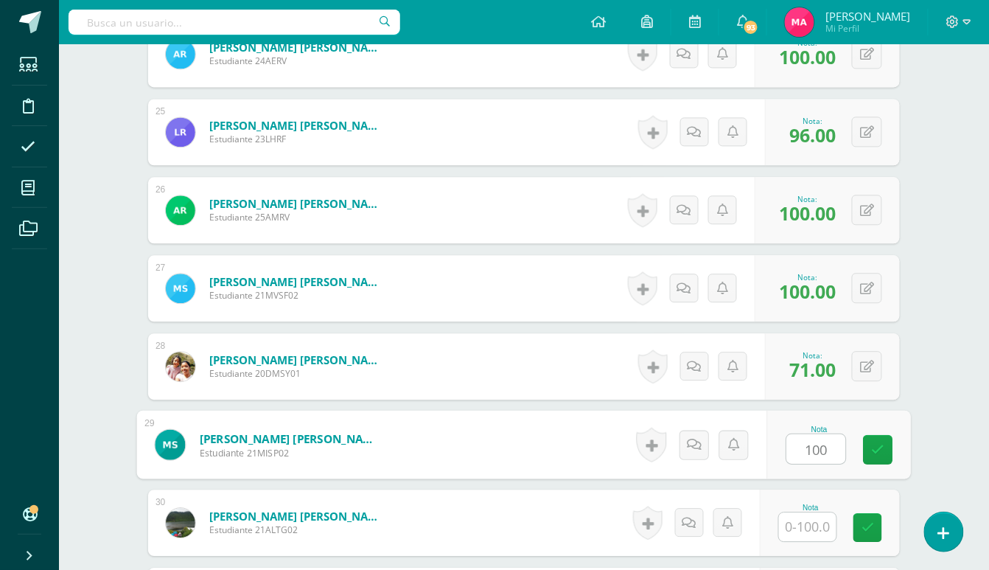
type input "100"
click at [814, 529] on input "text" at bounding box center [808, 526] width 58 height 29
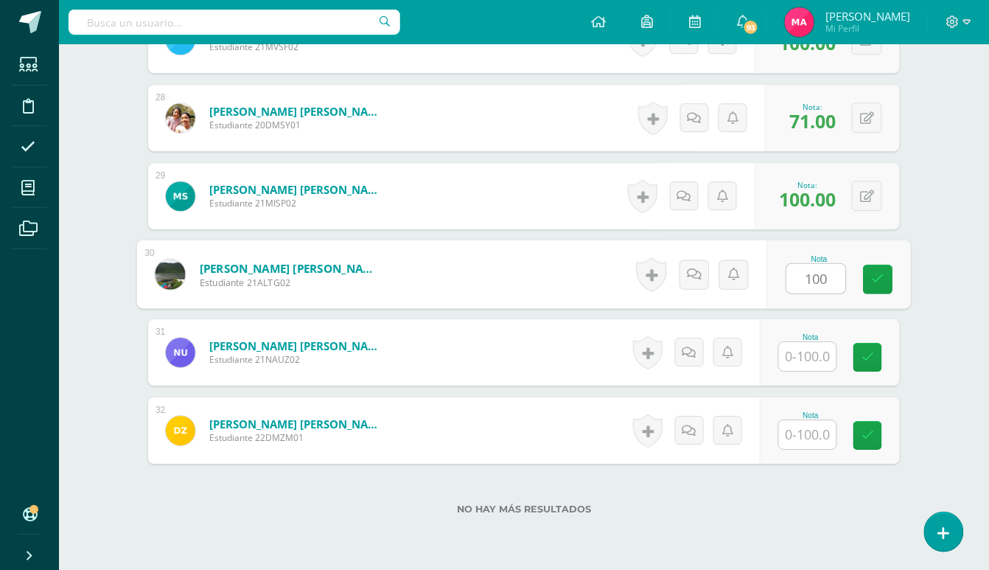
scroll to position [2584, 0]
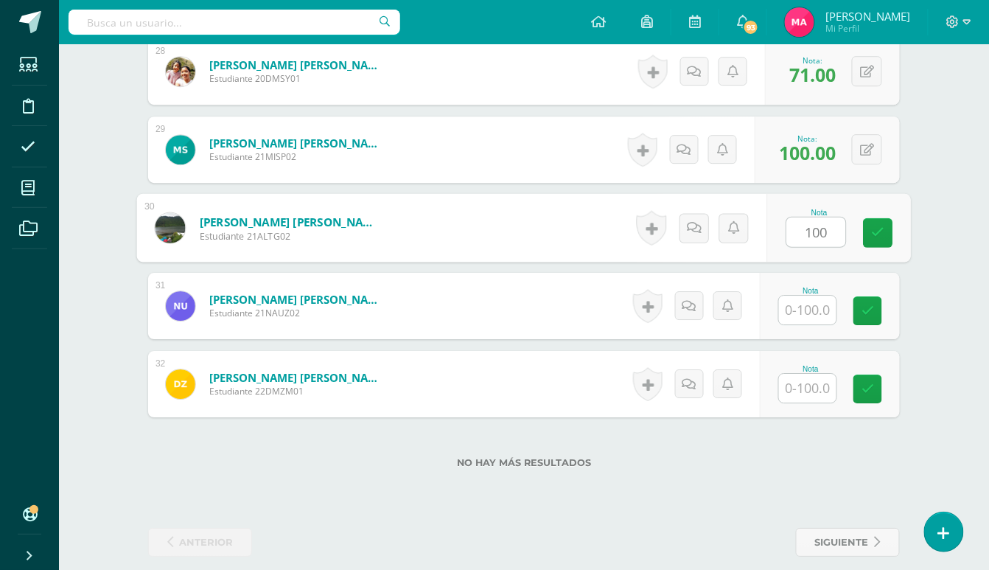
type input "100"
click at [823, 305] on input "text" at bounding box center [808, 310] width 58 height 29
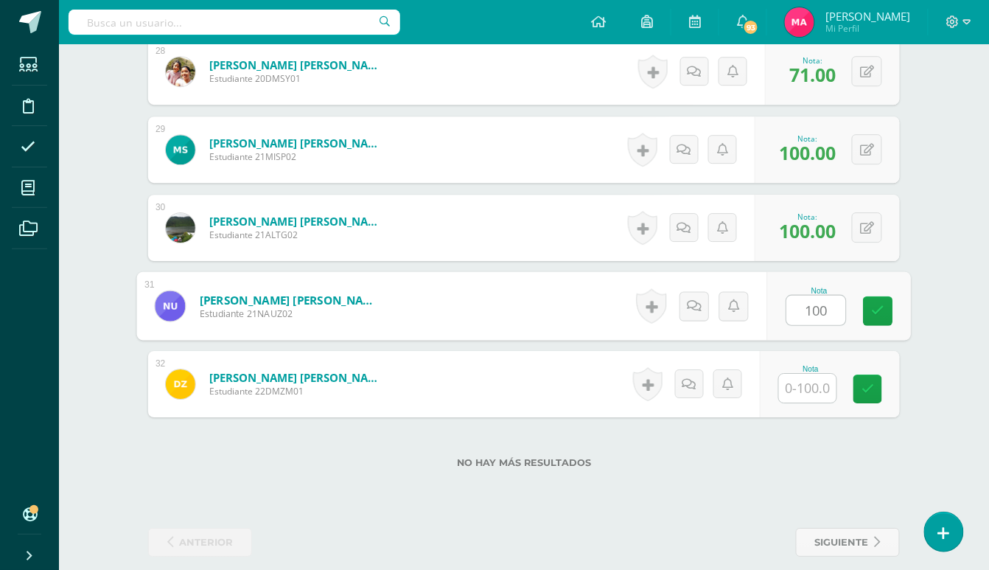
type input "100"
click at [803, 394] on input "text" at bounding box center [808, 388] width 58 height 29
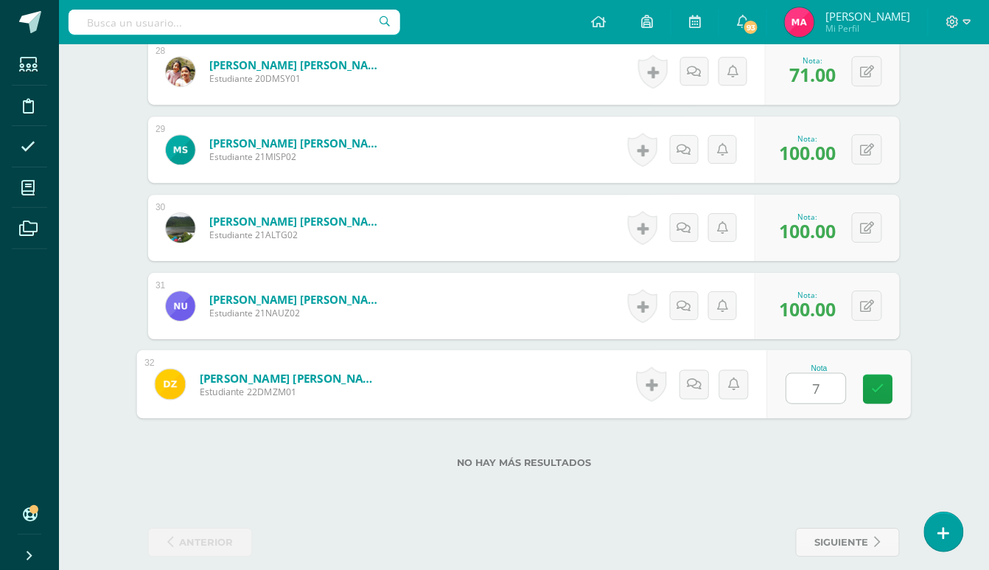
type input "75"
click at [874, 388] on icon at bounding box center [878, 389] width 13 height 13
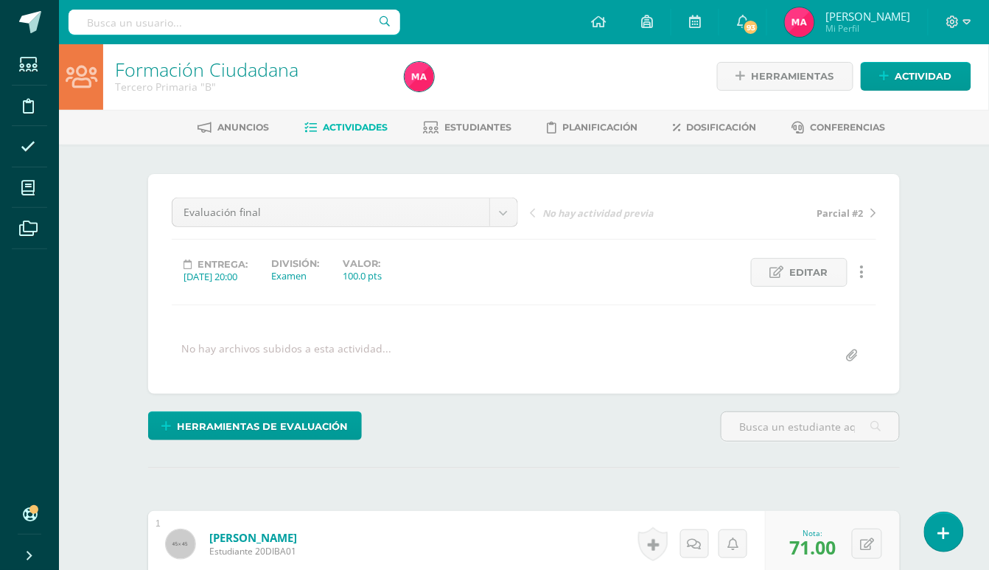
scroll to position [0, 0]
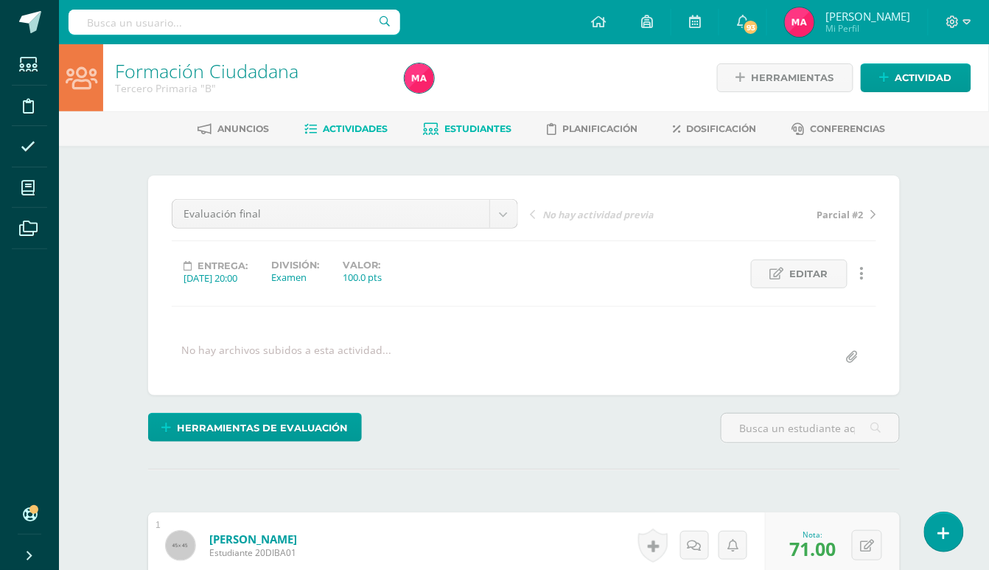
click at [504, 128] on span "Estudiantes" at bounding box center [478, 128] width 67 height 11
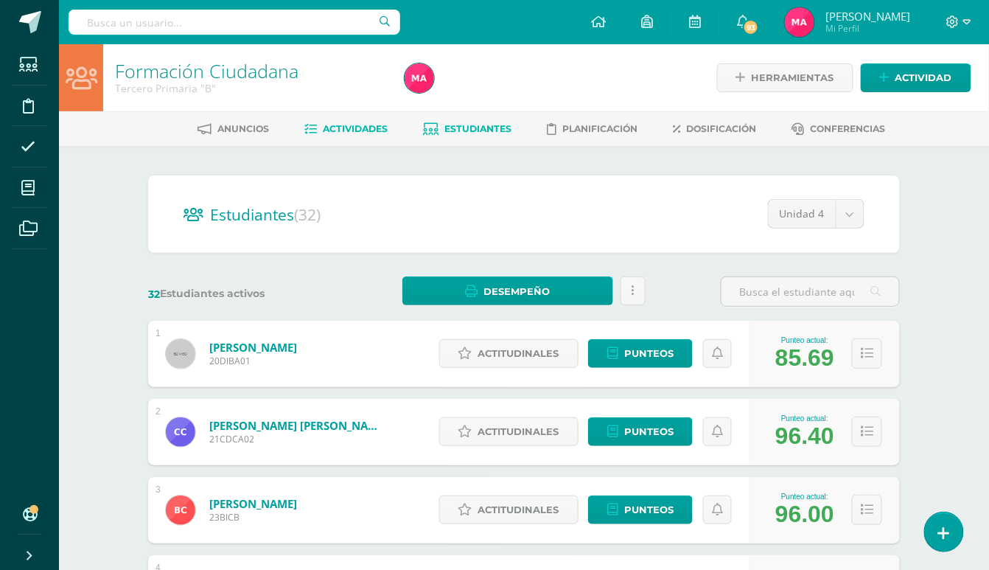
click at [352, 123] on span "Actividades" at bounding box center [356, 128] width 65 height 11
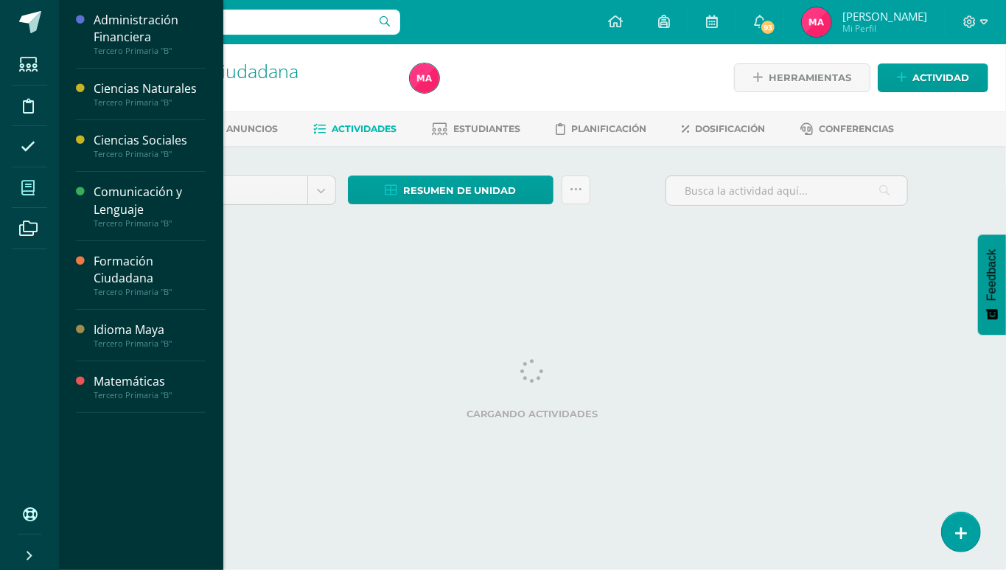
click at [29, 187] on icon at bounding box center [27, 188] width 13 height 15
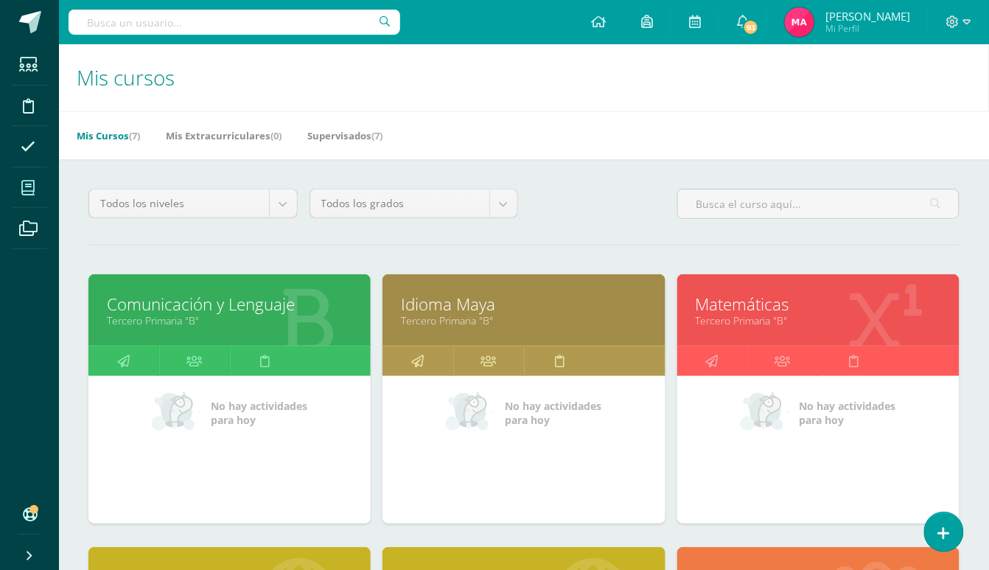
click at [475, 302] on link "Idioma Maya" at bounding box center [523, 304] width 245 height 23
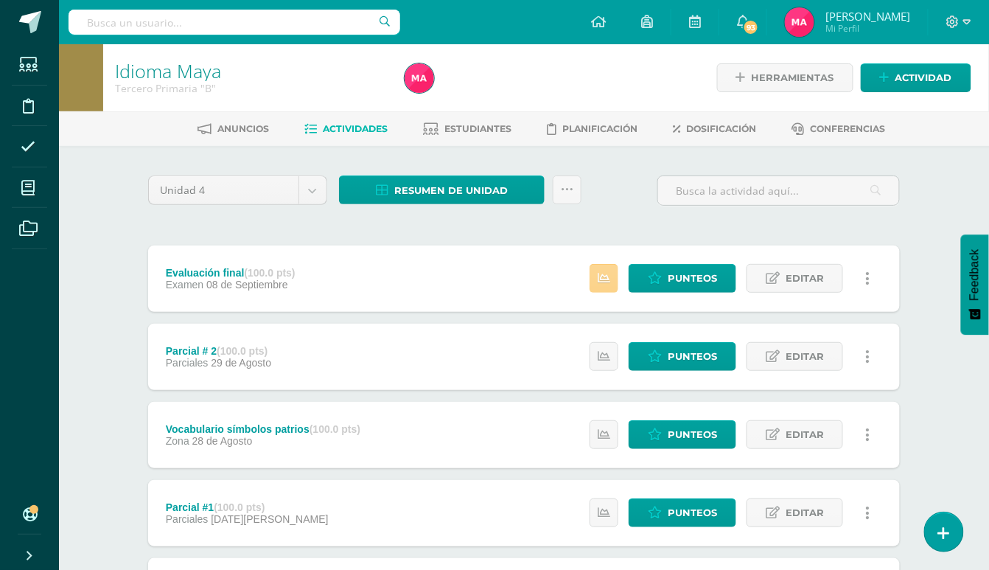
click at [607, 266] on link at bounding box center [604, 278] width 29 height 29
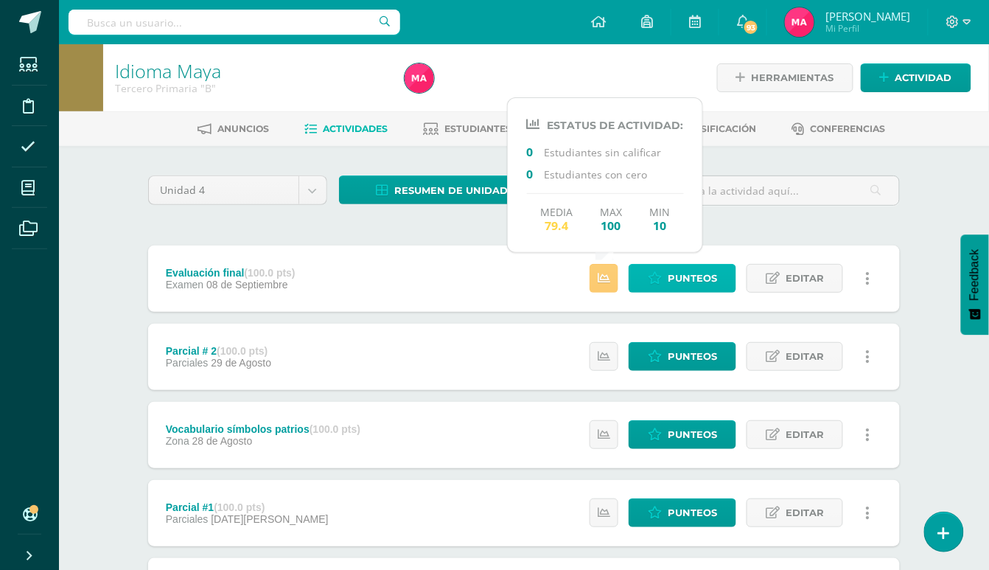
click at [649, 275] on icon at bounding box center [655, 278] width 14 height 13
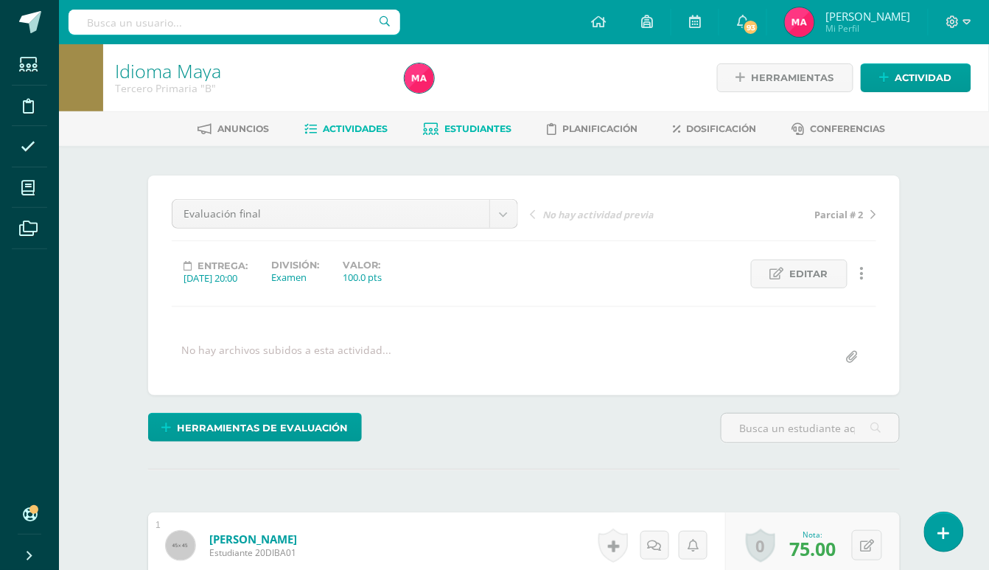
click at [469, 125] on span "Estudiantes" at bounding box center [478, 128] width 67 height 11
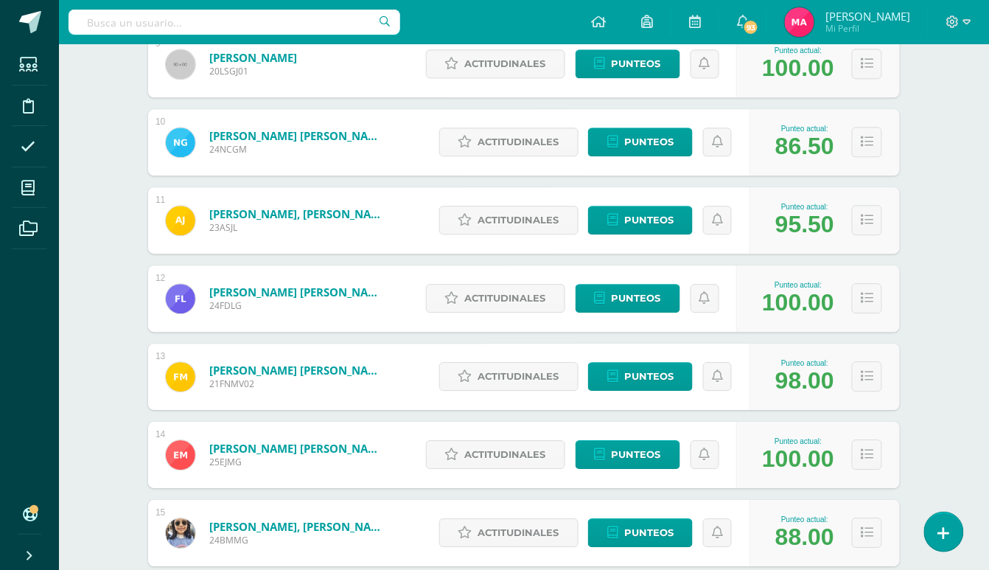
scroll to position [469, 0]
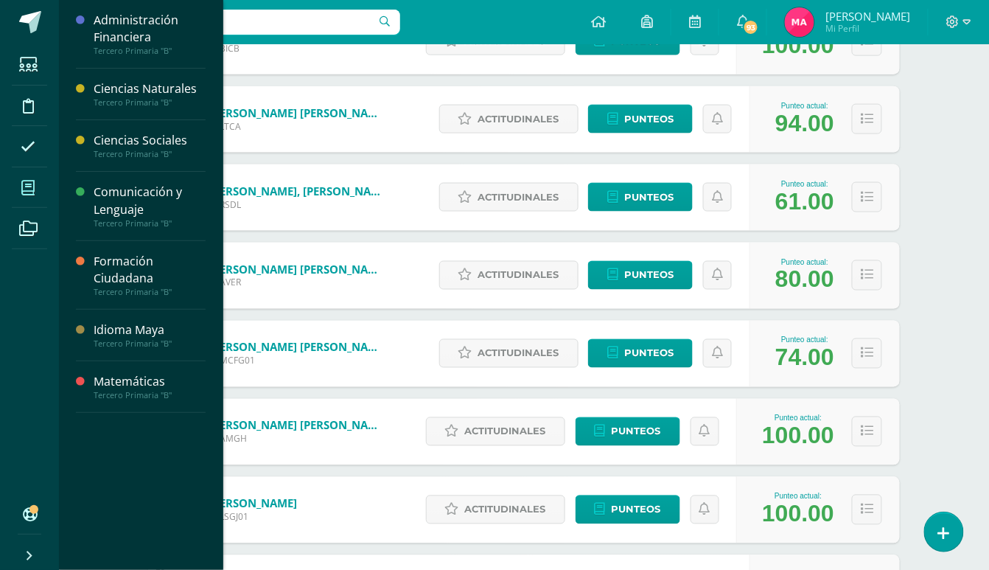
click at [21, 184] on span at bounding box center [28, 187] width 33 height 33
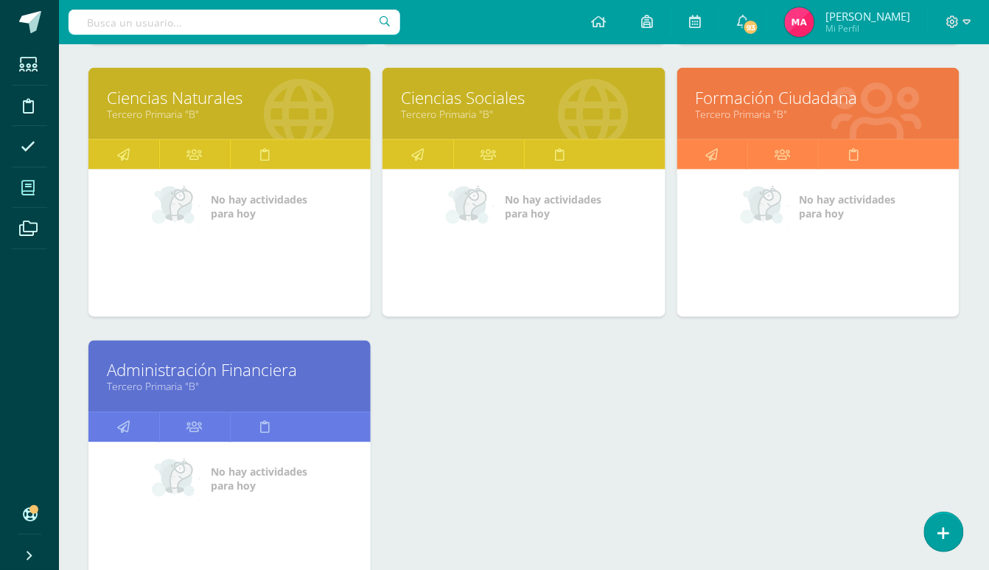
scroll to position [491, 0]
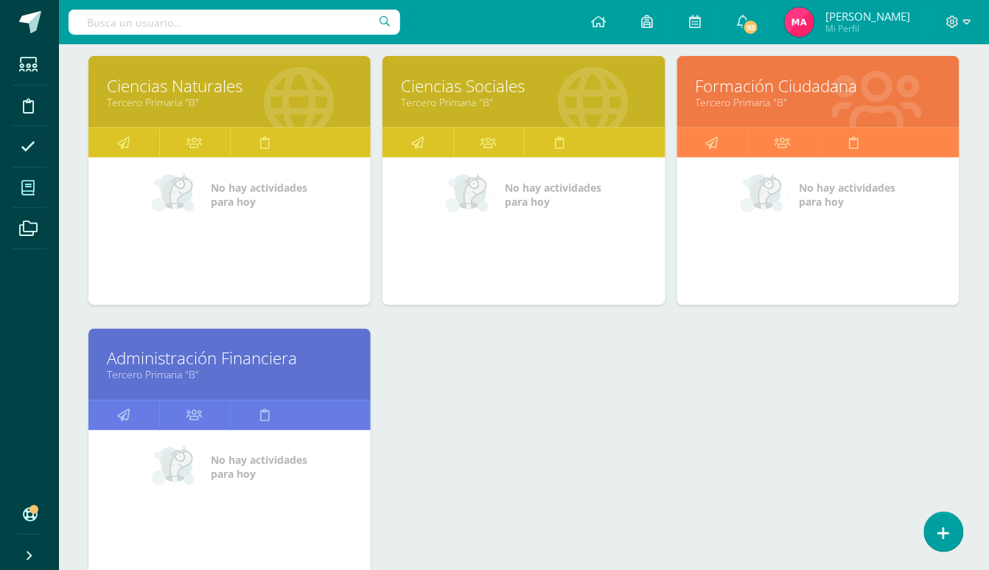
click at [195, 348] on link "Administración Financiera" at bounding box center [229, 358] width 245 height 23
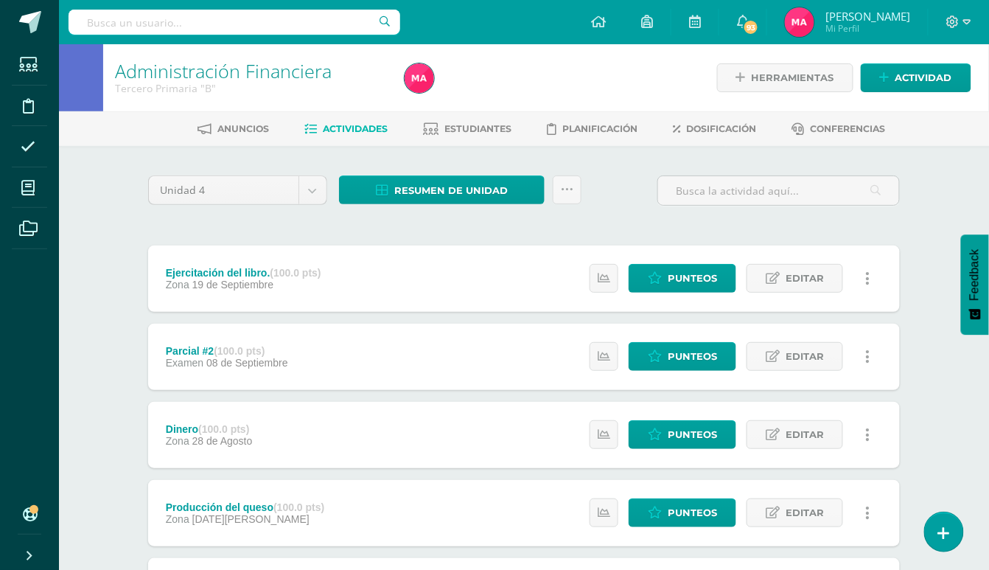
click at [574, 276] on div "Estatus de Actividad: 0 Estudiantes sin calificar 0 Estudiantes con cero Media …" at bounding box center [734, 278] width 332 height 66
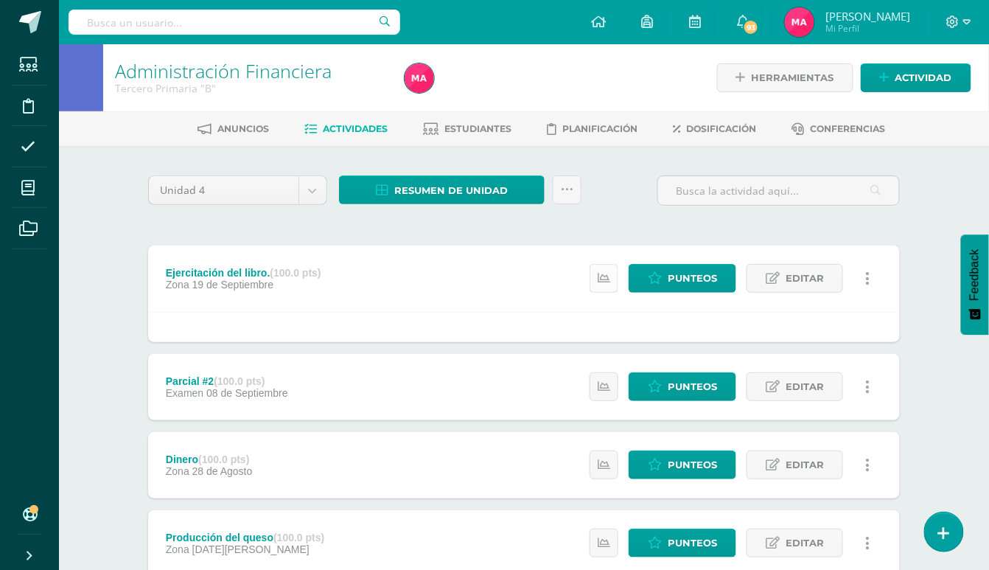
click at [596, 278] on link at bounding box center [604, 278] width 29 height 29
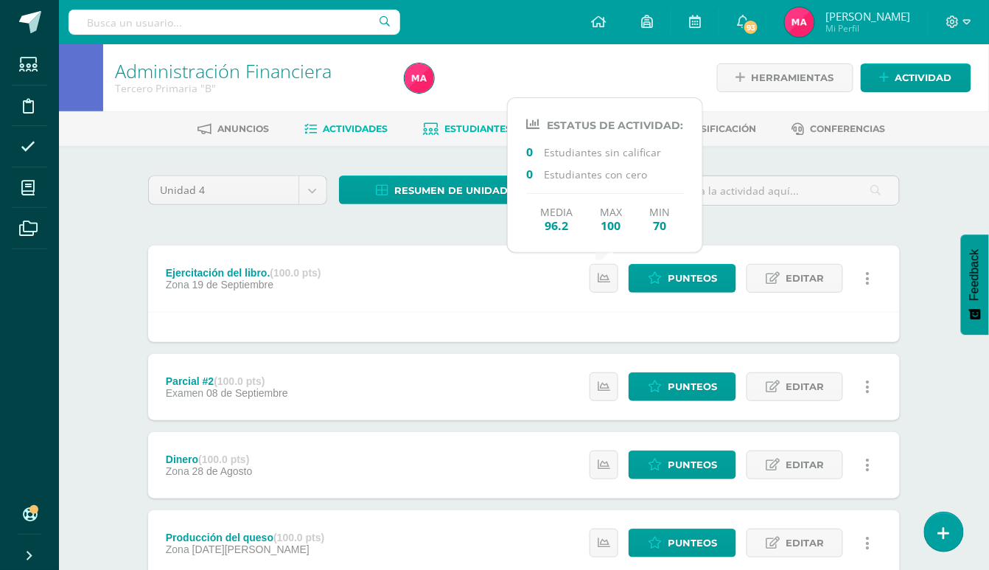
click at [484, 128] on span "Estudiantes" at bounding box center [478, 128] width 67 height 11
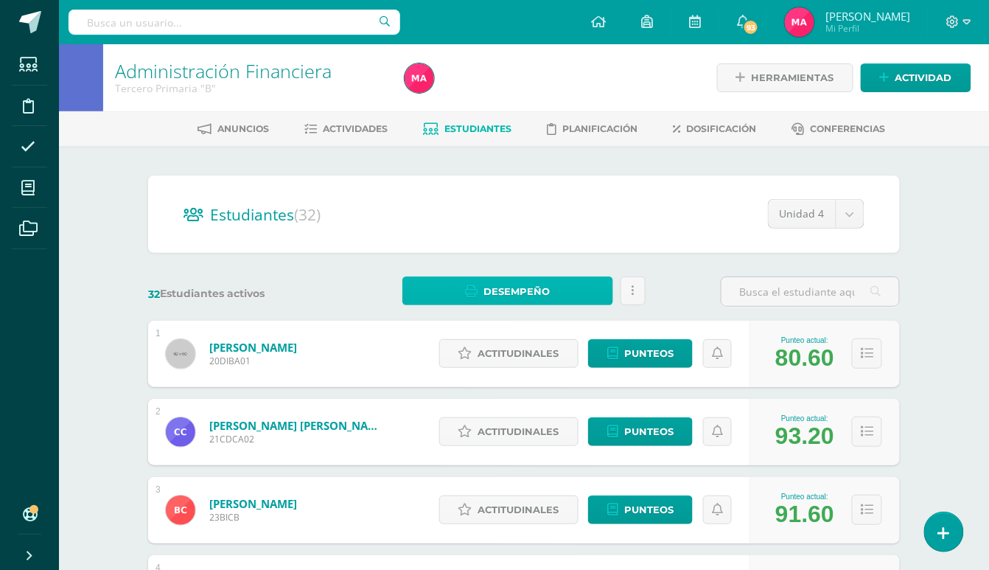
click at [523, 283] on span "Desempeño" at bounding box center [517, 291] width 66 height 27
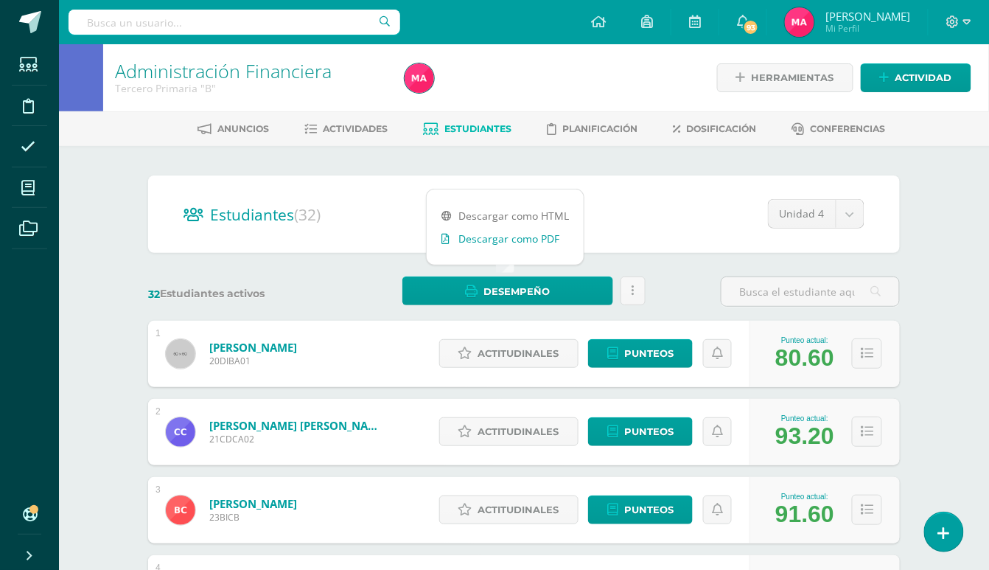
click at [519, 239] on link "Descargar como PDF" at bounding box center [505, 238] width 157 height 23
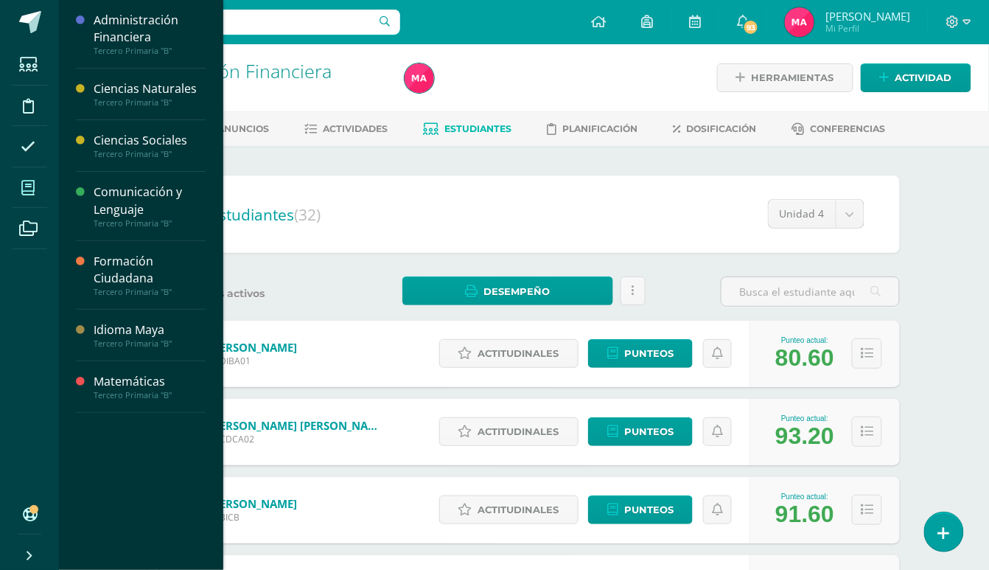
click at [19, 190] on span at bounding box center [28, 187] width 33 height 33
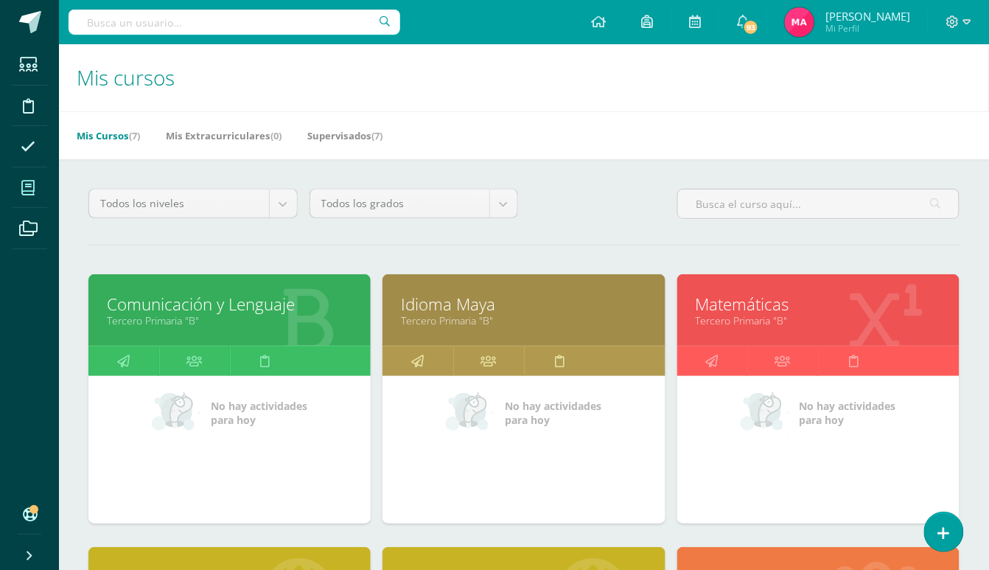
click at [243, 308] on link "Comunicación y Lenguaje" at bounding box center [229, 304] width 245 height 23
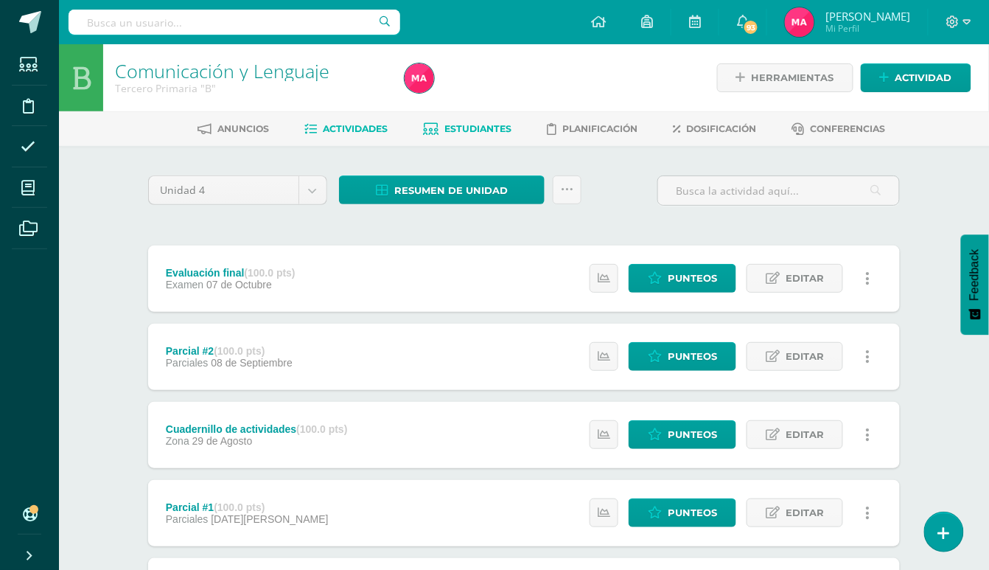
click at [496, 130] on span "Estudiantes" at bounding box center [478, 128] width 67 height 11
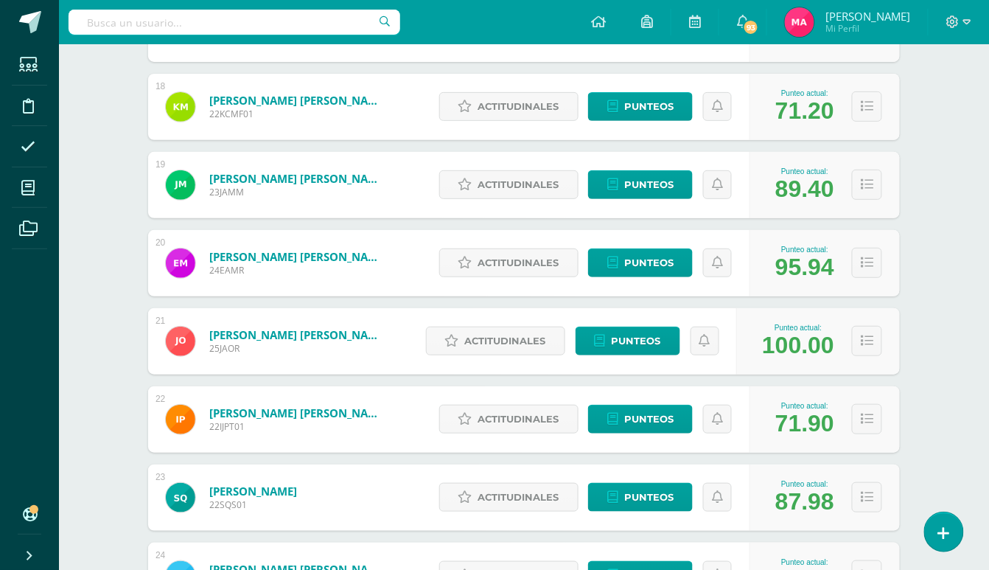
scroll to position [1590, 0]
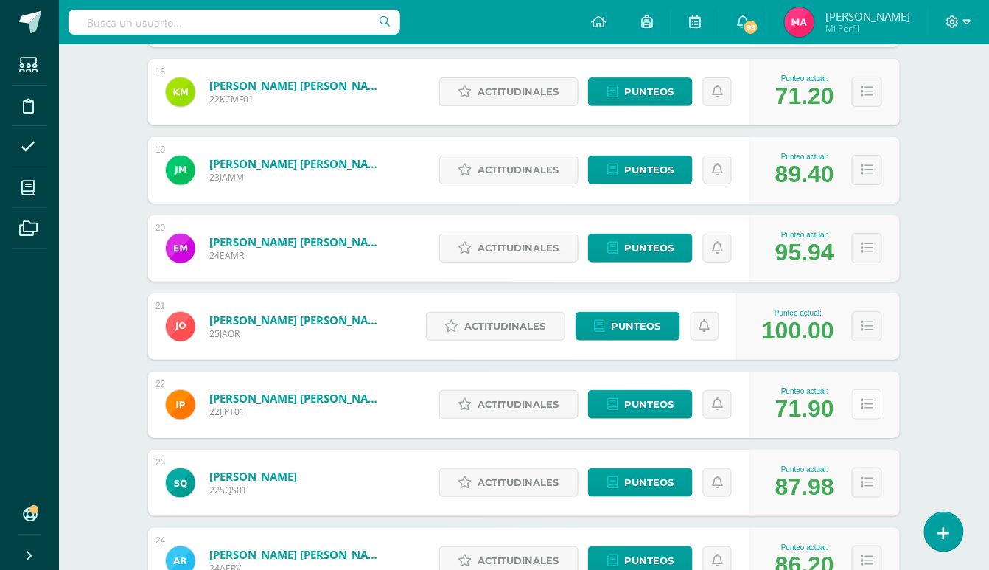
click at [865, 400] on icon at bounding box center [867, 404] width 13 height 13
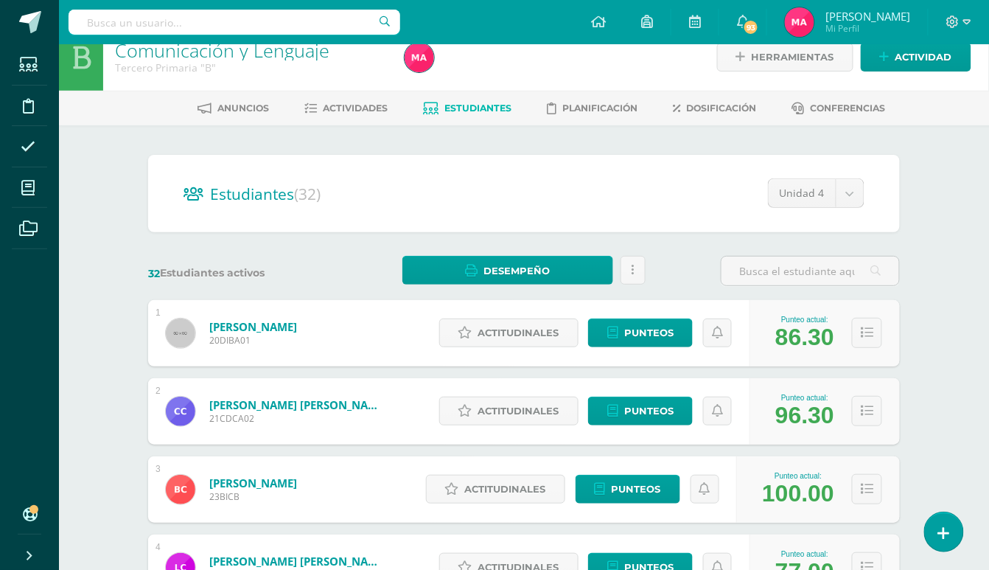
scroll to position [0, 0]
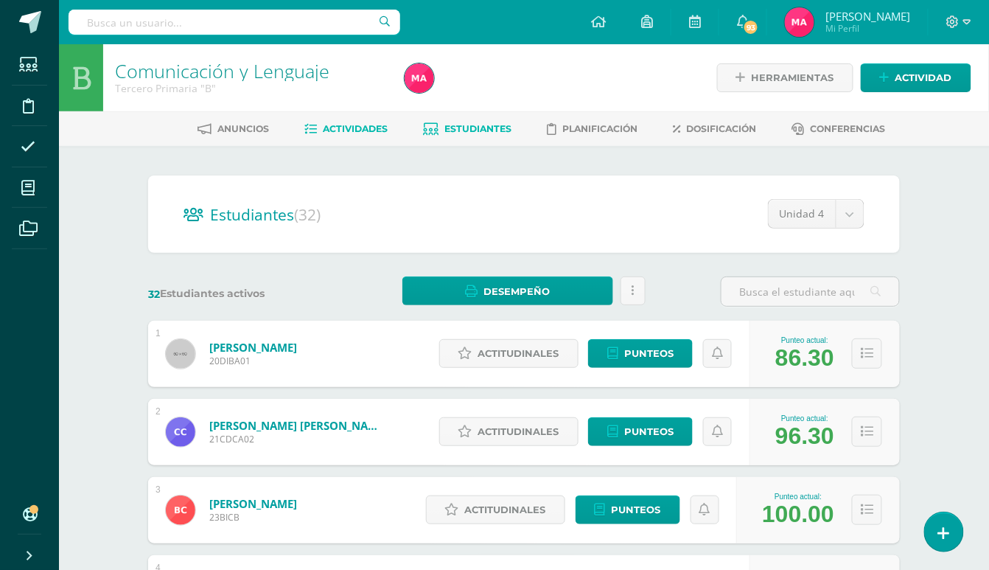
click at [311, 122] on link "Actividades" at bounding box center [346, 129] width 83 height 24
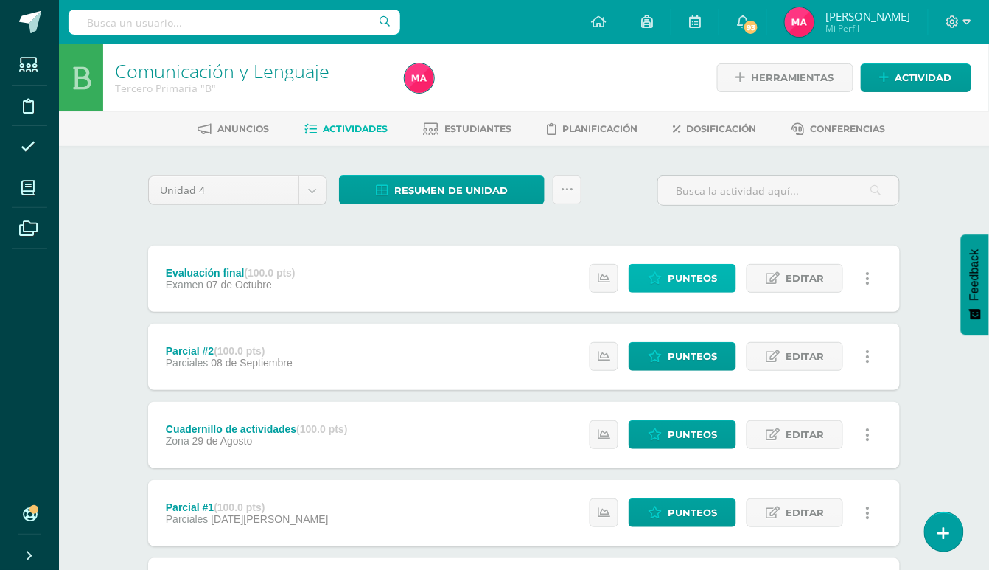
click at [666, 279] on link "Punteos" at bounding box center [683, 278] width 108 height 29
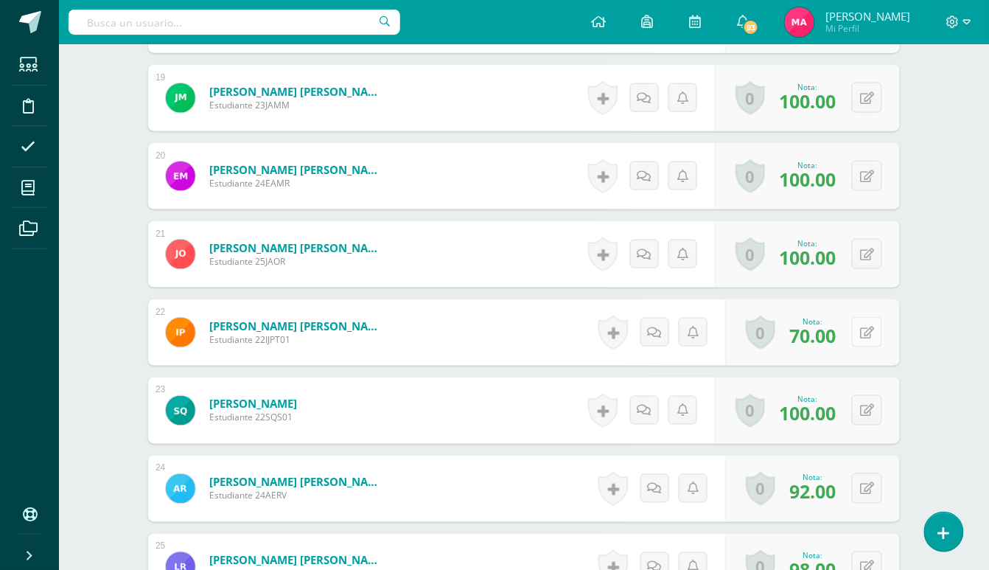
scroll to position [1870, 0]
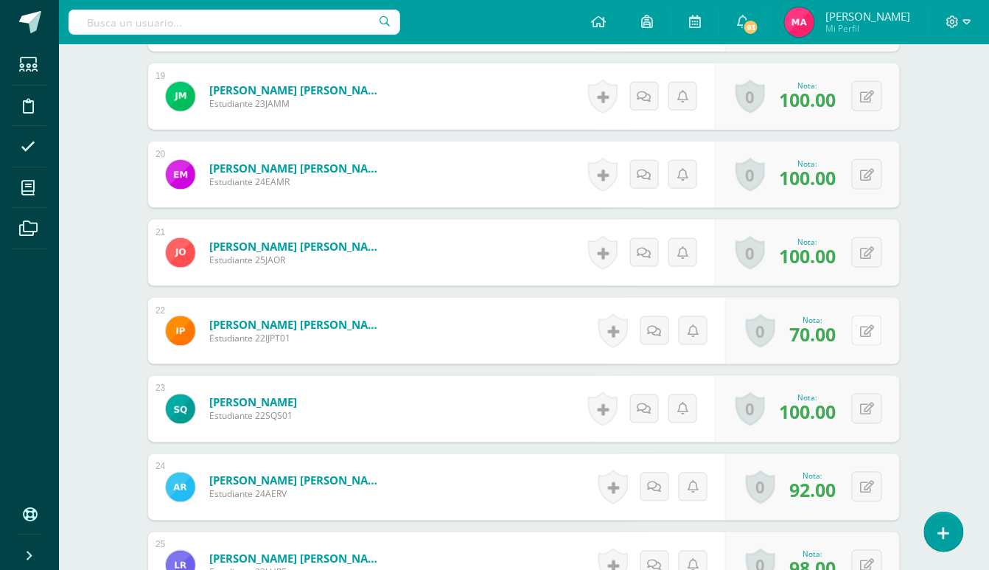
click at [860, 332] on button at bounding box center [867, 331] width 30 height 30
type input "50"
click at [832, 341] on icon at bounding box center [838, 336] width 13 height 13
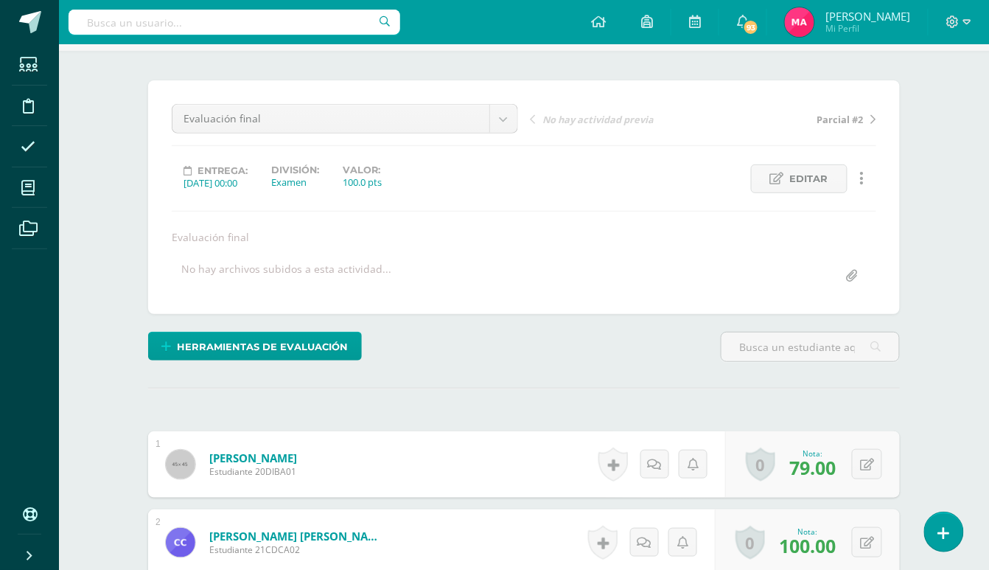
scroll to position [0, 0]
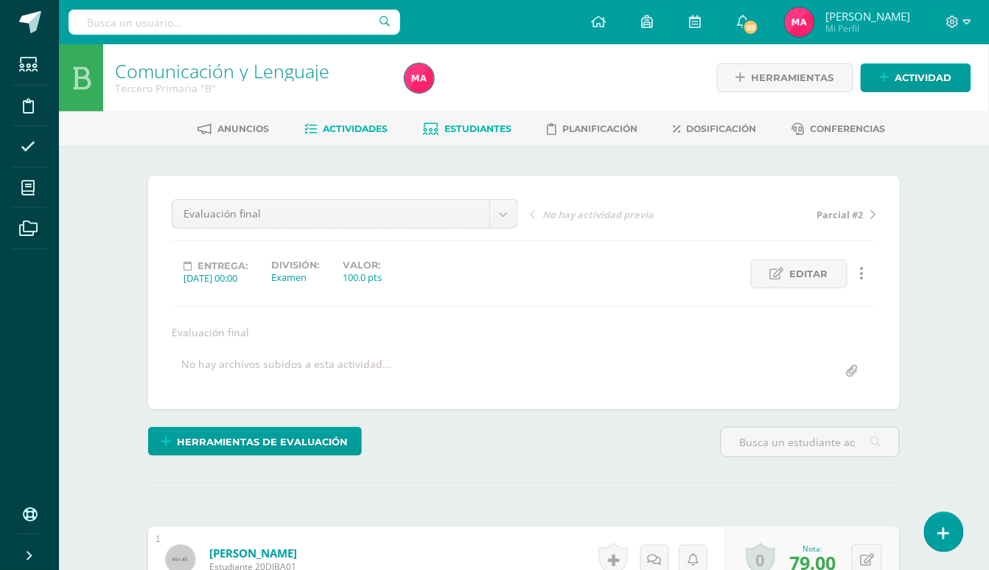
click at [485, 127] on span "Estudiantes" at bounding box center [478, 128] width 67 height 11
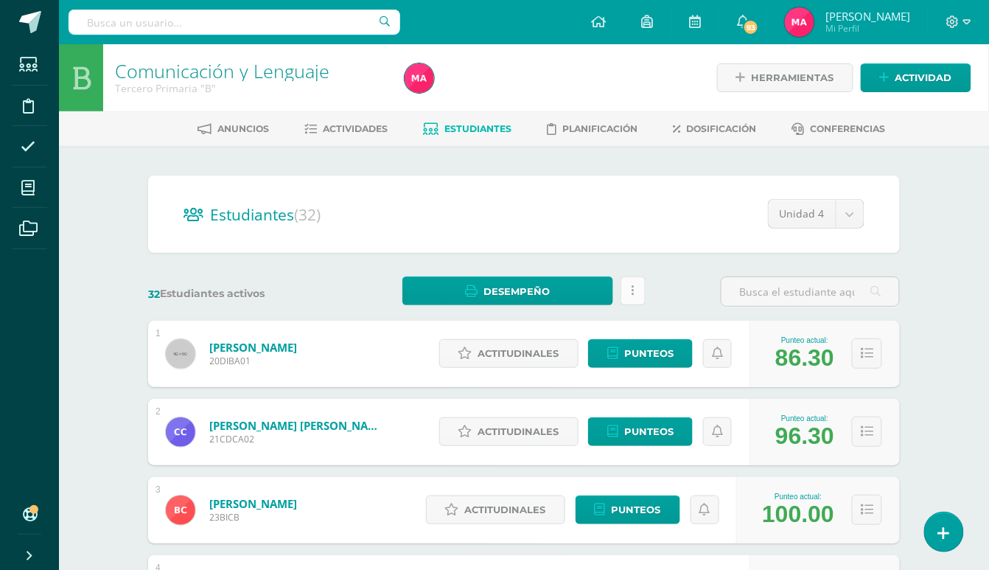
click at [633, 296] on link at bounding box center [633, 290] width 25 height 29
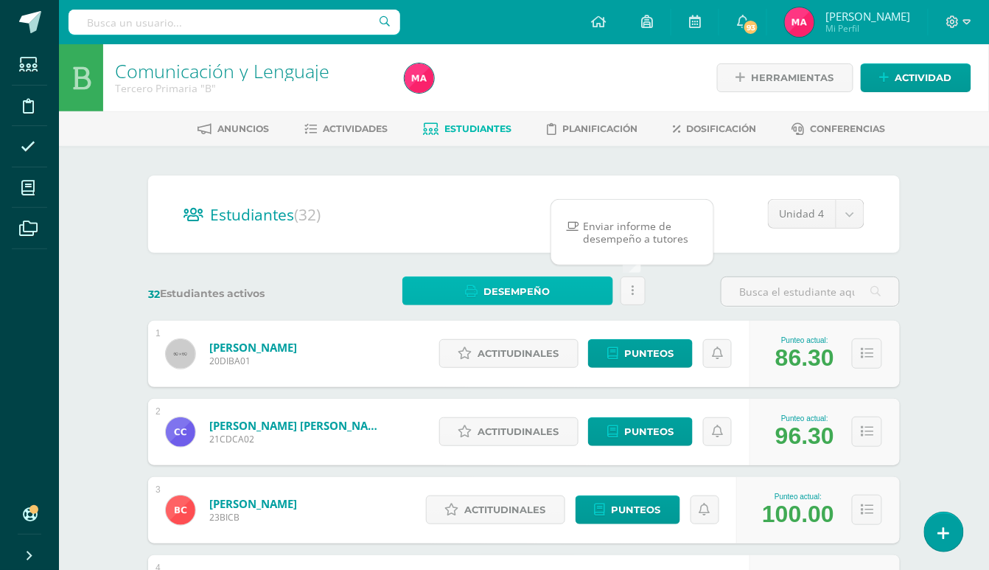
click at [561, 288] on link "Desempeño" at bounding box center [508, 290] width 210 height 29
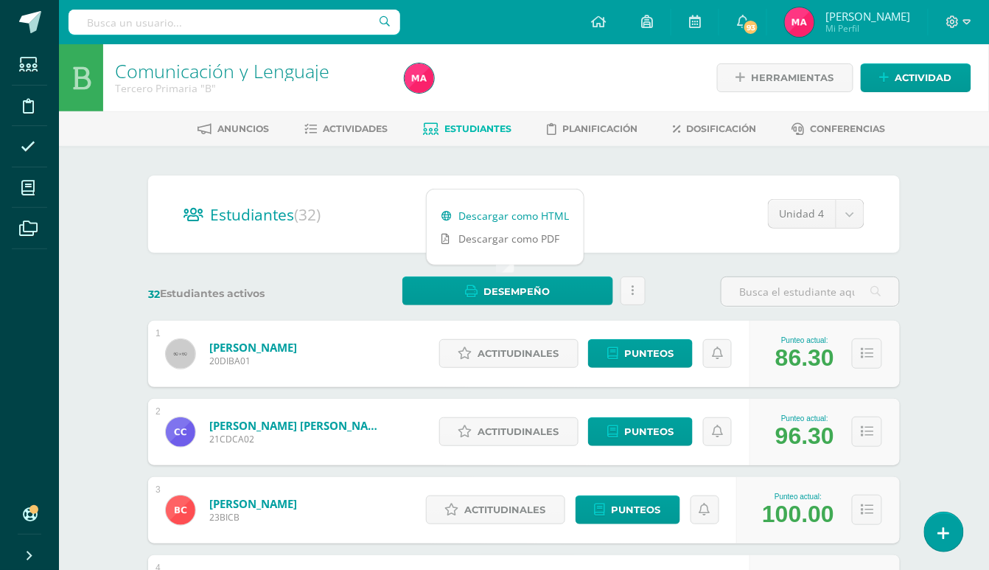
click at [563, 217] on link "Descargar como HTML" at bounding box center [505, 215] width 157 height 23
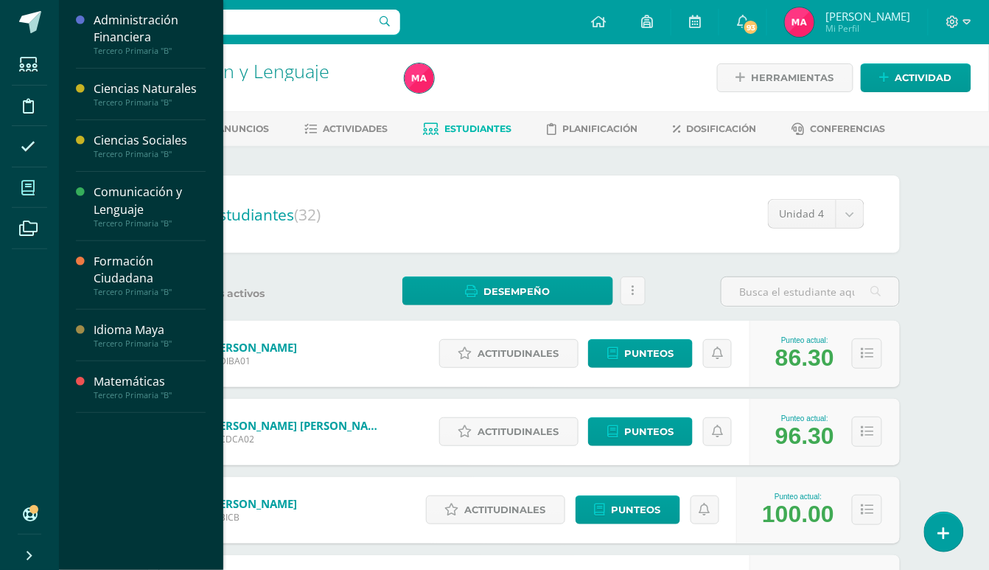
click at [31, 192] on icon at bounding box center [27, 188] width 13 height 15
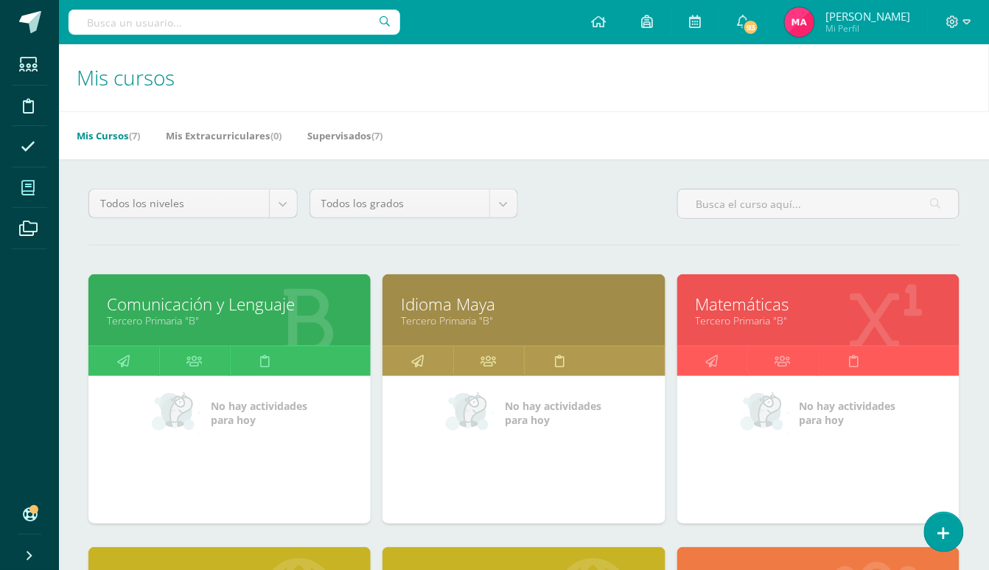
click at [765, 302] on link "Matemáticas" at bounding box center [818, 304] width 245 height 23
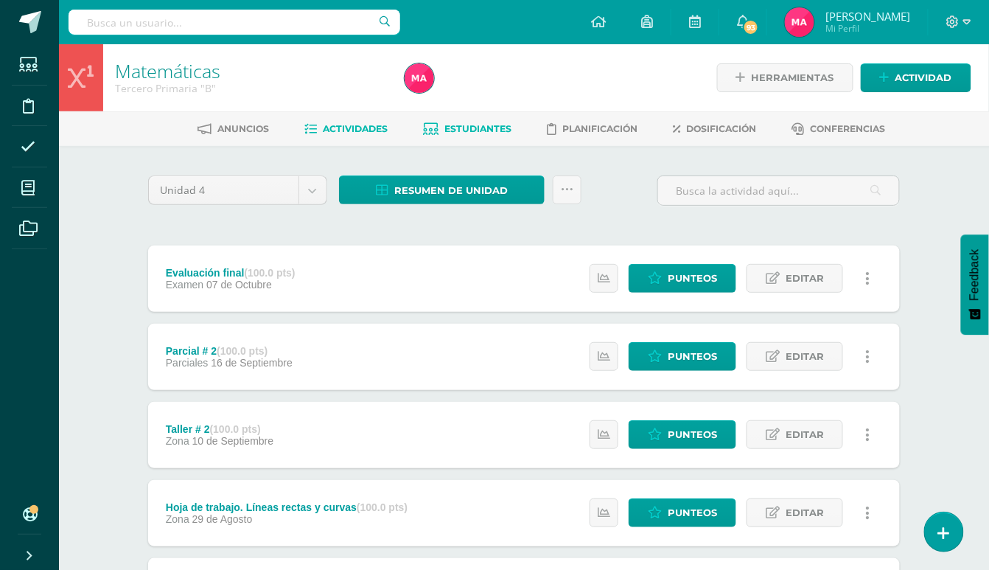
click at [454, 130] on span "Estudiantes" at bounding box center [478, 128] width 67 height 11
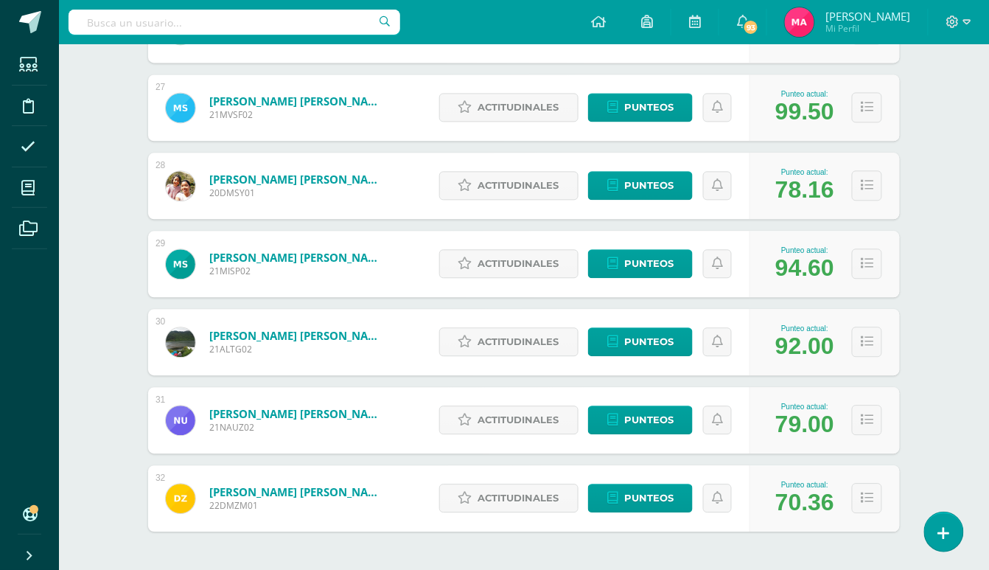
scroll to position [2336, 0]
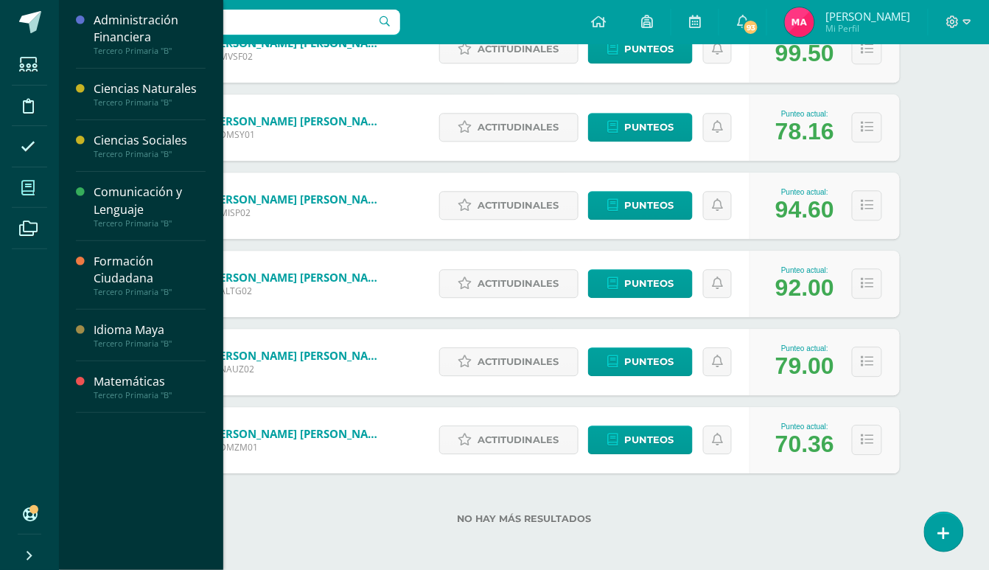
click at [19, 183] on span at bounding box center [28, 187] width 33 height 33
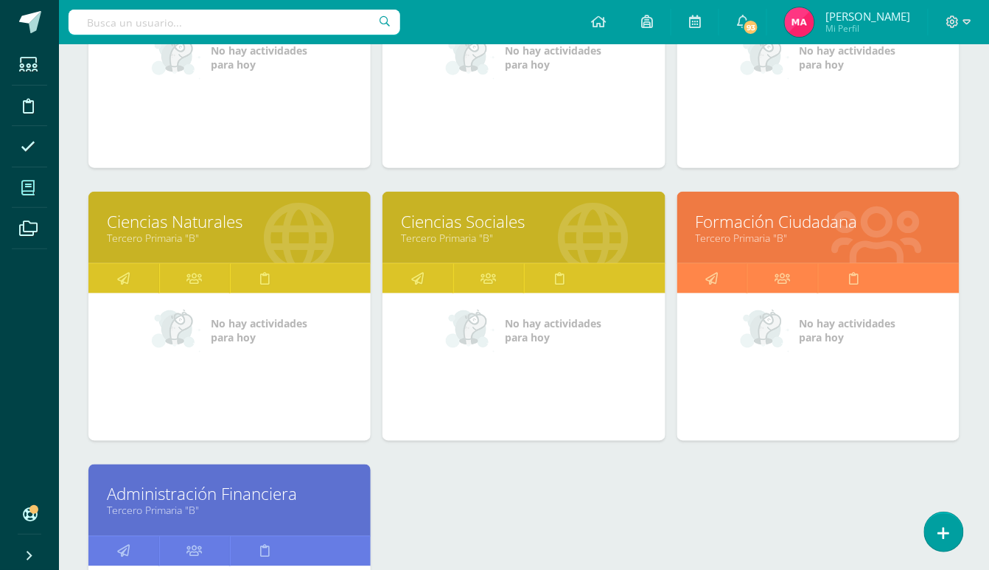
scroll to position [393, 0]
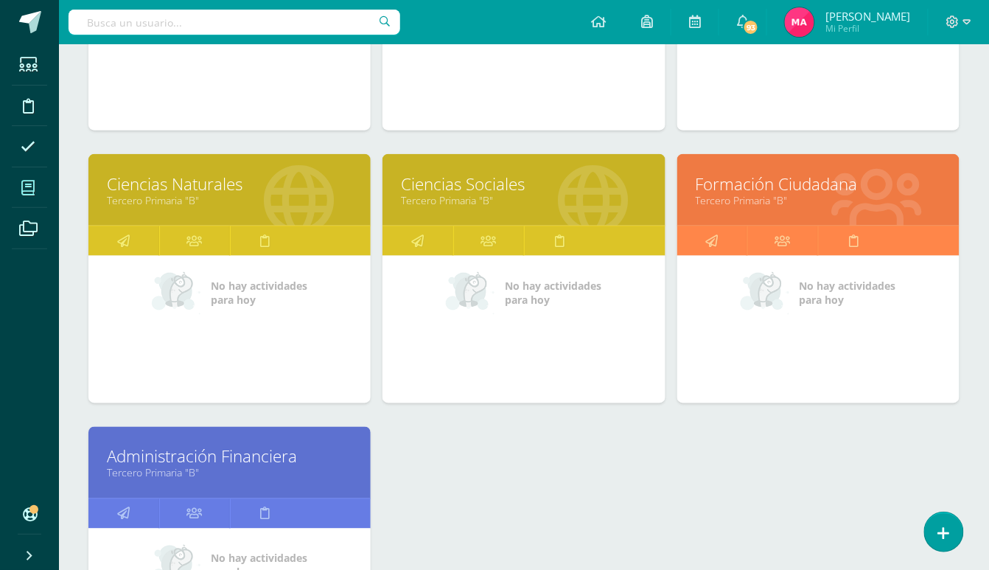
click at [187, 178] on link "Ciencias Naturales" at bounding box center [229, 184] width 245 height 23
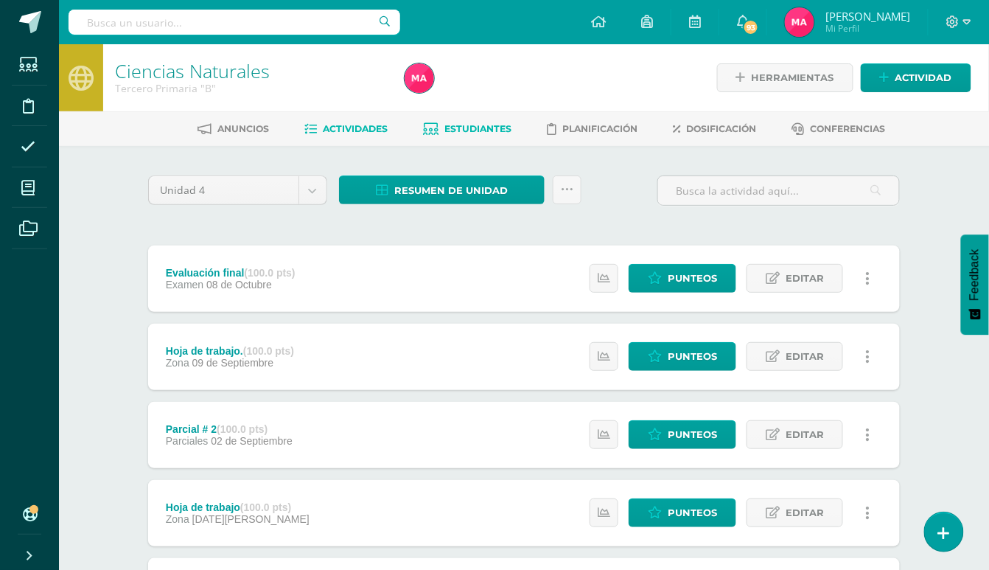
click at [469, 125] on span "Estudiantes" at bounding box center [478, 128] width 67 height 11
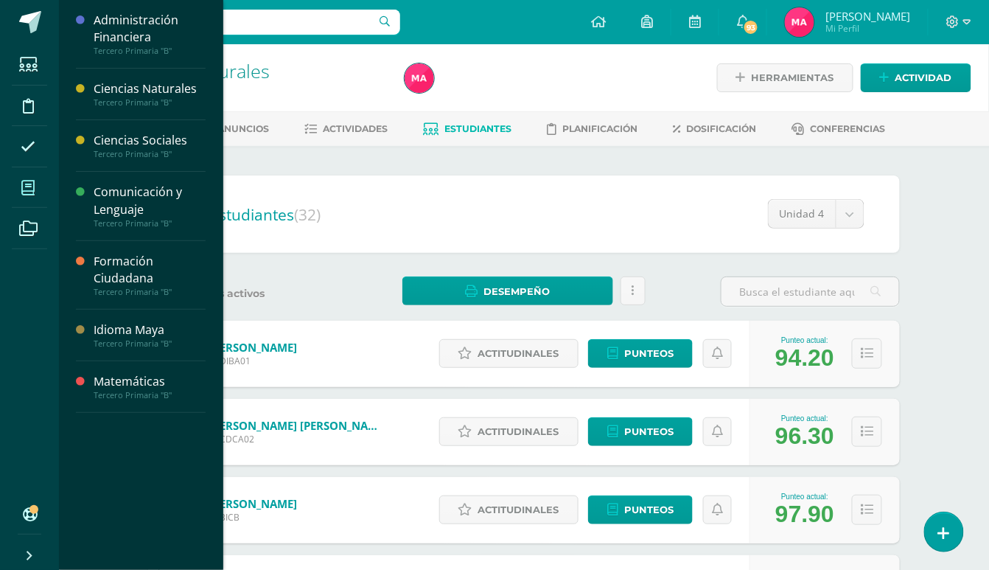
click at [34, 180] on span at bounding box center [28, 187] width 33 height 33
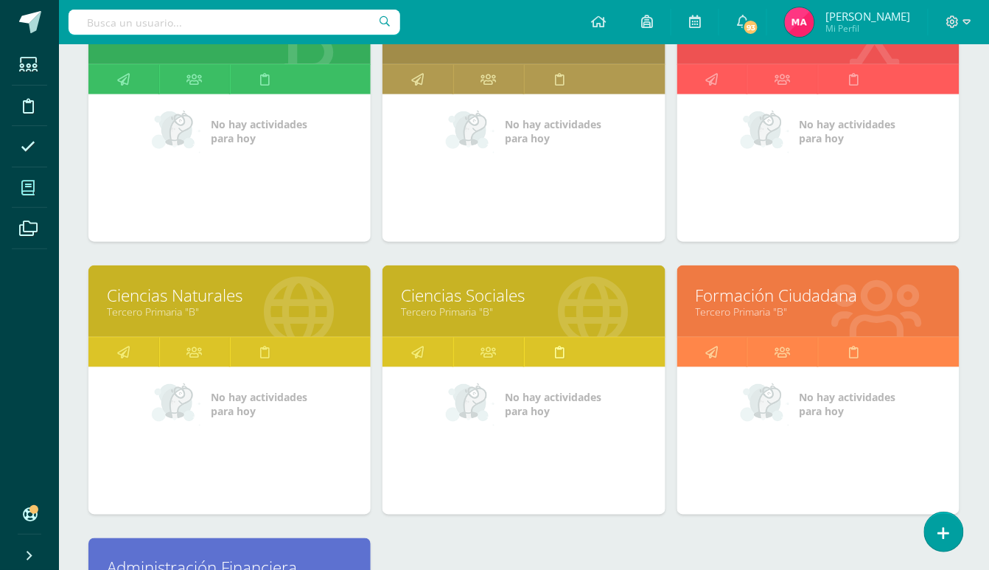
scroll to position [295, 0]
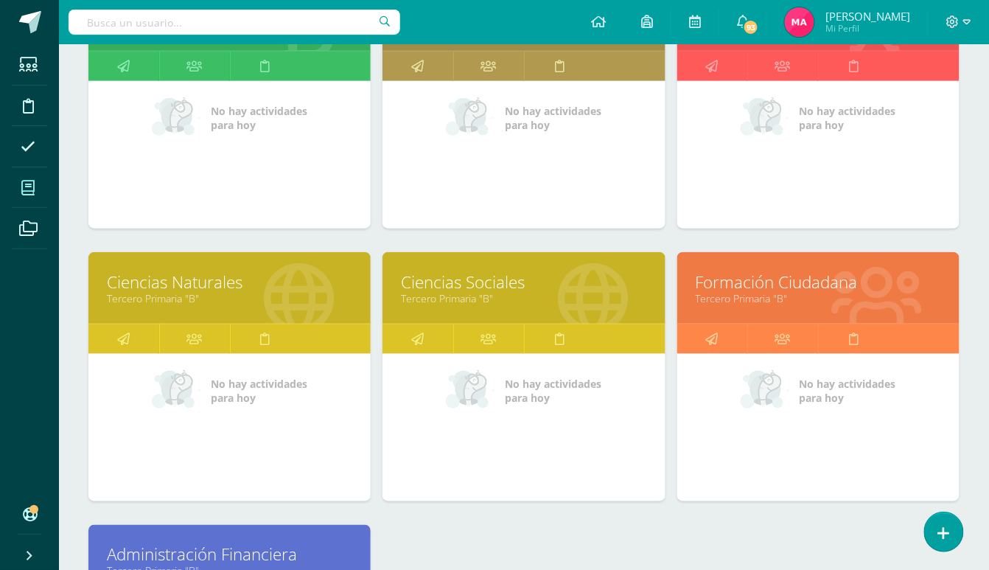
click at [470, 285] on link "Ciencias Sociales" at bounding box center [523, 282] width 245 height 23
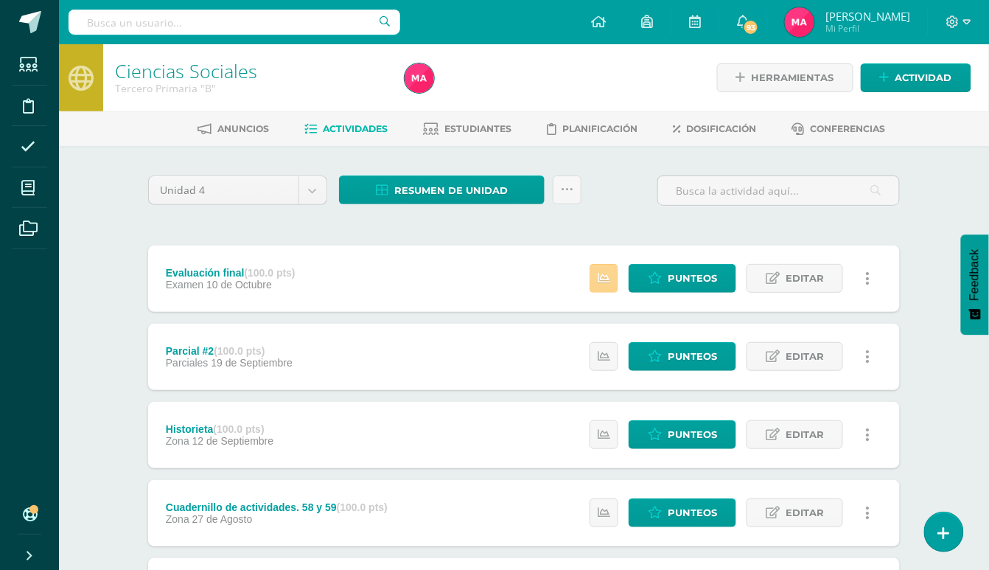
click at [602, 269] on link at bounding box center [604, 278] width 29 height 29
click at [535, 280] on div "Evaluación final (100.0 pts) Examen 10 de Octubre Punteos Editar Historial de a…" at bounding box center [524, 278] width 752 height 66
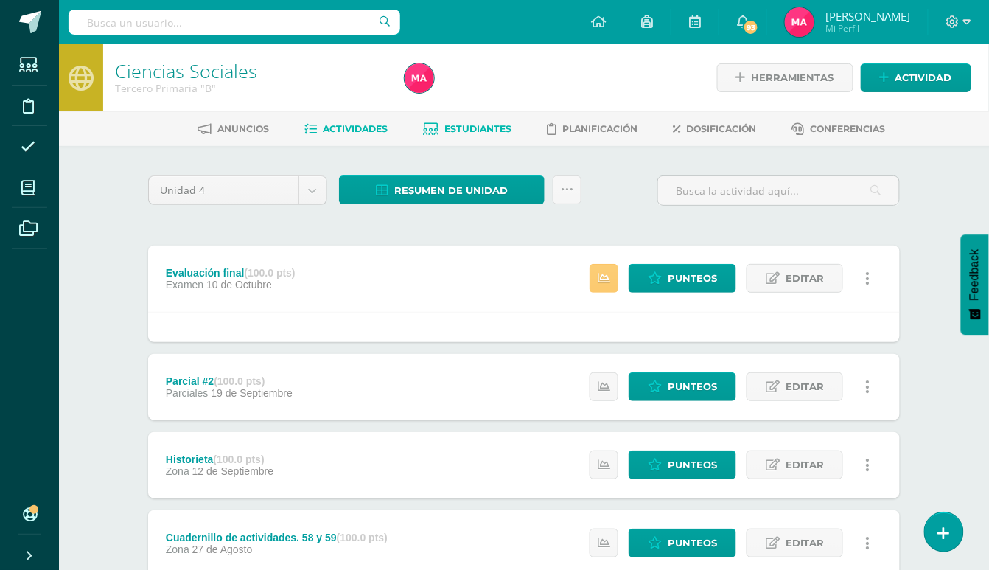
click at [438, 128] on link "Estudiantes" at bounding box center [468, 129] width 88 height 24
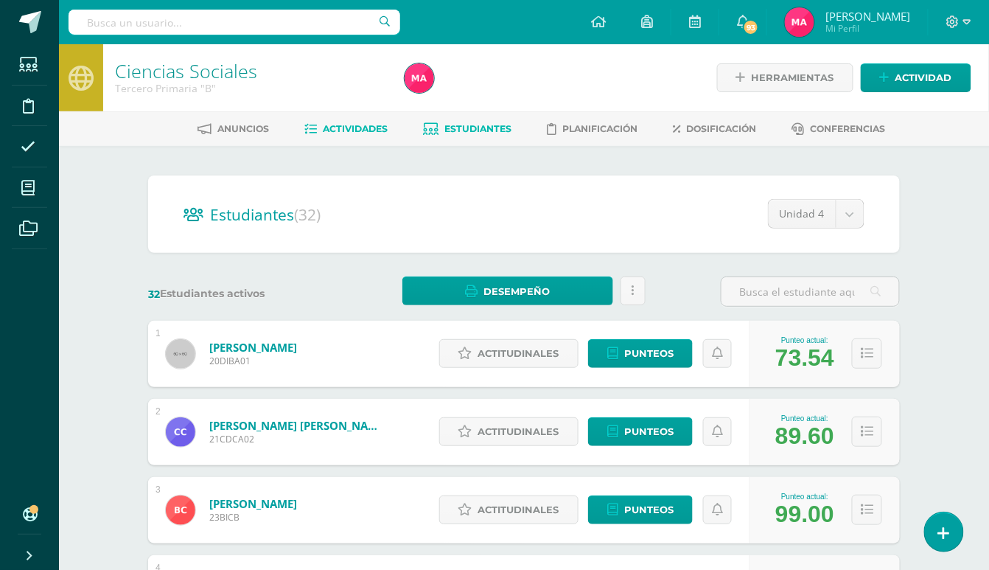
click at [354, 125] on span "Actividades" at bounding box center [356, 128] width 65 height 11
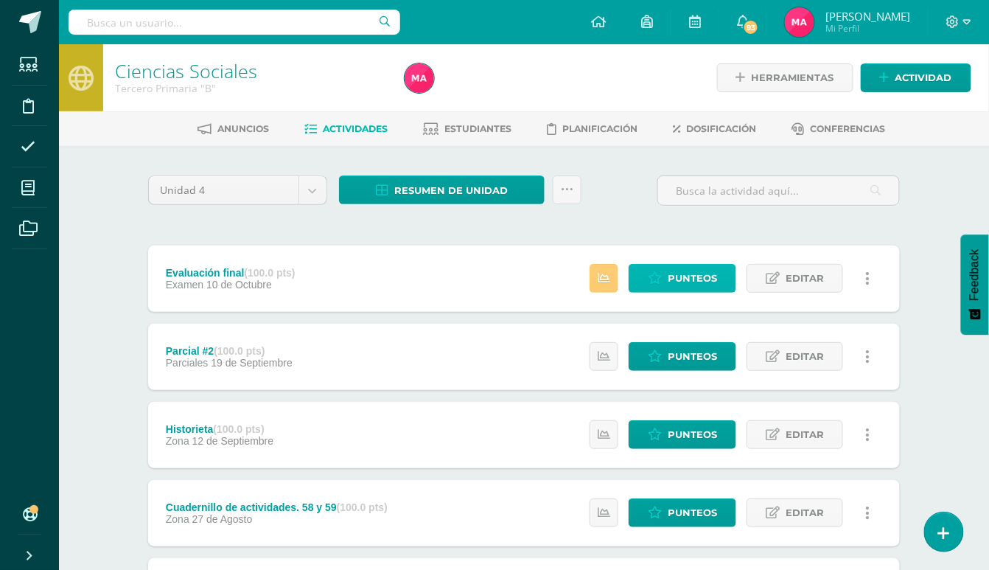
click at [687, 276] on span "Punteos" at bounding box center [692, 278] width 49 height 27
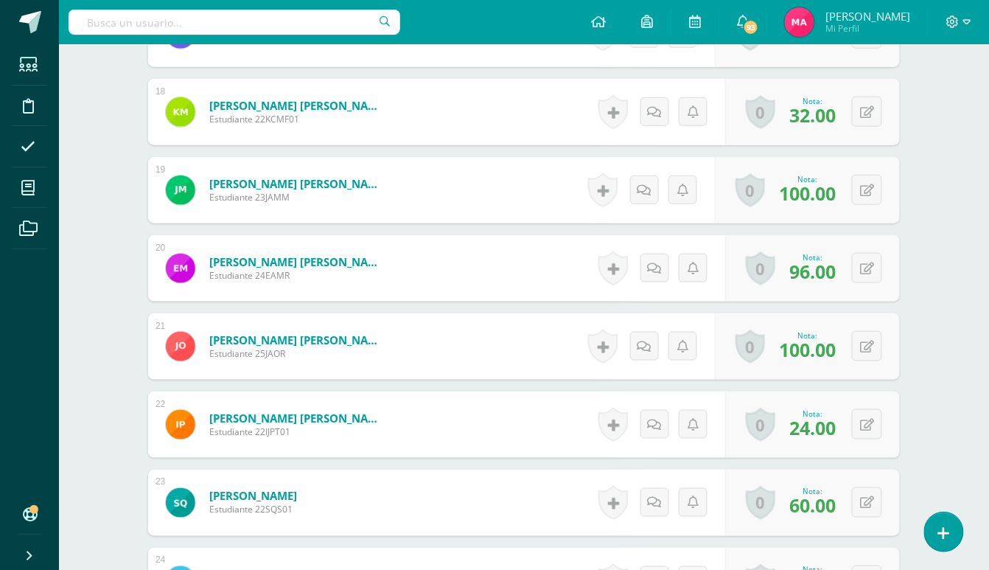
scroll to position [1763, 0]
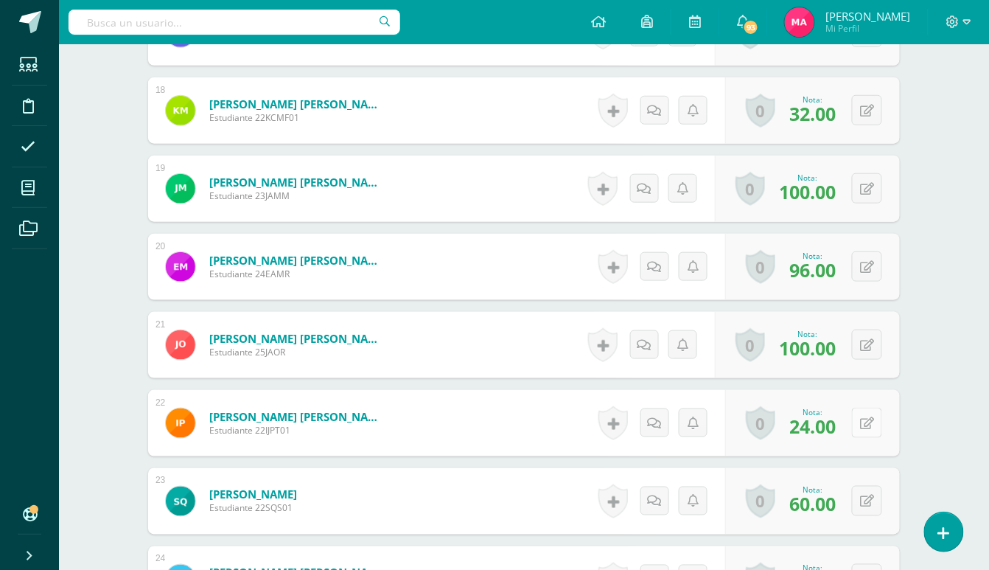
click at [870, 422] on icon at bounding box center [867, 423] width 14 height 13
type input "55"
click at [838, 425] on icon at bounding box center [838, 428] width 13 height 13
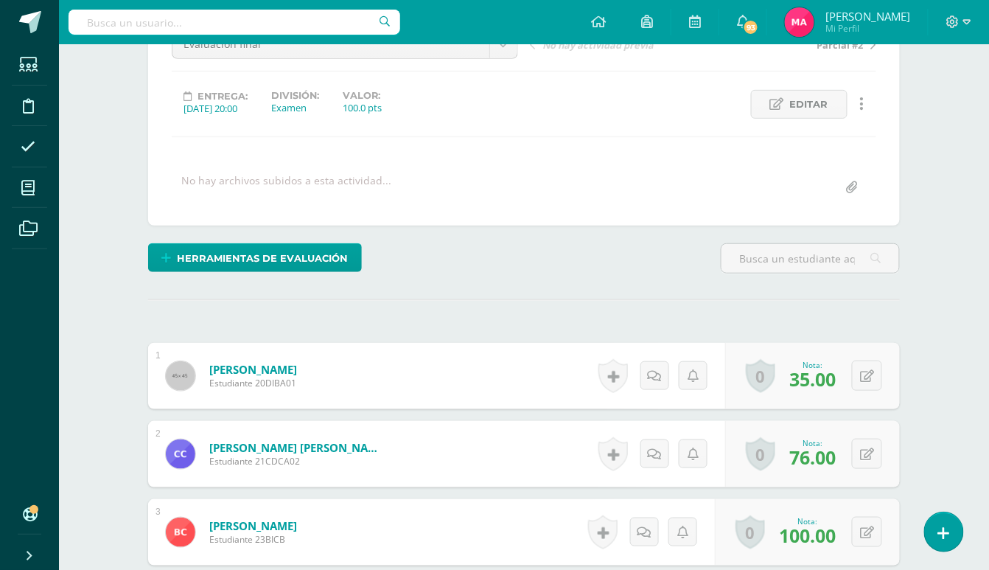
scroll to position [0, 0]
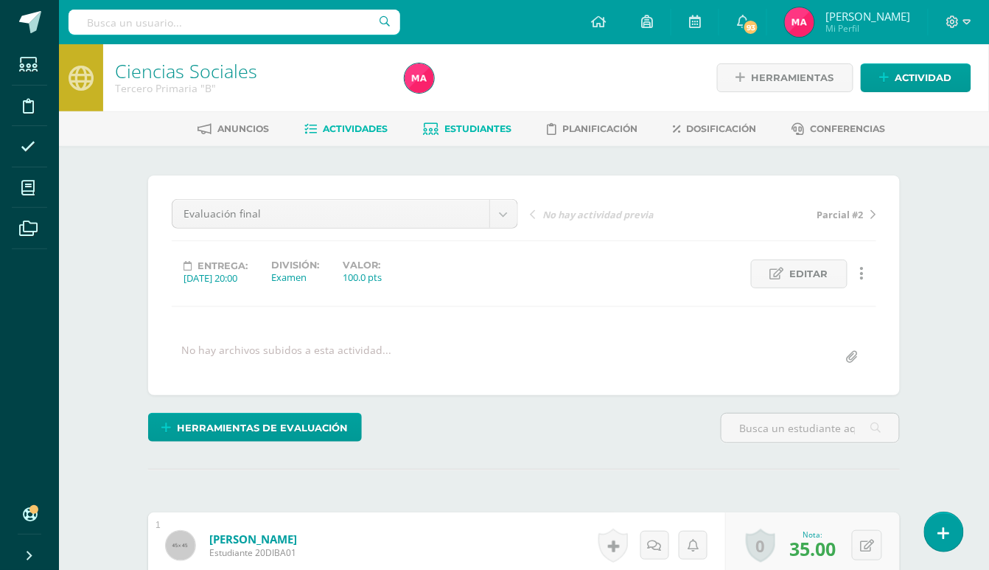
click at [487, 128] on span "Estudiantes" at bounding box center [478, 128] width 67 height 11
